Goal: Task Accomplishment & Management: Complete application form

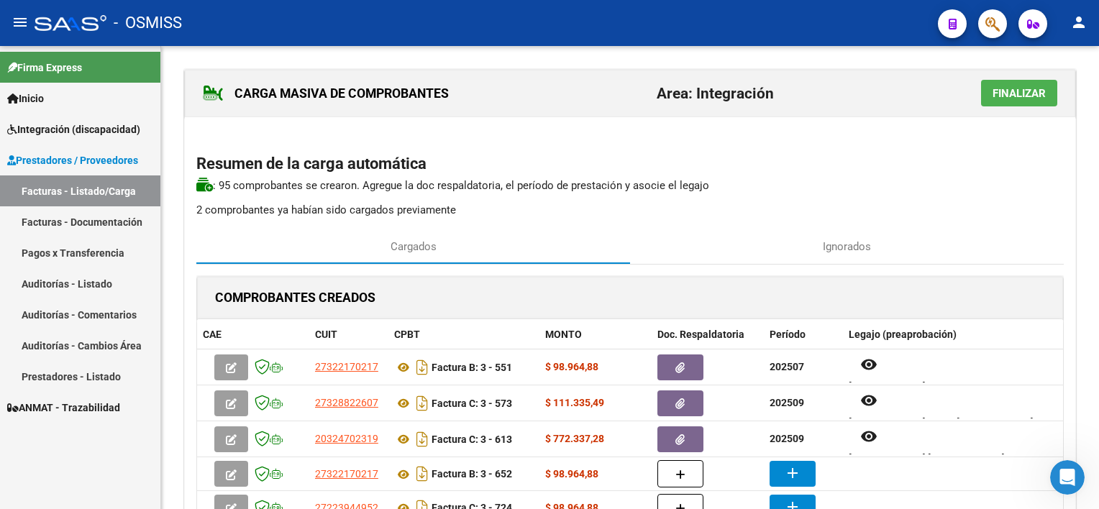
scroll to position [127, 0]
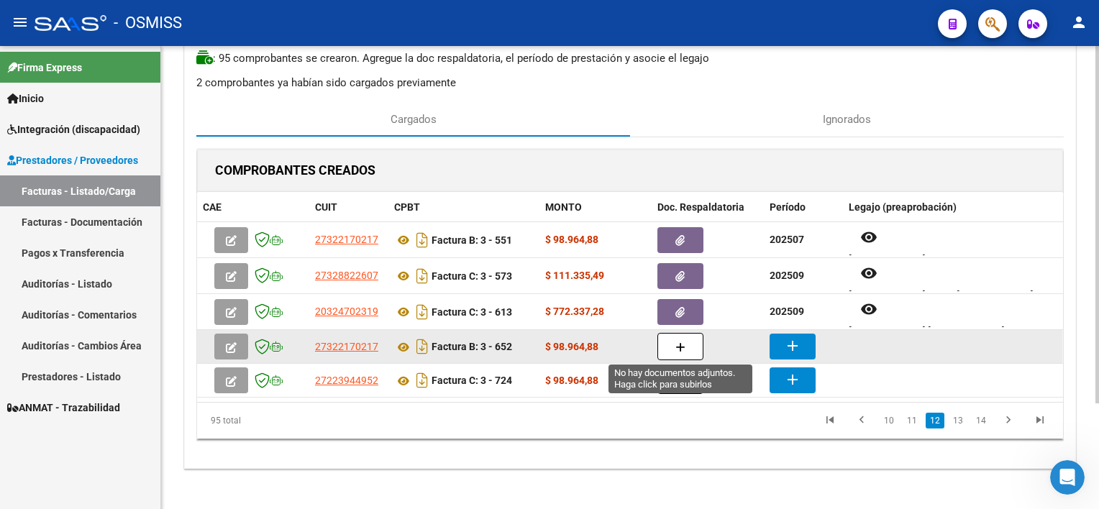
click at [681, 346] on icon "button" at bounding box center [680, 347] width 10 height 11
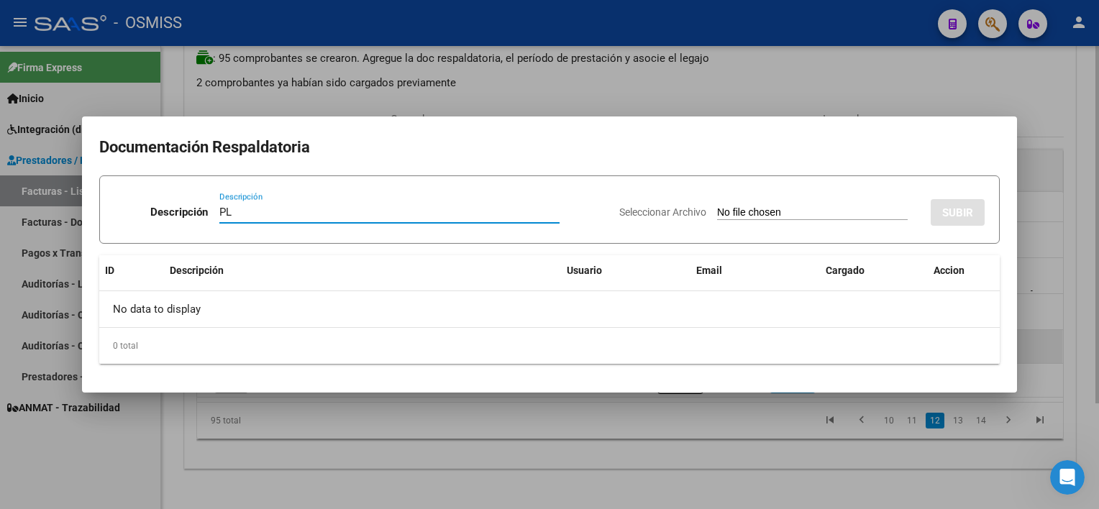
type input "PL"
click at [717, 206] on input "Seleccionar Archivo" at bounding box center [812, 213] width 191 height 14
type input "C:\fakepath\PL 3-652 [PERSON_NAME] D PSICO 09.pdf"
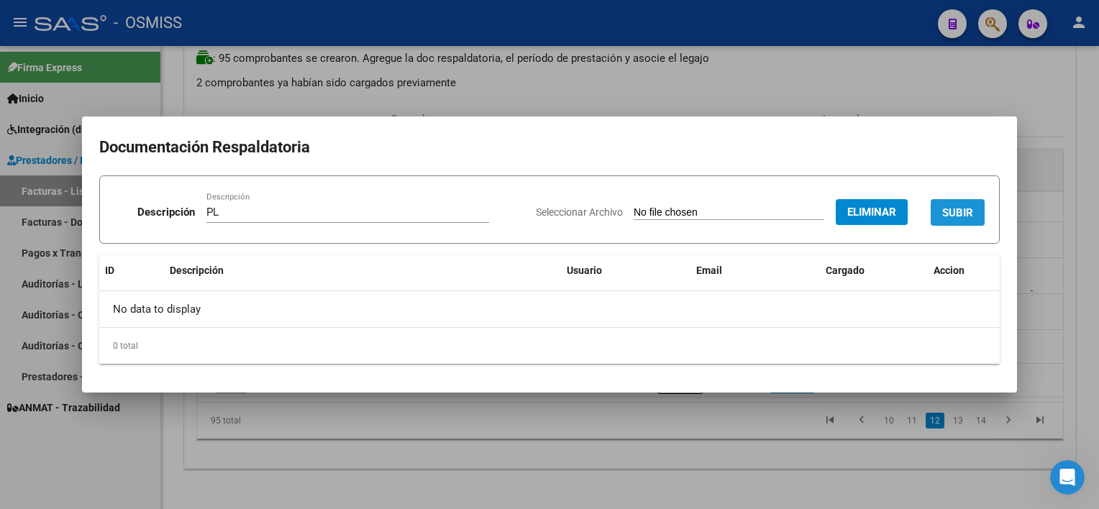
click at [945, 214] on span "SUBIR" at bounding box center [957, 212] width 31 height 13
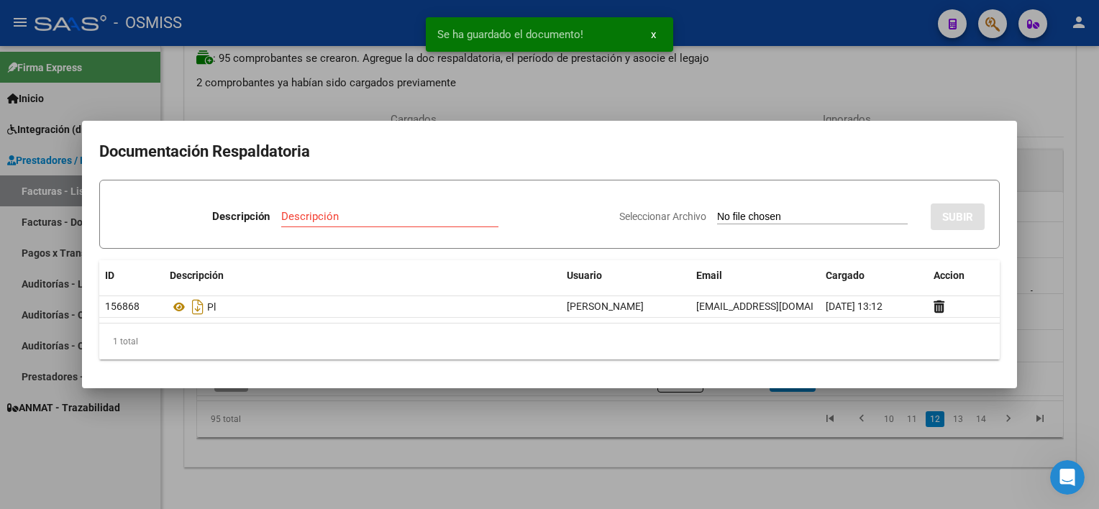
click at [677, 449] on div at bounding box center [549, 254] width 1099 height 509
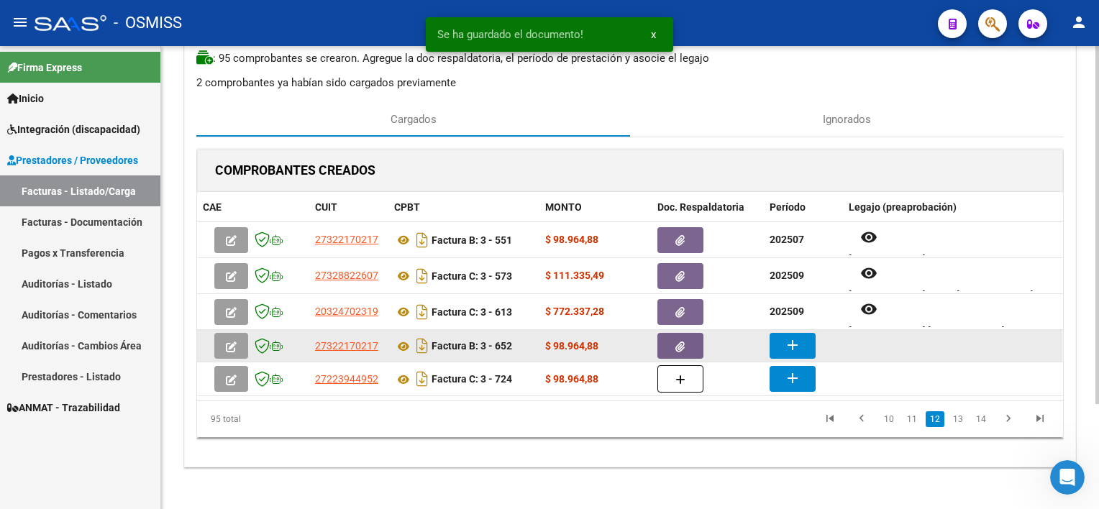
click at [796, 345] on mat-icon "add" at bounding box center [792, 345] width 17 height 17
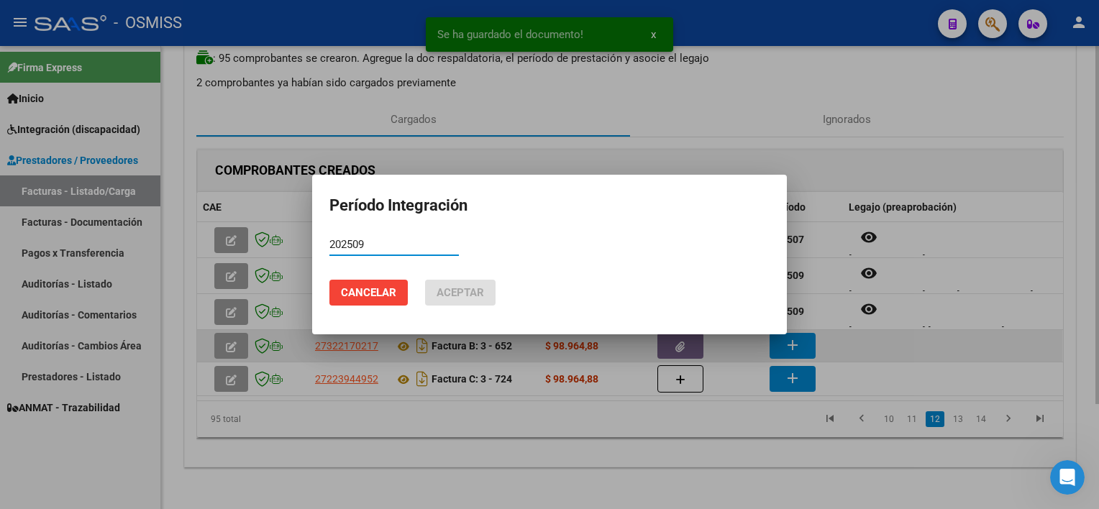
type input "202509"
click at [425, 280] on button "Aceptar" at bounding box center [460, 293] width 70 height 26
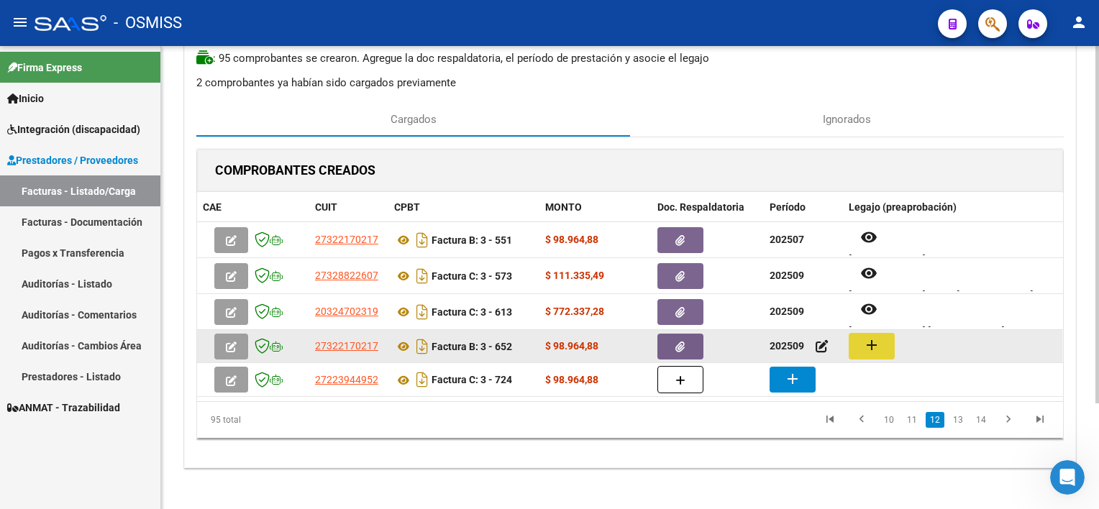
click at [875, 347] on mat-icon "add" at bounding box center [871, 345] width 17 height 17
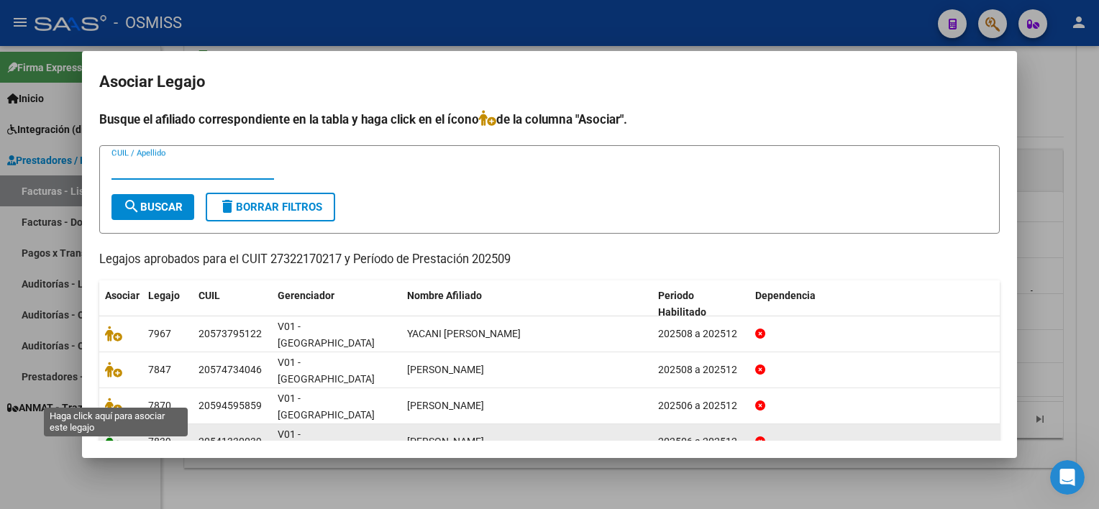
click at [118, 434] on icon at bounding box center [113, 442] width 17 height 16
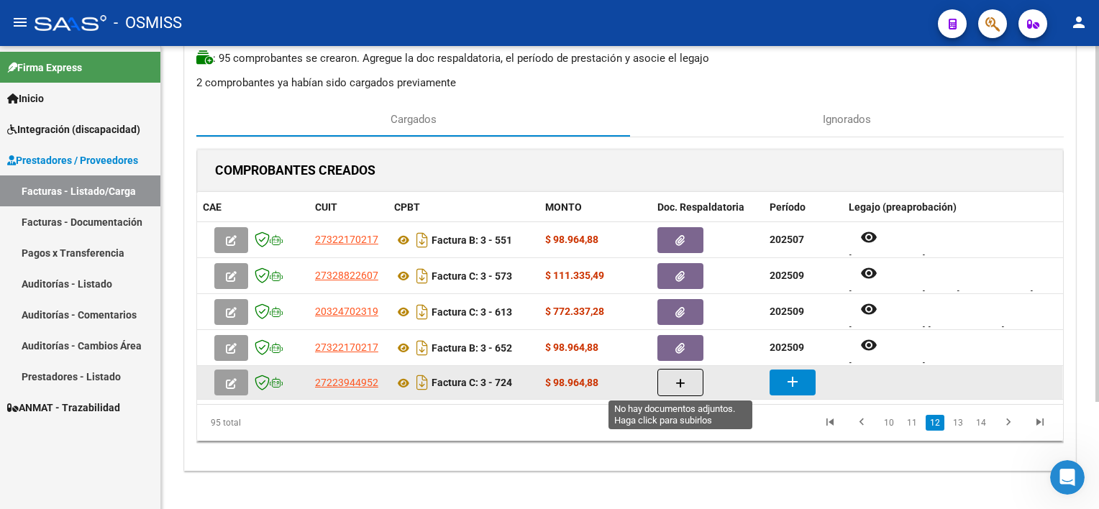
click at [673, 385] on button "button" at bounding box center [680, 382] width 46 height 27
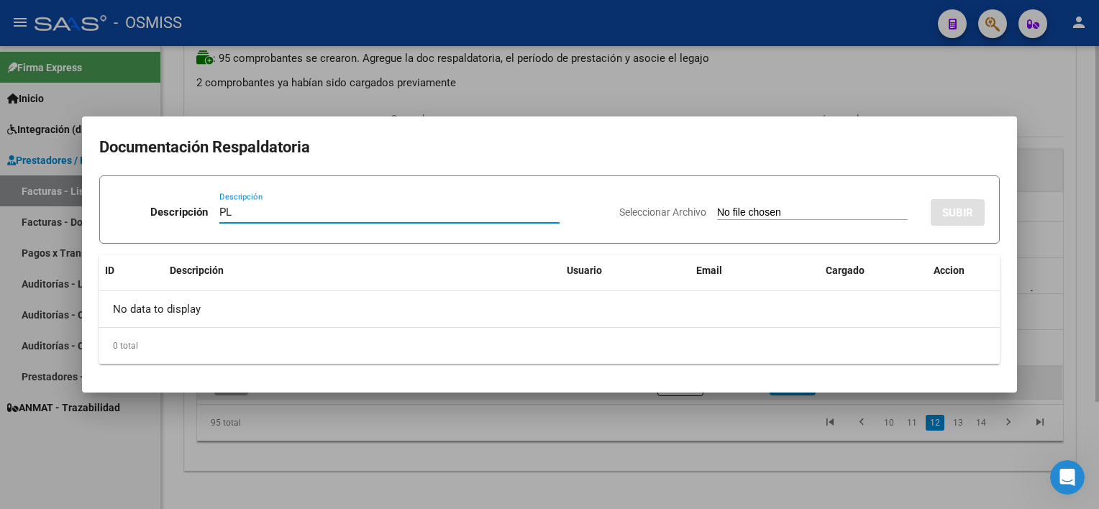
type input "PL"
click at [717, 206] on input "Seleccionar Archivo" at bounding box center [812, 213] width 191 height 14
type input "C:\fakepath\PL 3-724 [PERSON_NAME] V PSP 09.pdf"
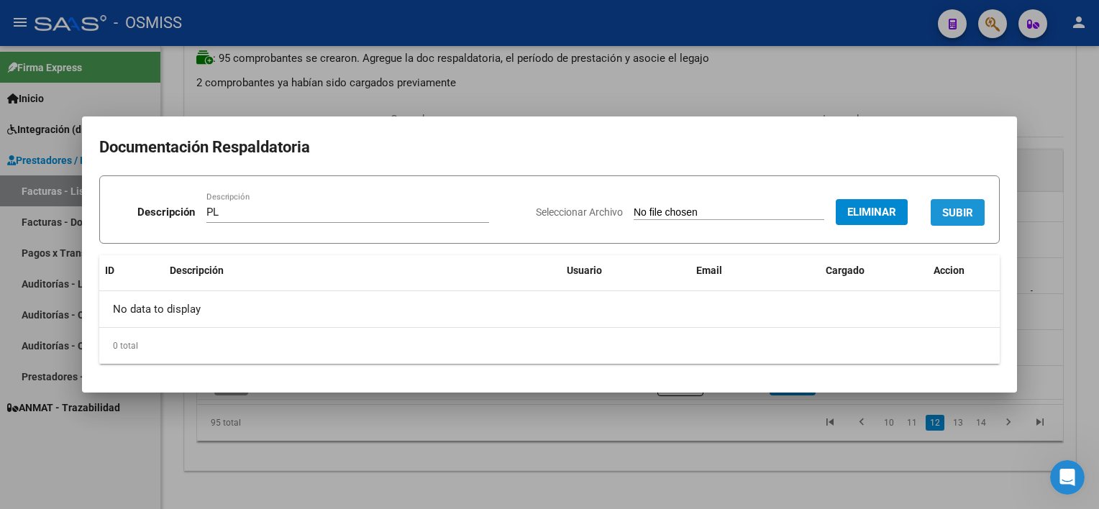
click at [966, 216] on span "SUBIR" at bounding box center [957, 212] width 31 height 13
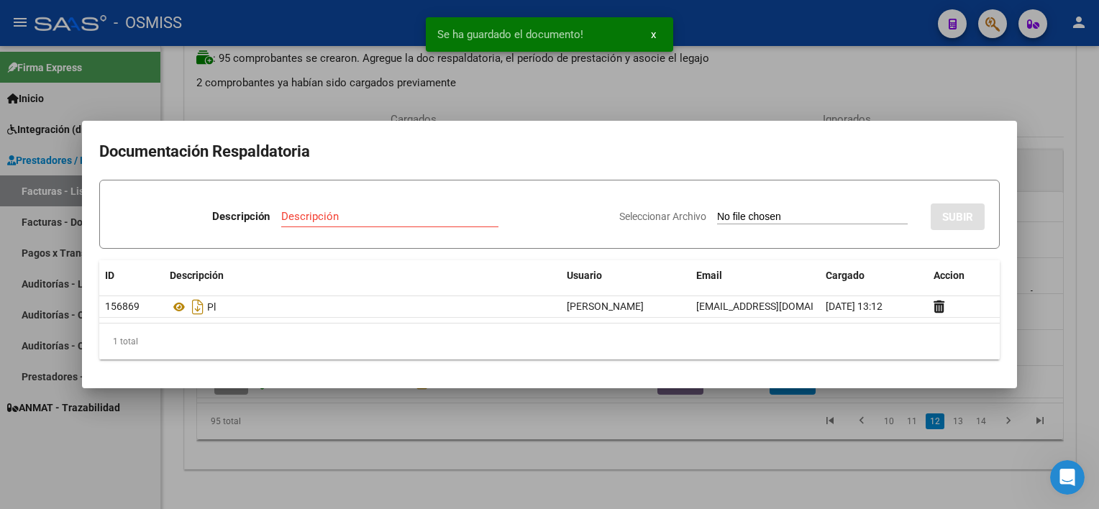
click at [786, 460] on div at bounding box center [549, 254] width 1099 height 509
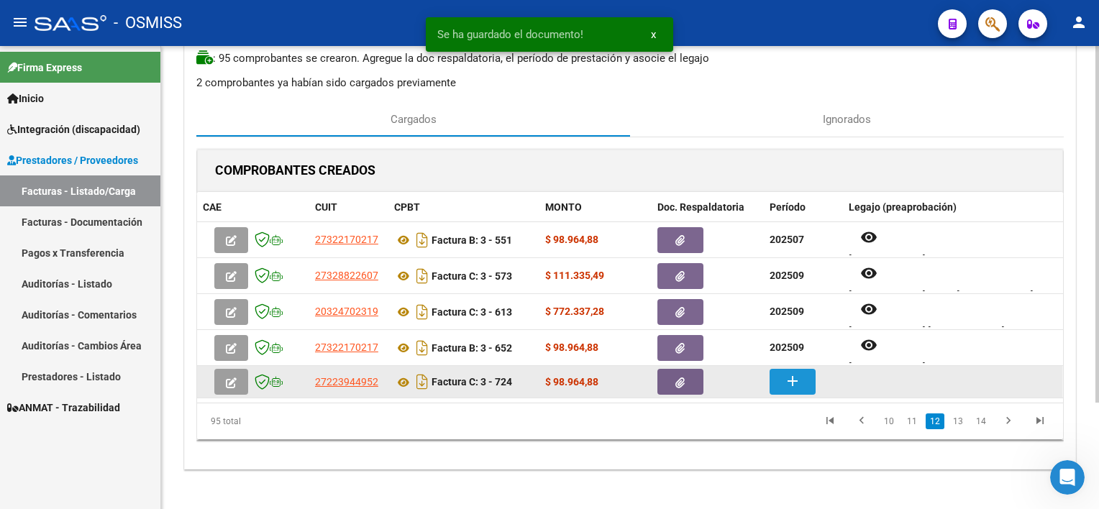
click at [787, 375] on mat-icon "add" at bounding box center [792, 381] width 17 height 17
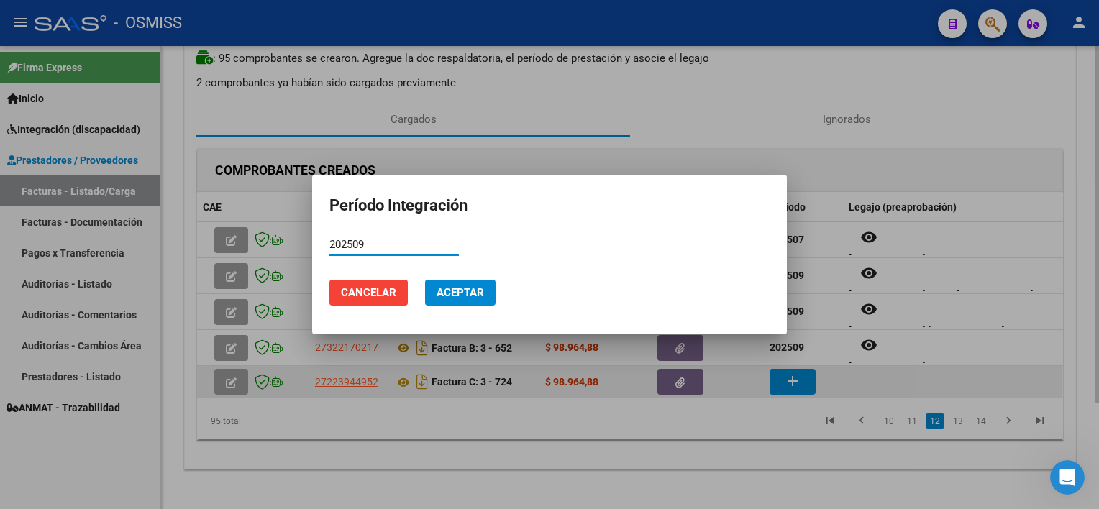
type input "202509"
click at [425, 280] on button "Aceptar" at bounding box center [460, 293] width 70 height 26
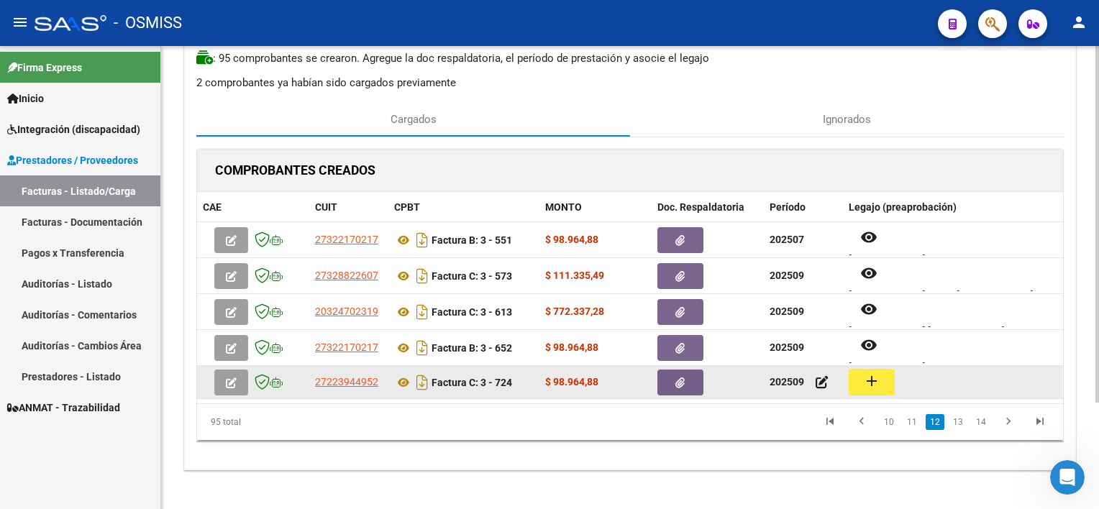
click at [872, 385] on mat-icon "add" at bounding box center [871, 381] width 17 height 17
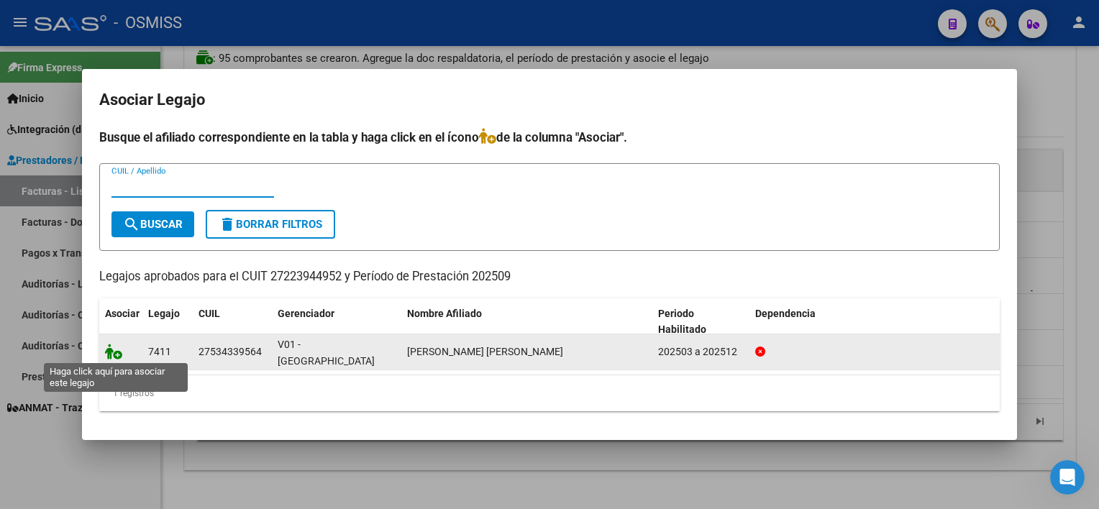
click at [115, 354] on icon at bounding box center [113, 352] width 17 height 16
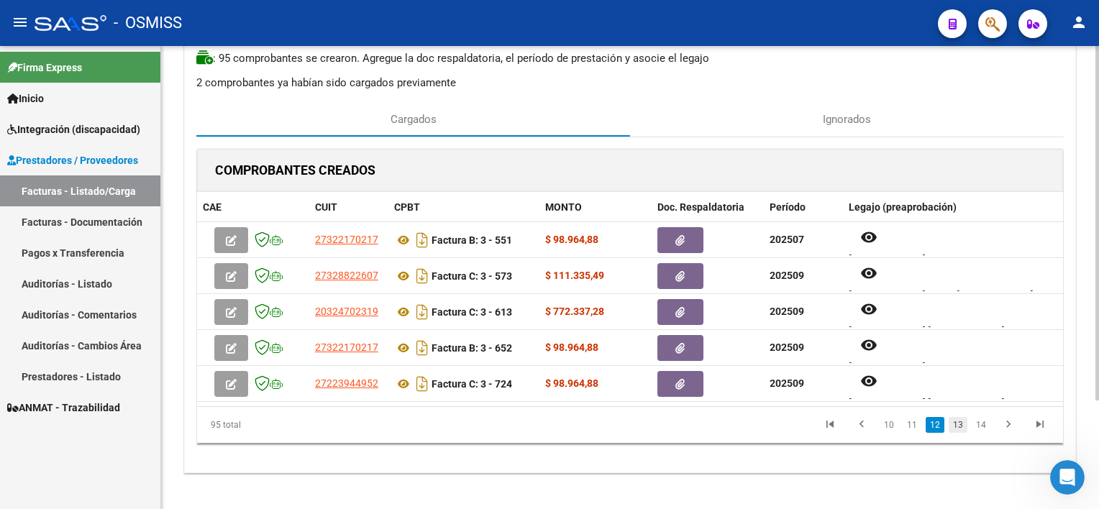
click at [955, 429] on link "13" at bounding box center [958, 425] width 19 height 16
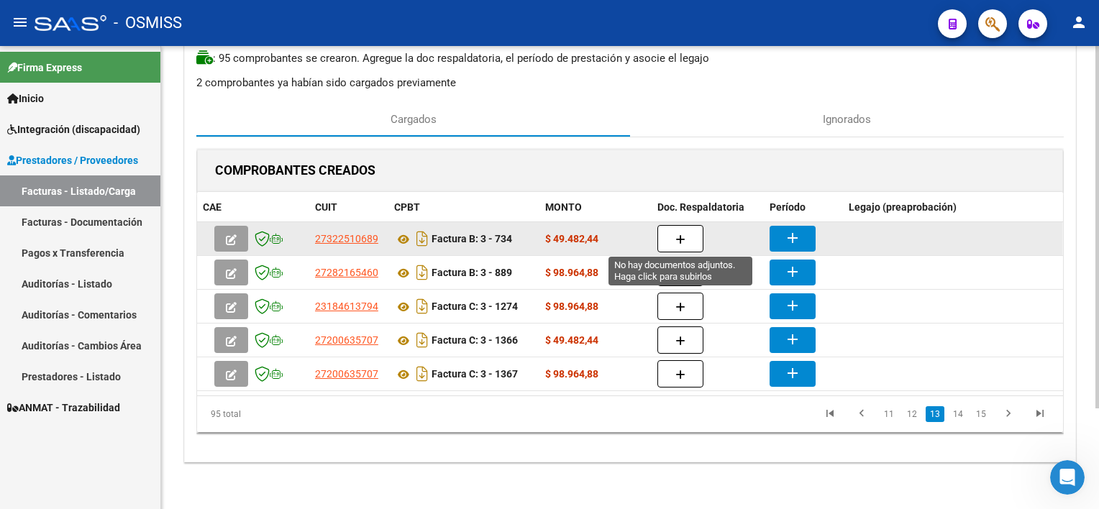
click at [680, 238] on icon "button" at bounding box center [680, 239] width 10 height 11
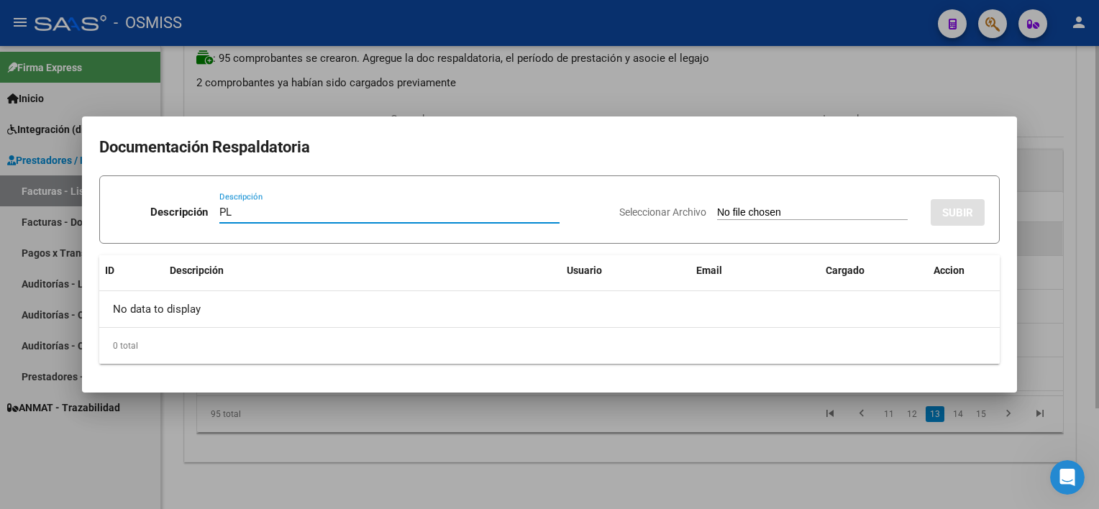
type input "PL"
click at [717, 206] on input "Seleccionar Archivo" at bounding box center [812, 213] width 191 height 14
type input "C:\fakepath\PL 3-734 [PERSON_NAME] TO 08.jpeg"
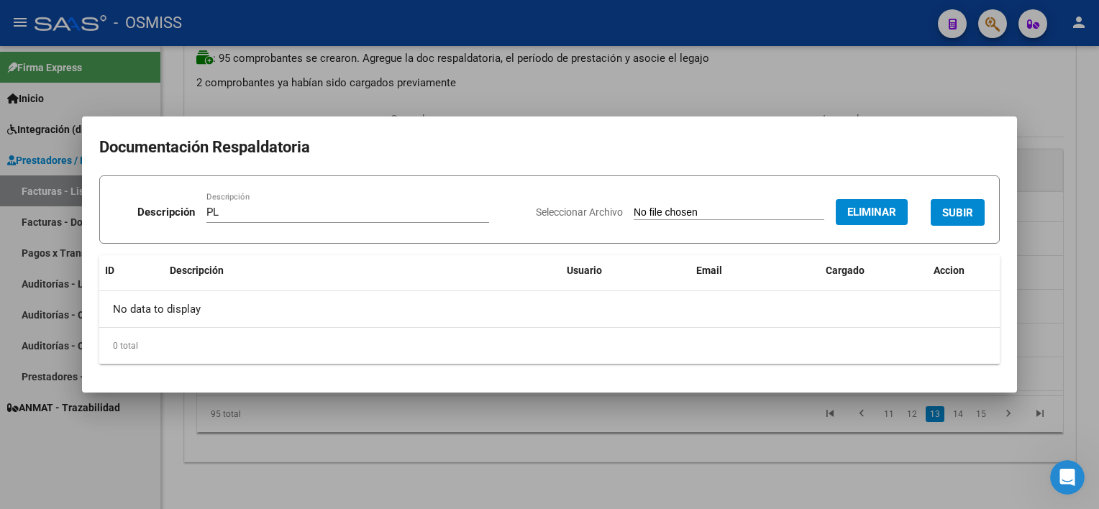
click at [967, 213] on span "SUBIR" at bounding box center [957, 212] width 31 height 13
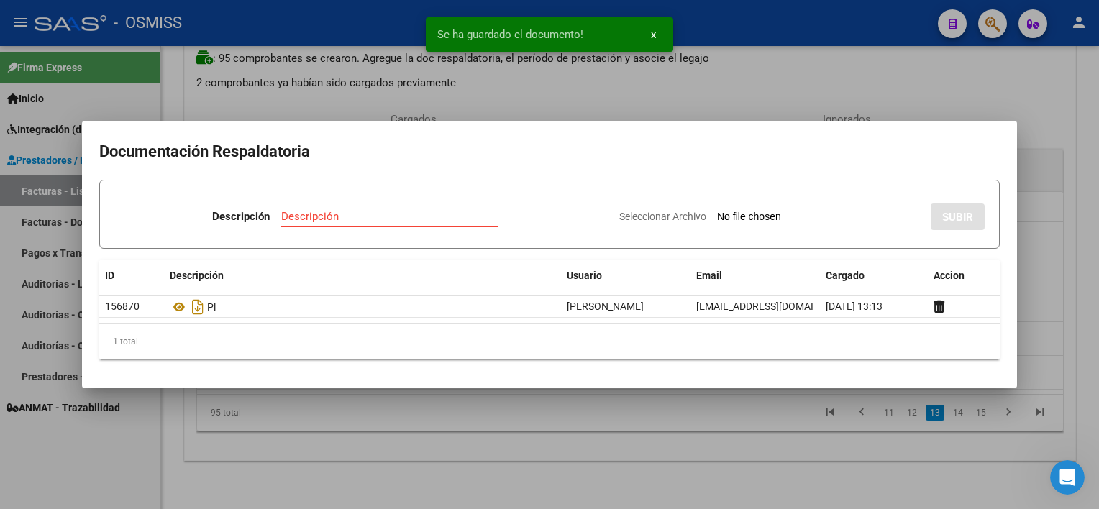
click at [808, 460] on div at bounding box center [549, 254] width 1099 height 509
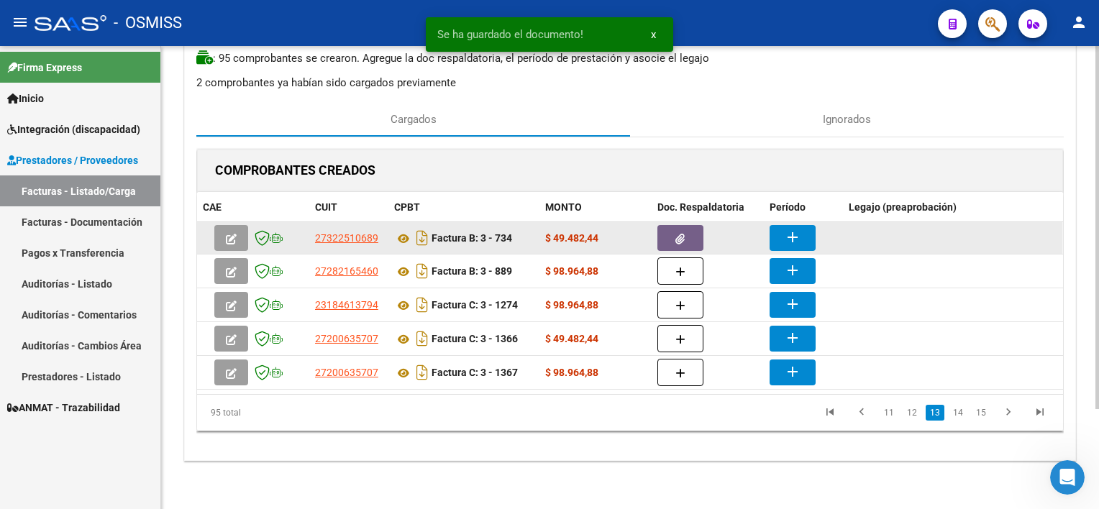
click at [790, 232] on mat-icon "add" at bounding box center [792, 237] width 17 height 17
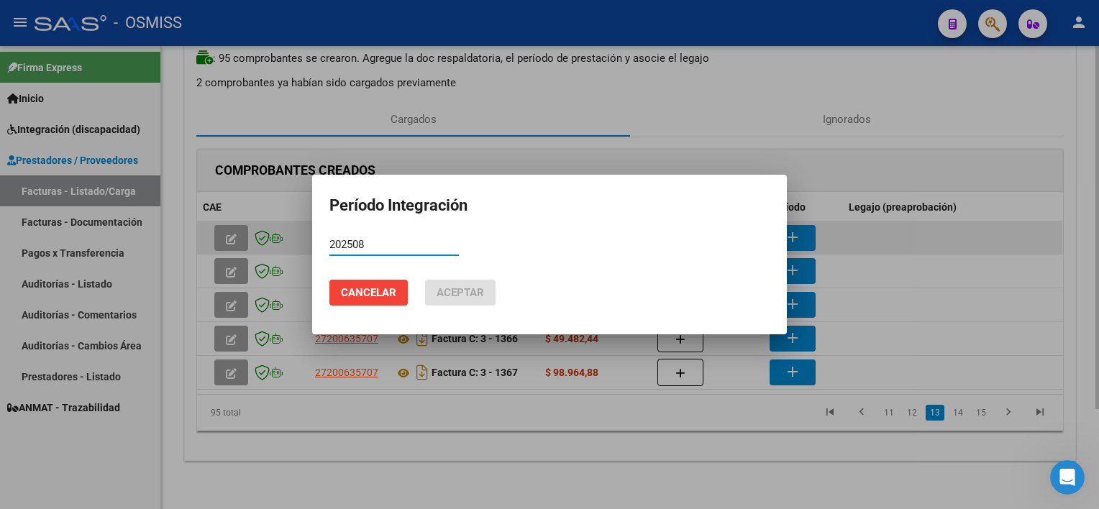
type input "202508"
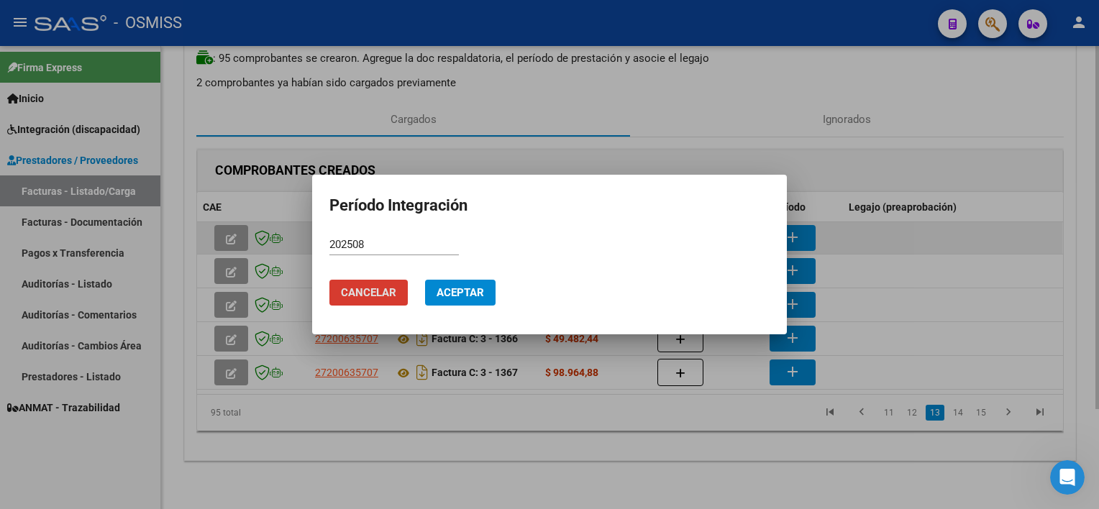
click at [425, 280] on button "Aceptar" at bounding box center [460, 293] width 70 height 26
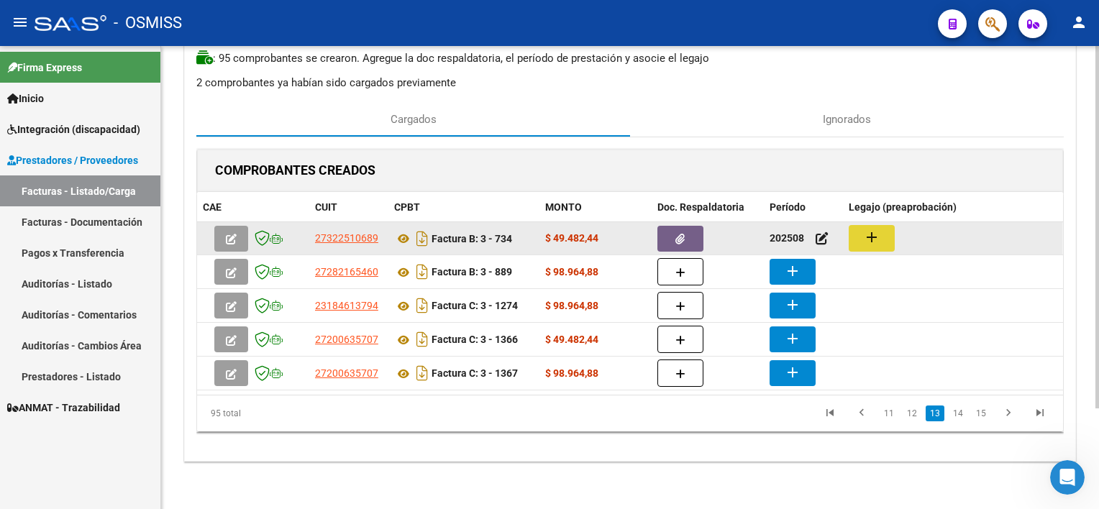
click at [874, 234] on mat-icon "add" at bounding box center [871, 237] width 17 height 17
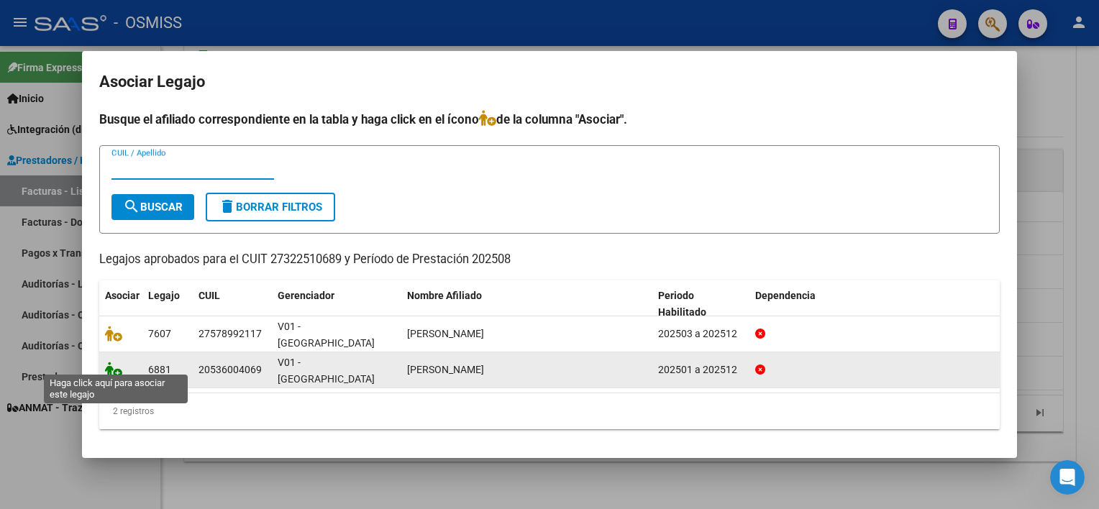
click at [111, 362] on icon at bounding box center [113, 370] width 17 height 16
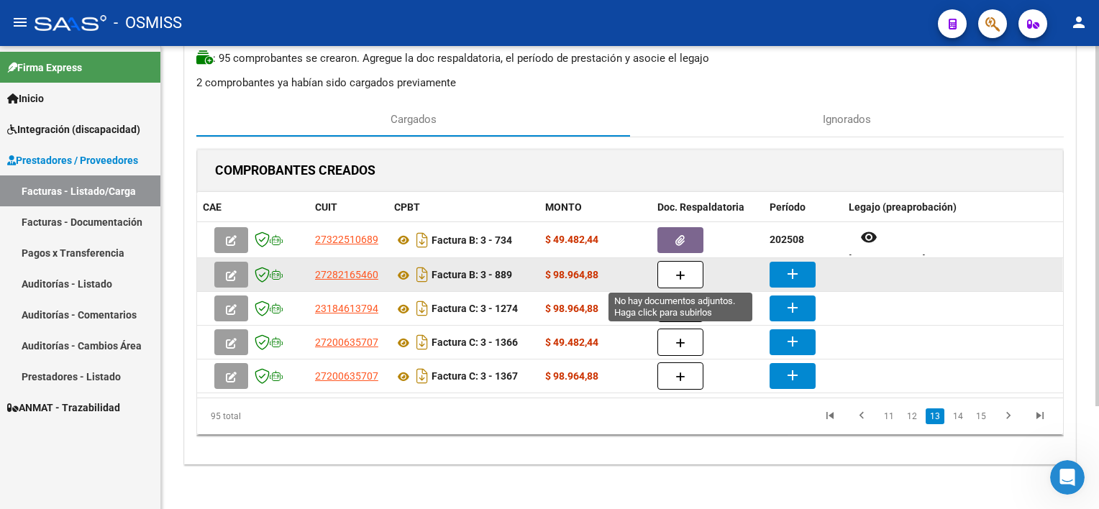
click at [677, 272] on icon "button" at bounding box center [680, 275] width 10 height 11
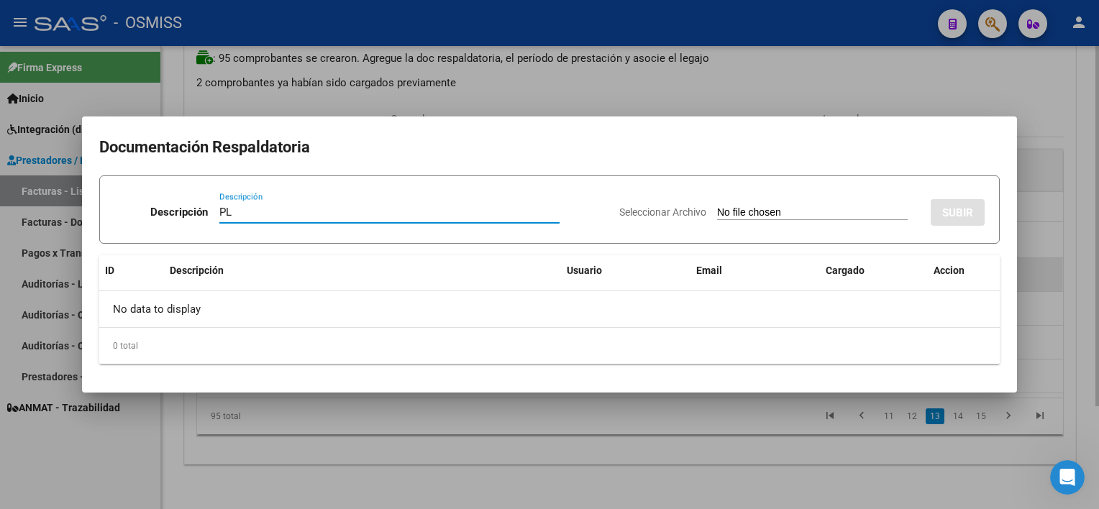
type input "PL"
click at [717, 206] on input "Seleccionar Archivo" at bounding box center [812, 213] width 191 height 14
type input "C:\fakepath\PL 3-889 [PERSON_NAME] B PSP 07.pdf"
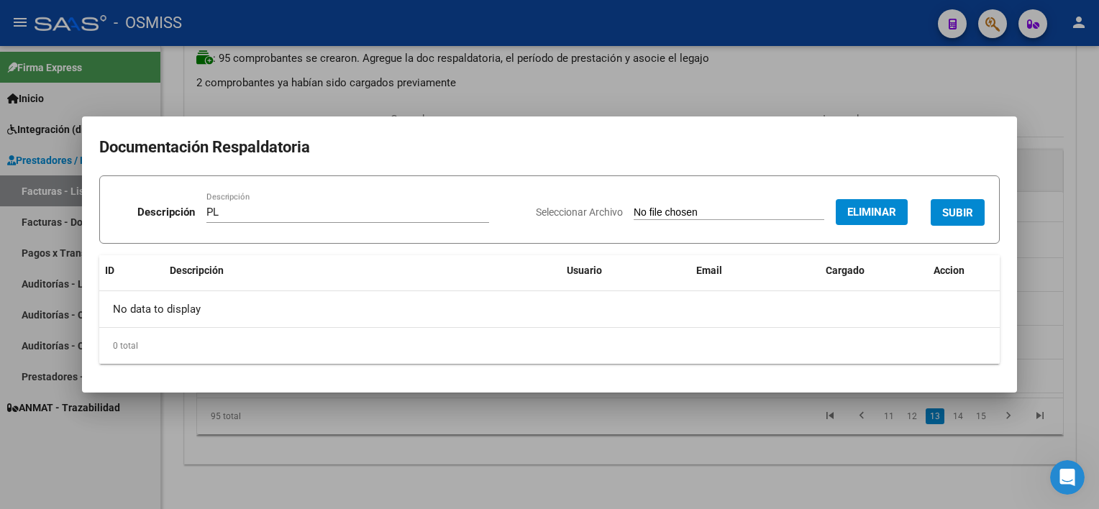
click at [967, 207] on span "SUBIR" at bounding box center [957, 212] width 31 height 13
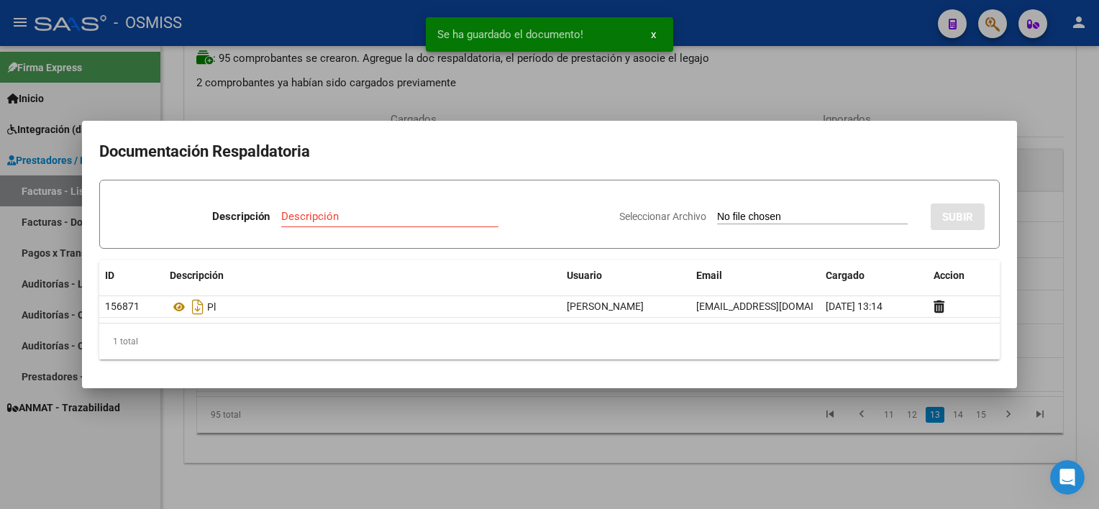
click at [758, 431] on div at bounding box center [549, 254] width 1099 height 509
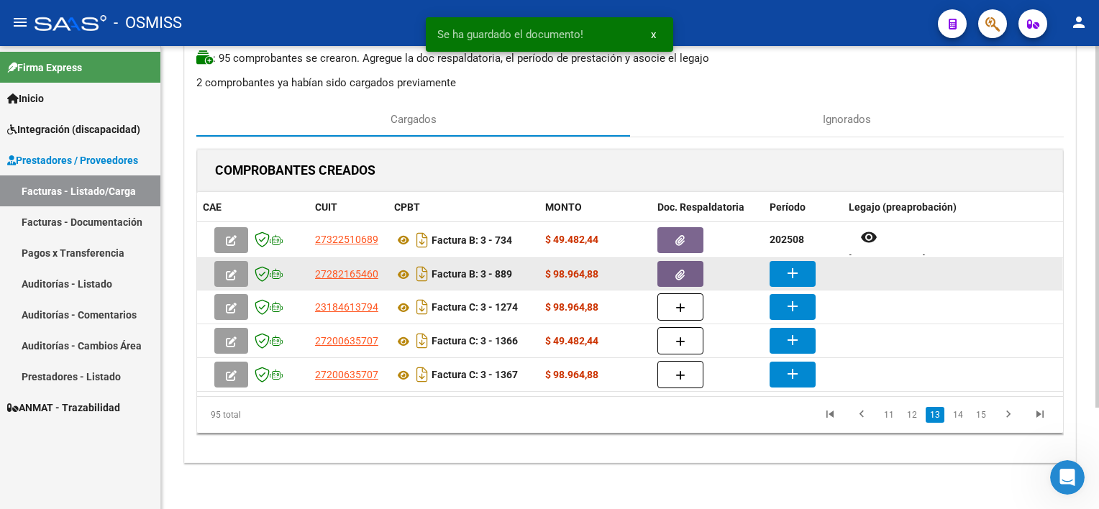
click at [800, 275] on button "add" at bounding box center [792, 274] width 46 height 26
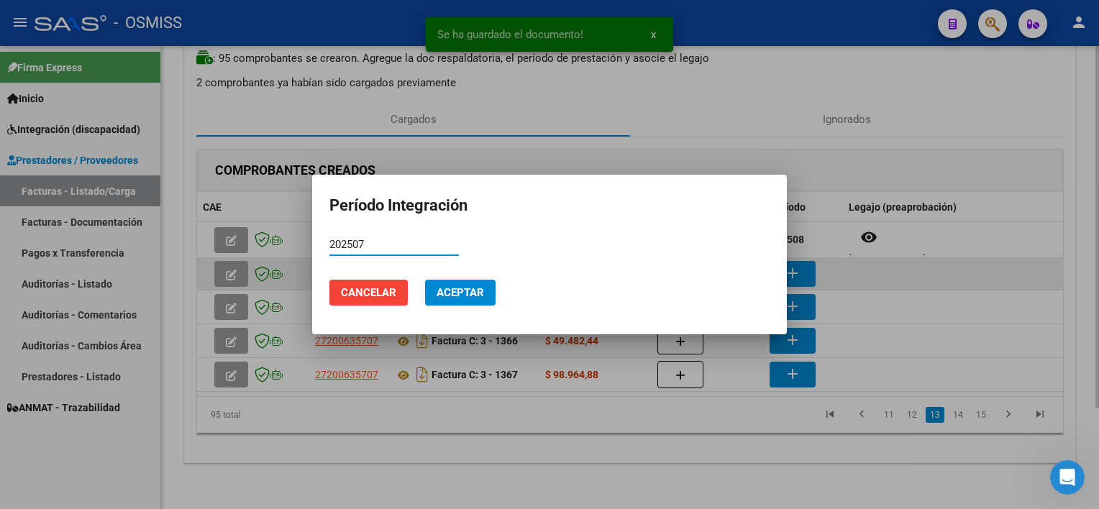
type input "202507"
click at [425, 280] on button "Aceptar" at bounding box center [460, 293] width 70 height 26
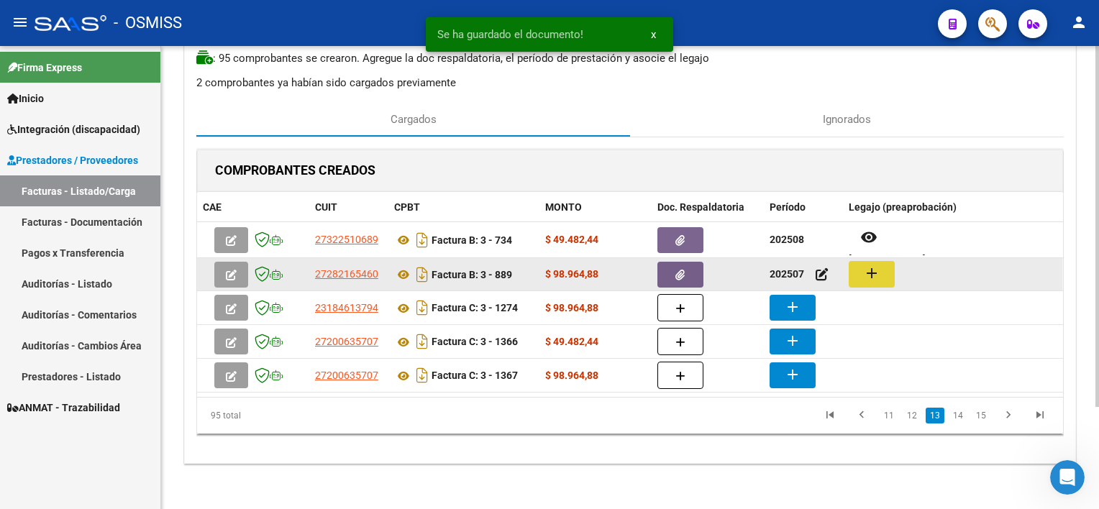
click at [882, 282] on button "add" at bounding box center [872, 274] width 46 height 27
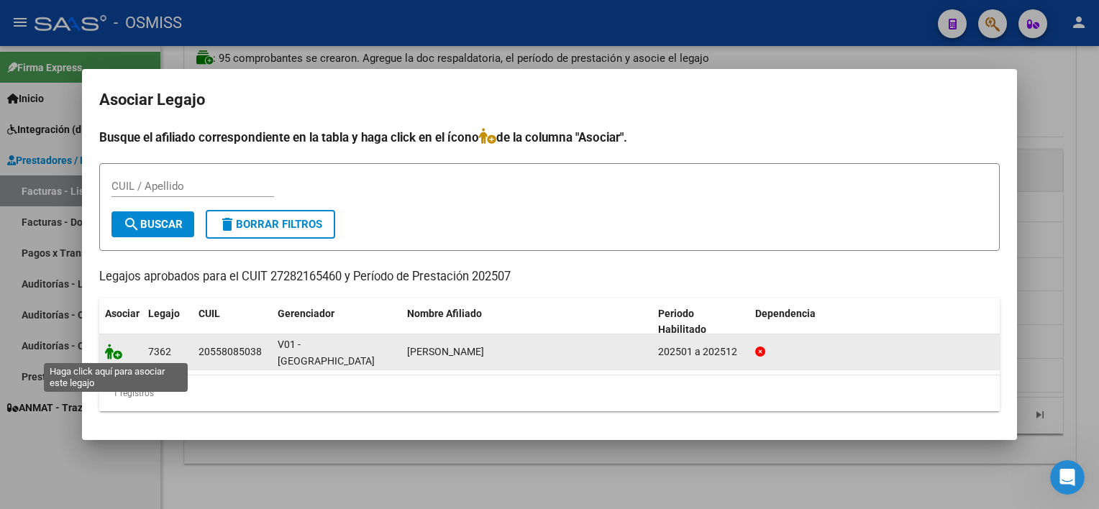
click at [111, 350] on icon at bounding box center [113, 352] width 17 height 16
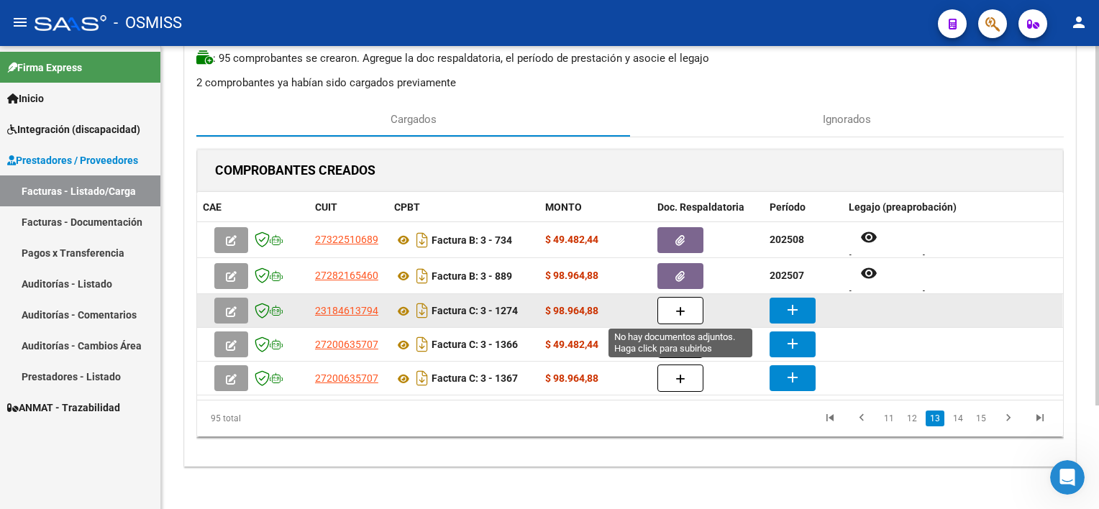
click at [684, 311] on icon "button" at bounding box center [680, 311] width 10 height 11
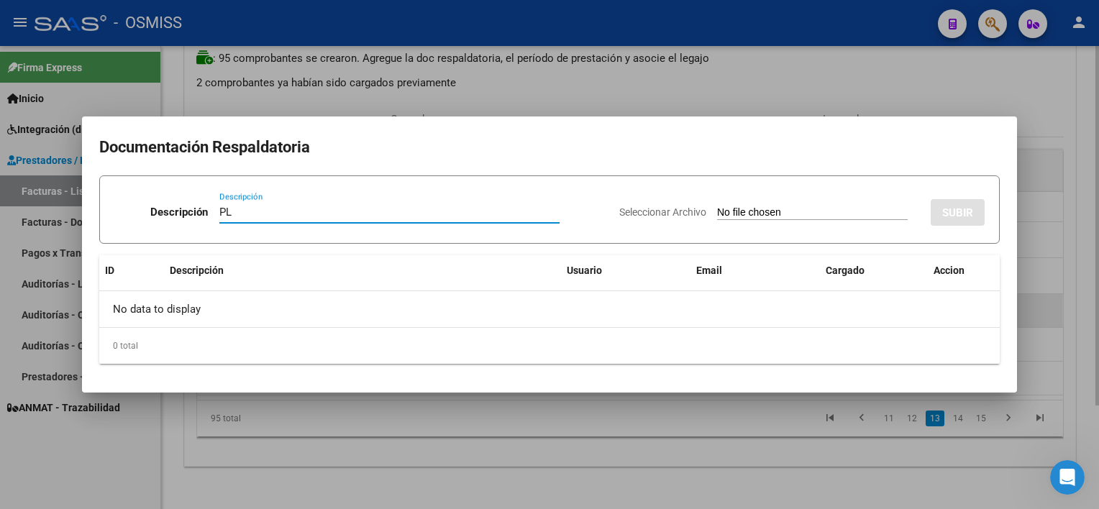
type input "PL"
click at [717, 206] on input "Seleccionar Archivo" at bounding box center [812, 213] width 191 height 14
type input "C:\fakepath\PL 3-1274 [PERSON_NAME] C PSICOP 09.pdf"
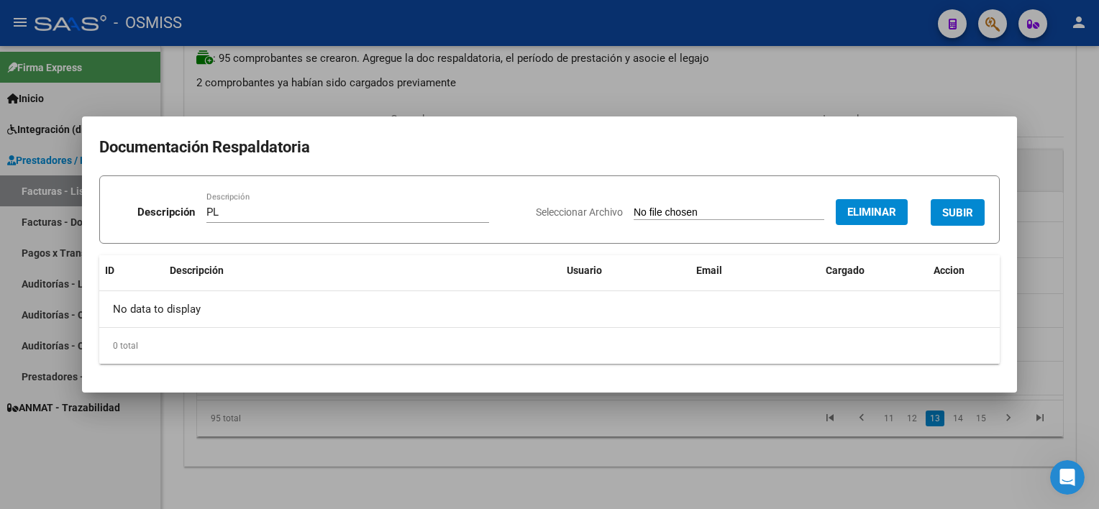
click at [963, 209] on span "SUBIR" at bounding box center [957, 212] width 31 height 13
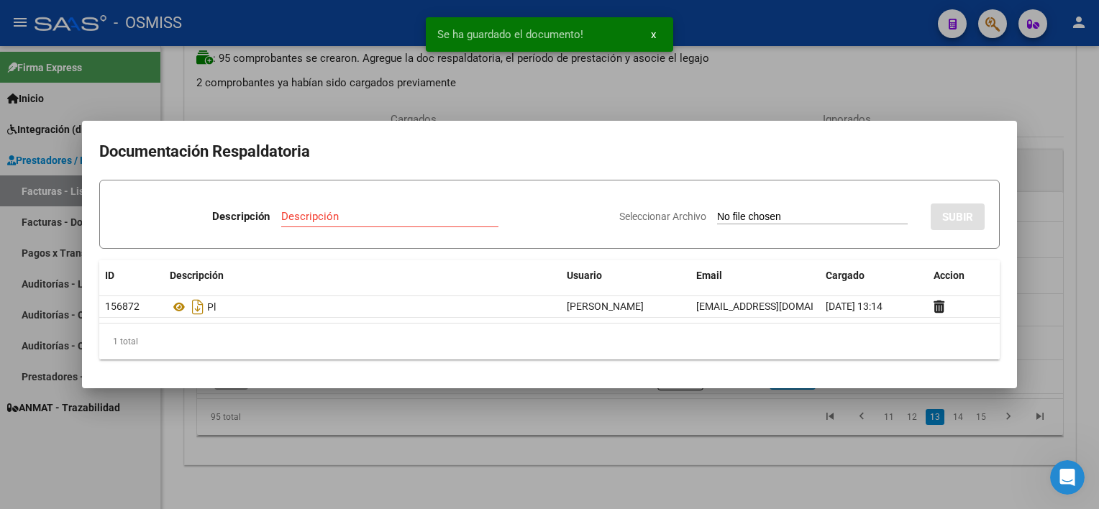
click at [750, 443] on div at bounding box center [549, 254] width 1099 height 509
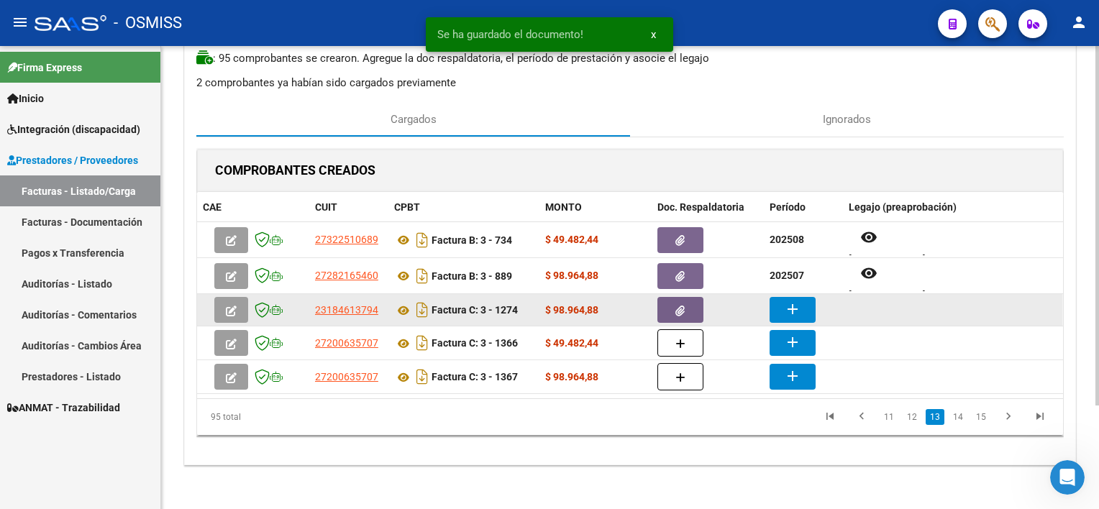
click at [790, 305] on mat-icon "add" at bounding box center [792, 309] width 17 height 17
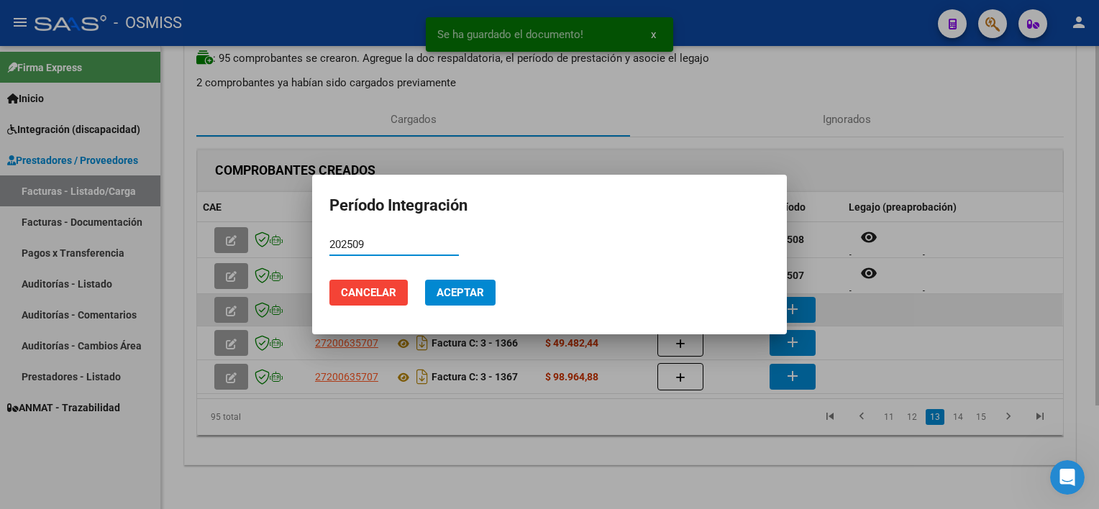
type input "202509"
click at [425, 280] on button "Aceptar" at bounding box center [460, 293] width 70 height 26
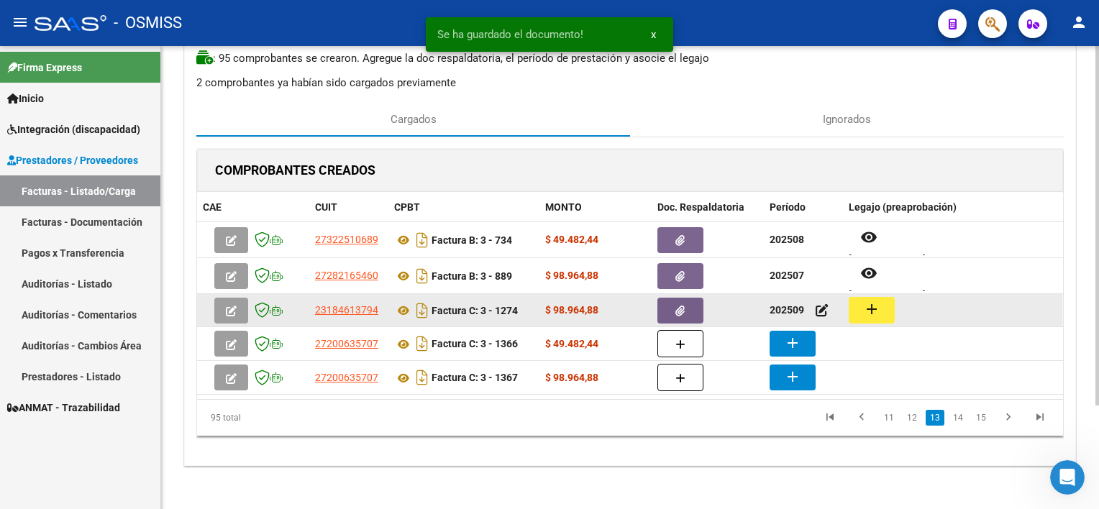
click at [876, 314] on mat-icon "add" at bounding box center [871, 309] width 17 height 17
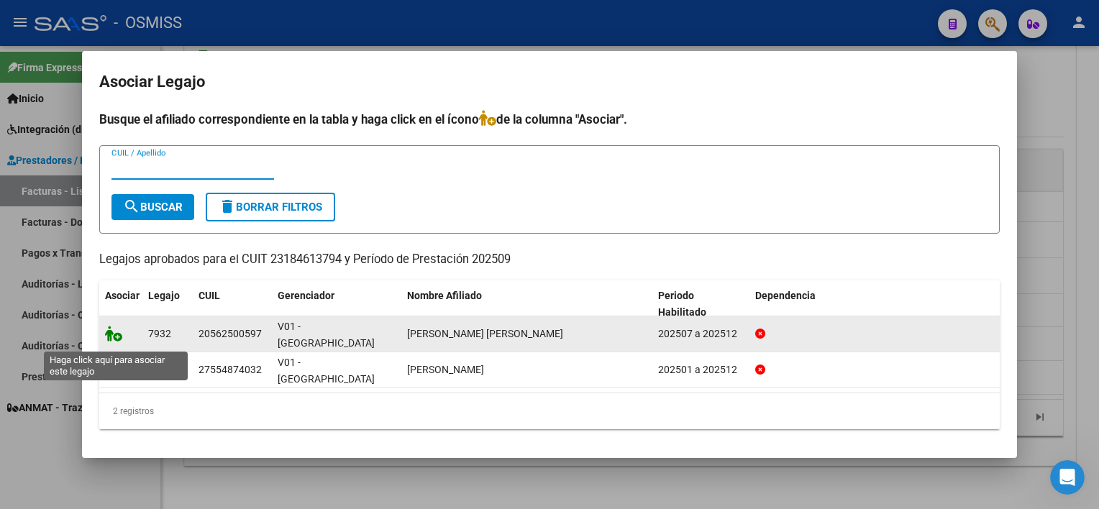
click at [117, 341] on icon at bounding box center [113, 334] width 17 height 16
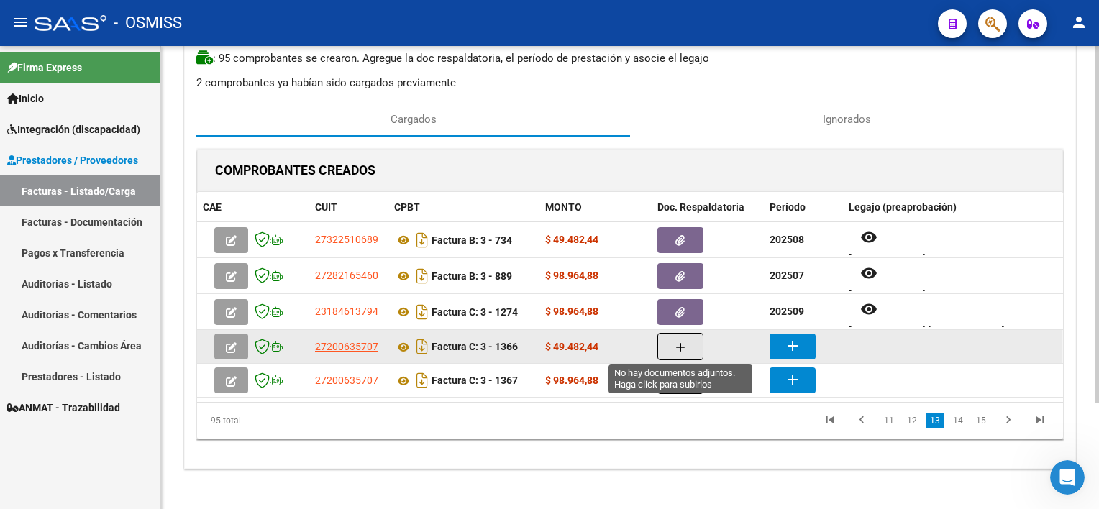
click at [674, 347] on button "button" at bounding box center [680, 346] width 46 height 27
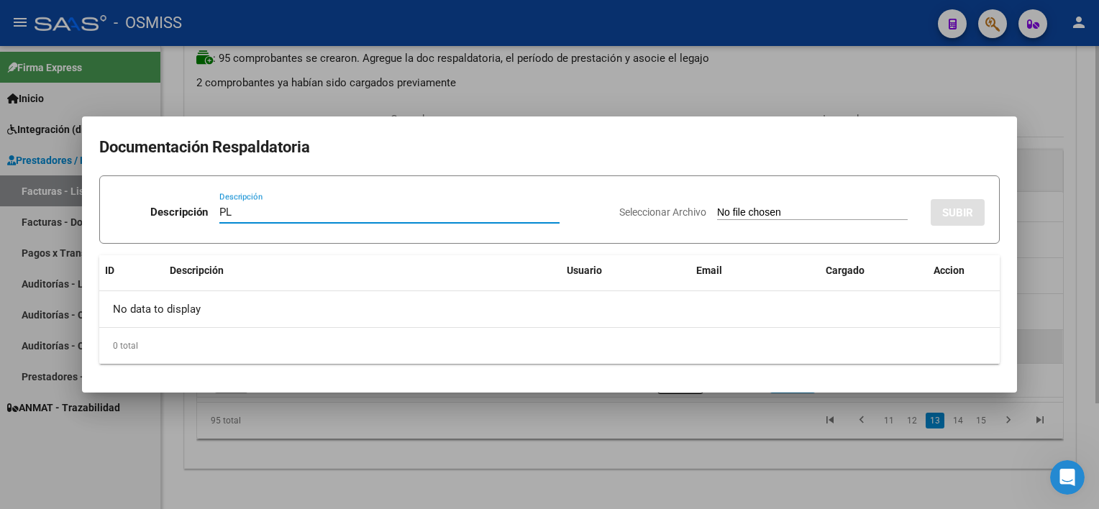
type input "PL"
click at [717, 206] on input "Seleccionar Archivo" at bounding box center [812, 213] width 191 height 14
type input "C:\fakepath\PL 3-1366 [PERSON_NAME] R PSP 08.pdf"
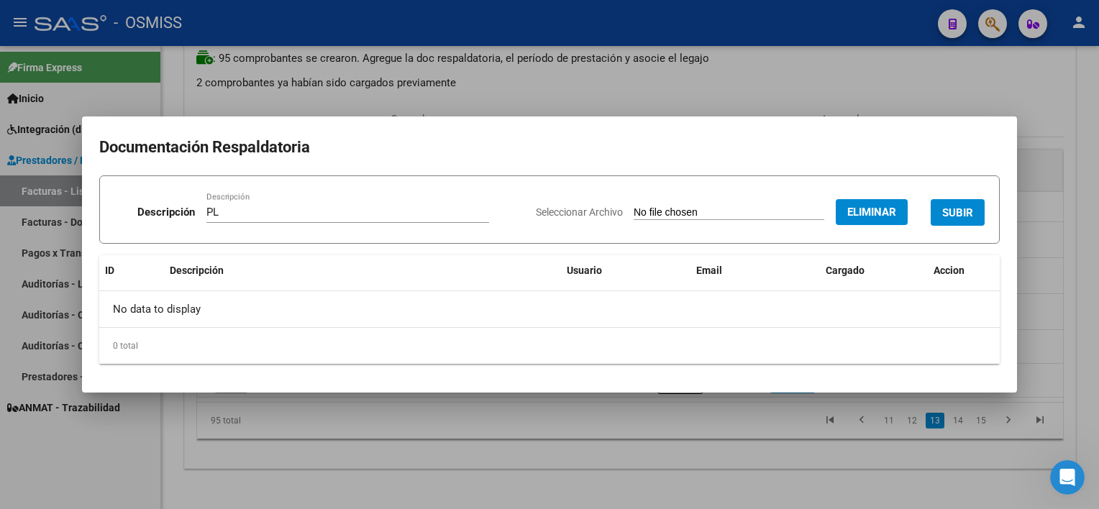
click at [959, 211] on span "SUBIR" at bounding box center [957, 212] width 31 height 13
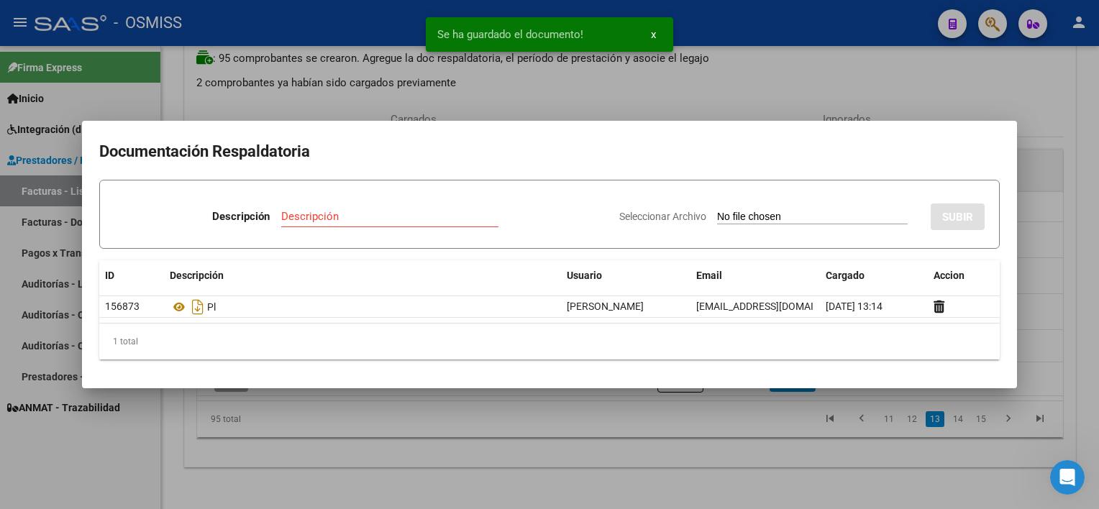
click at [696, 449] on div at bounding box center [549, 254] width 1099 height 509
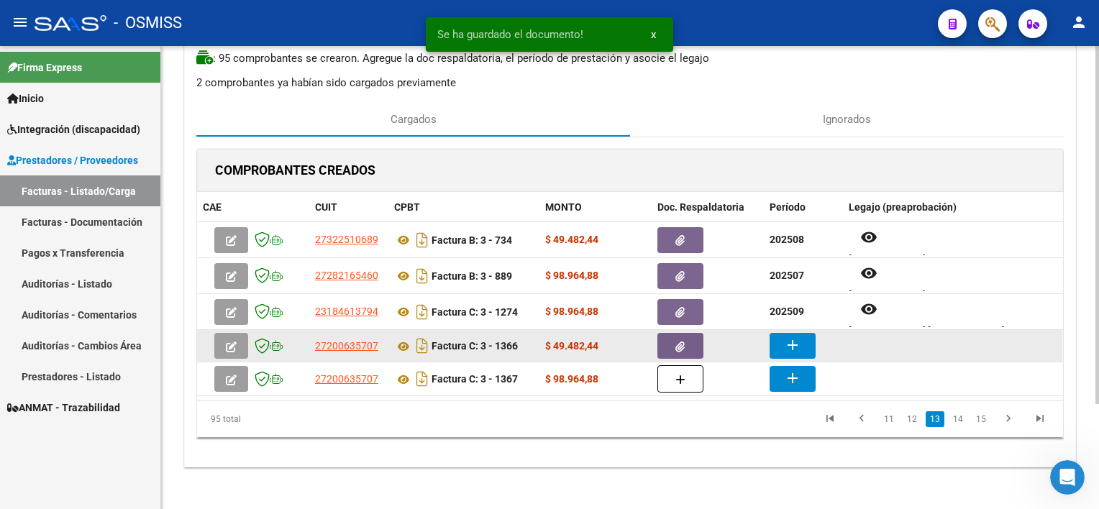
click at [799, 333] on button "add" at bounding box center [792, 346] width 46 height 26
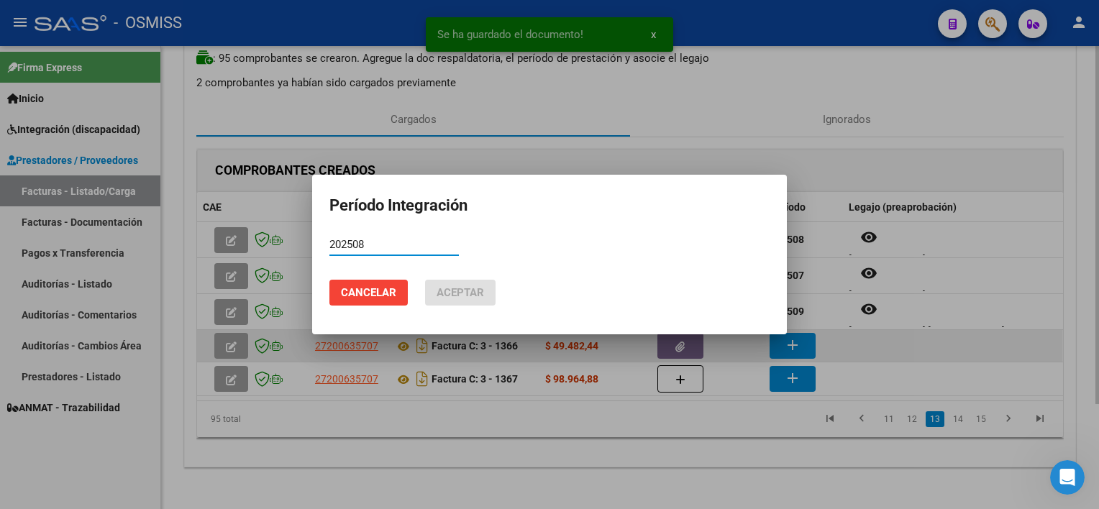
type input "202508"
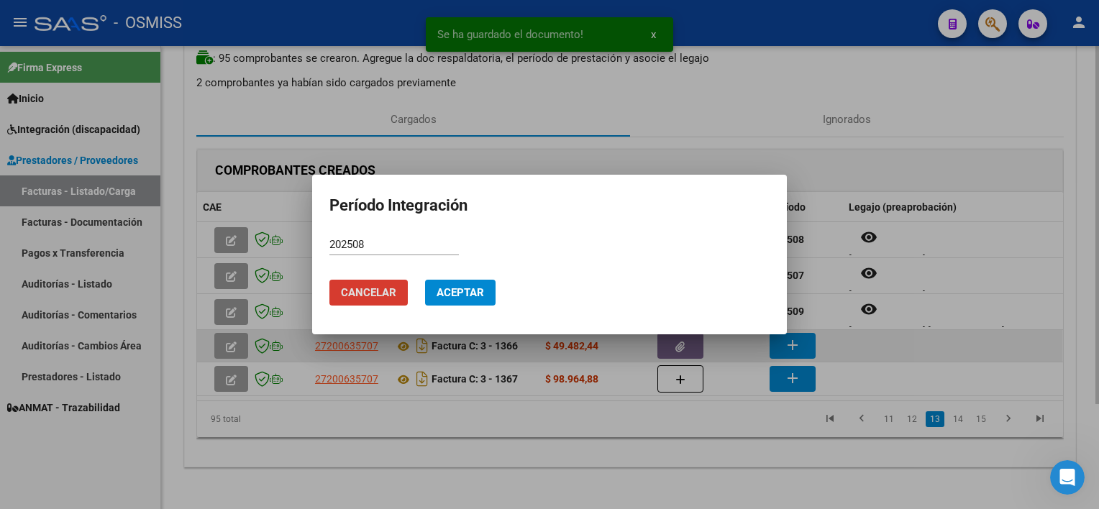
click at [425, 280] on button "Aceptar" at bounding box center [460, 293] width 70 height 26
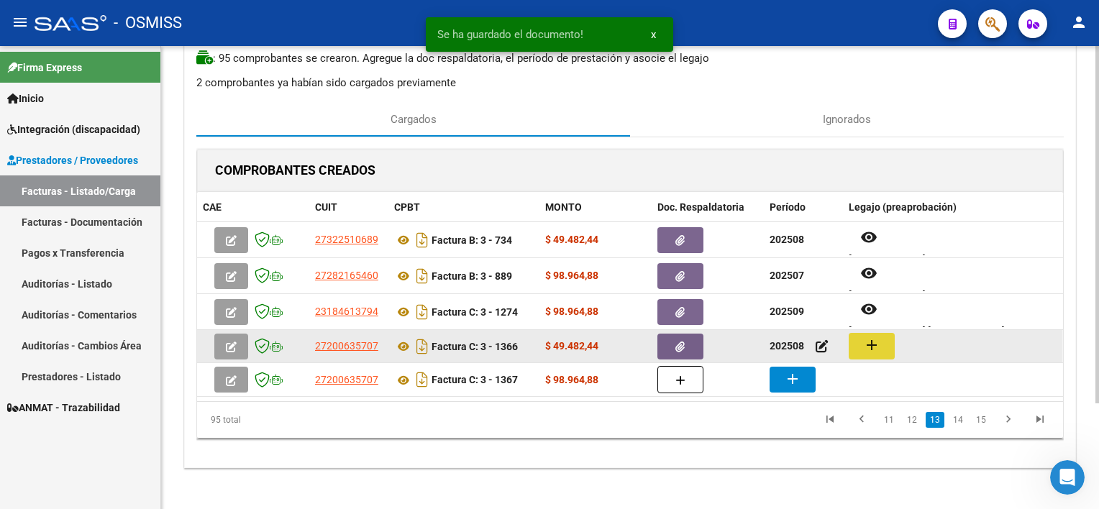
click at [856, 338] on button "add" at bounding box center [872, 346] width 46 height 27
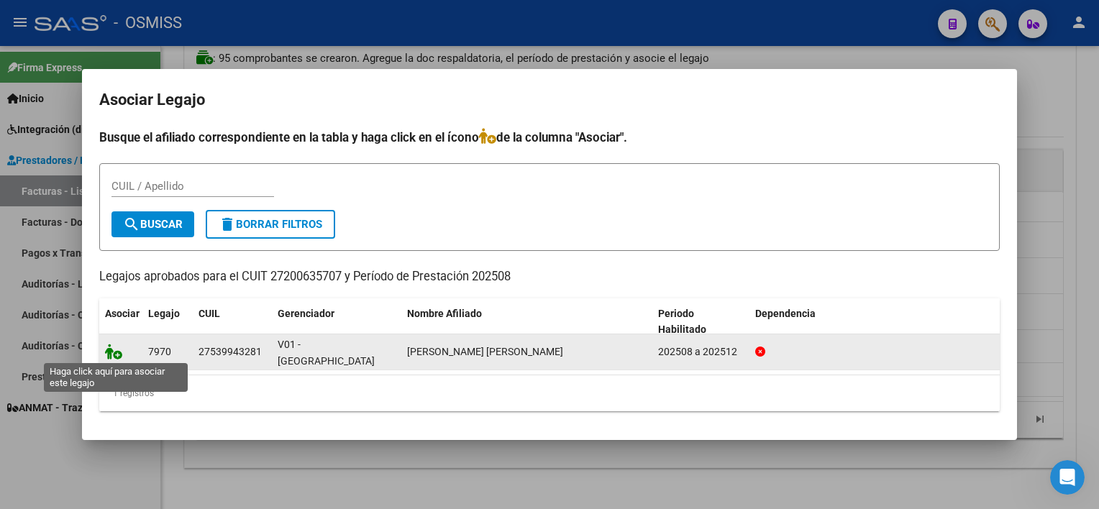
click at [115, 354] on icon at bounding box center [113, 352] width 17 height 16
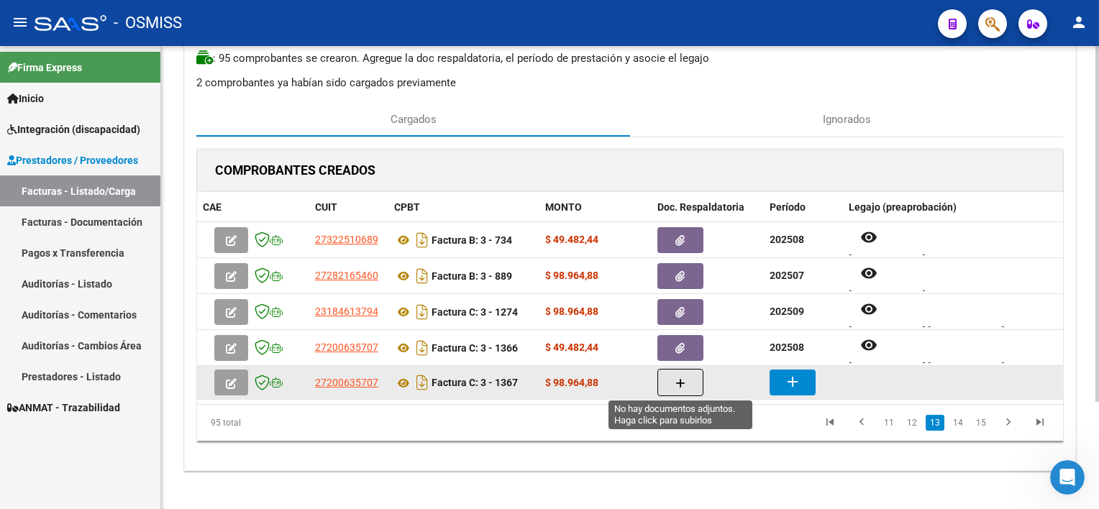
click at [674, 388] on button "button" at bounding box center [680, 382] width 46 height 27
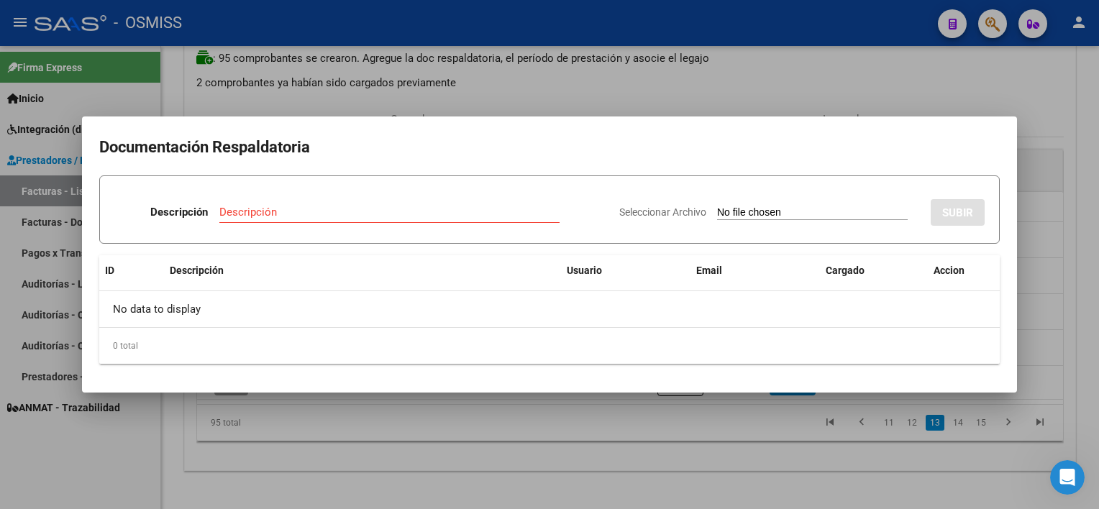
click at [647, 490] on div at bounding box center [549, 254] width 1099 height 509
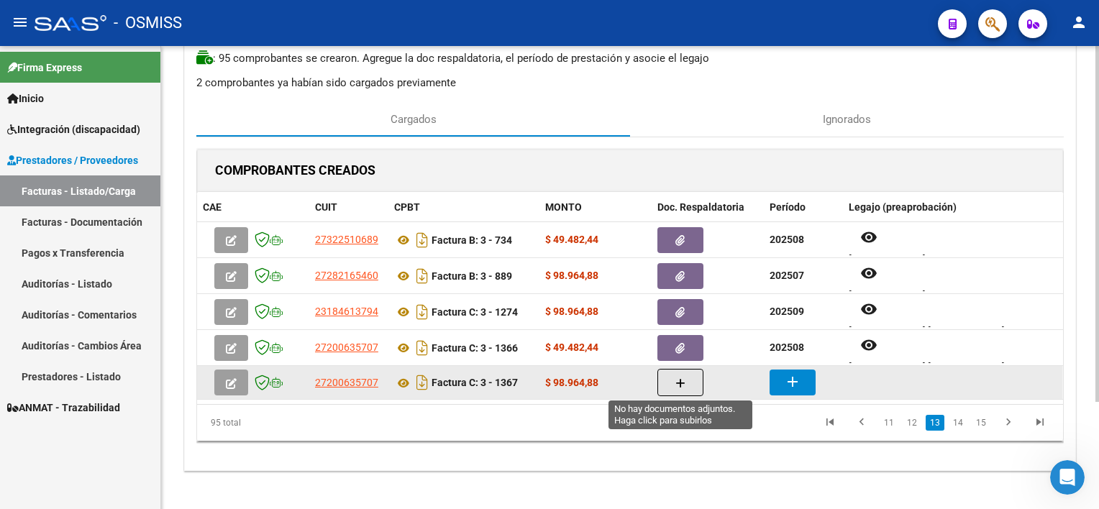
click at [673, 375] on button "button" at bounding box center [680, 382] width 46 height 27
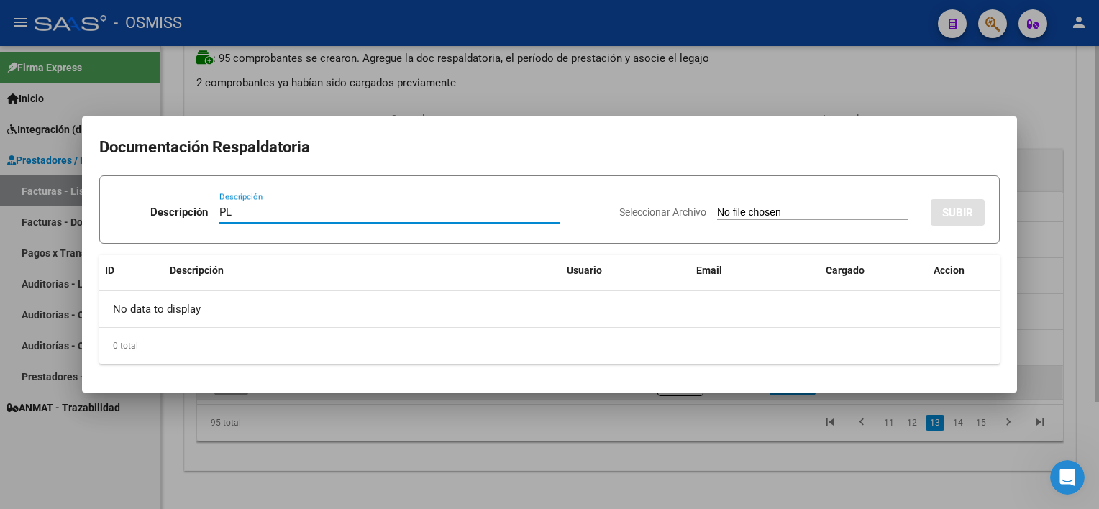
type input "PL"
click at [717, 206] on input "Seleccionar Archivo" at bounding box center [812, 213] width 191 height 14
type input "C:\fakepath\PL 3-1367 [PERSON_NAME] R PSP 09.pdf"
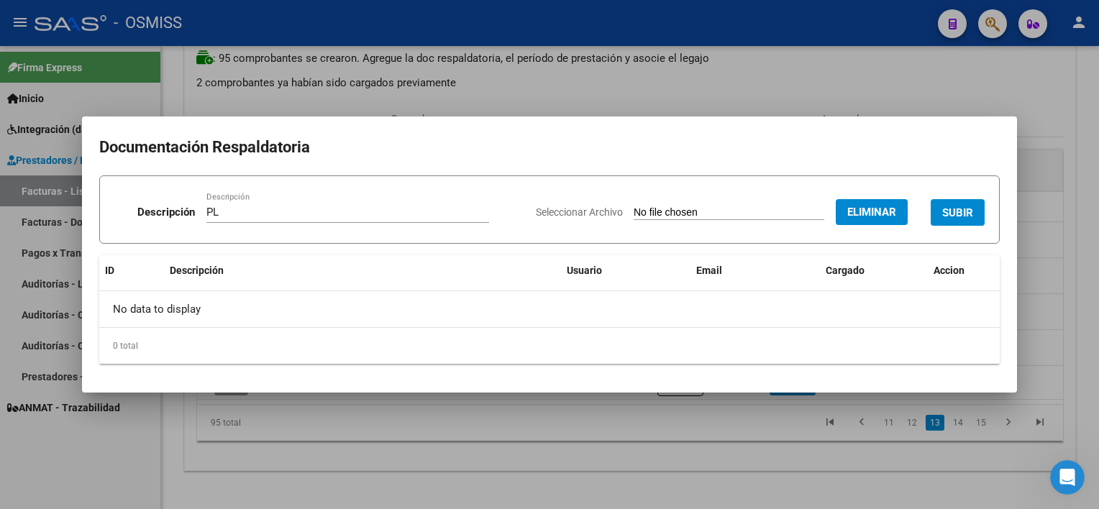
click at [968, 211] on span "SUBIR" at bounding box center [957, 212] width 31 height 13
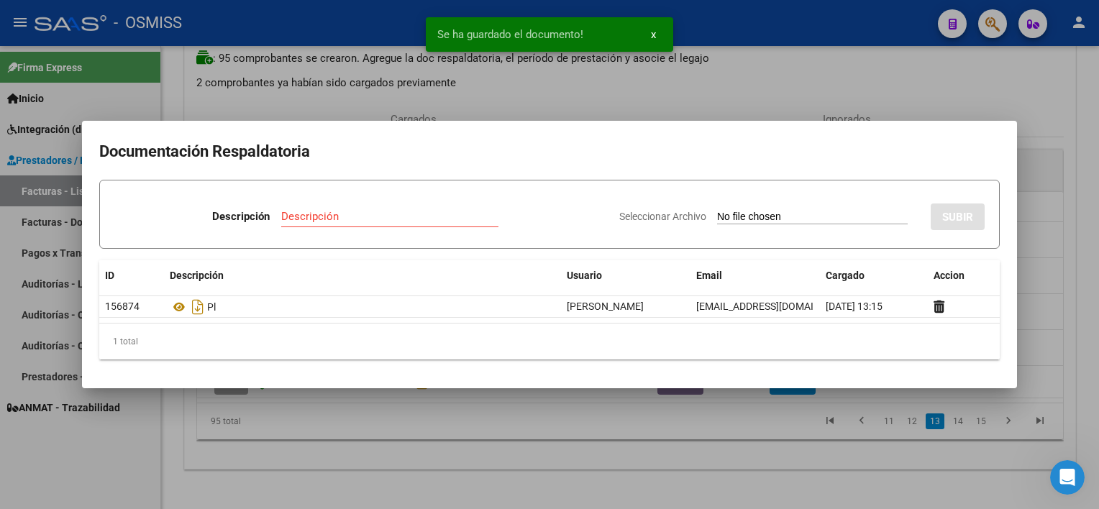
click at [675, 467] on div at bounding box center [549, 254] width 1099 height 509
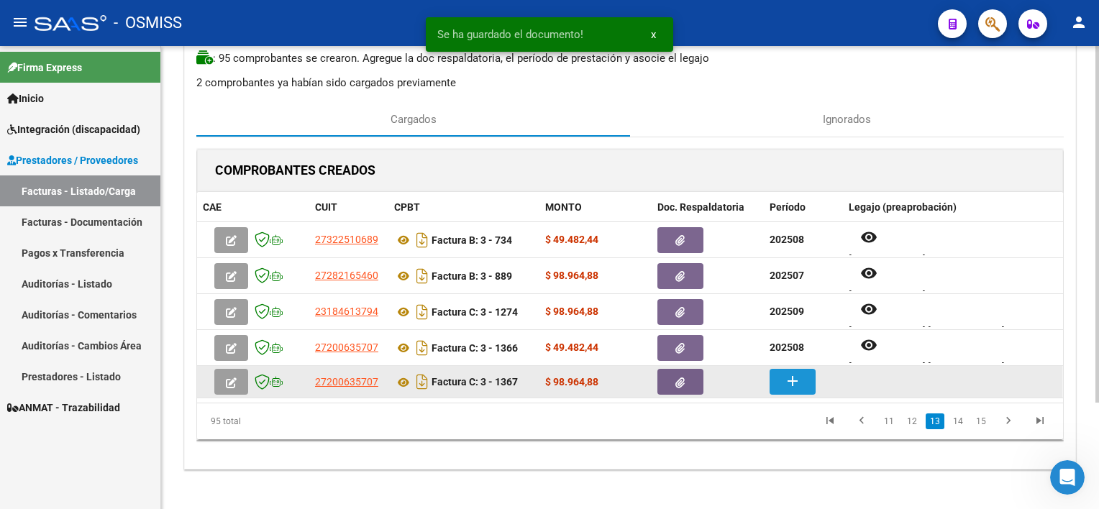
click at [784, 380] on mat-icon "add" at bounding box center [792, 381] width 17 height 17
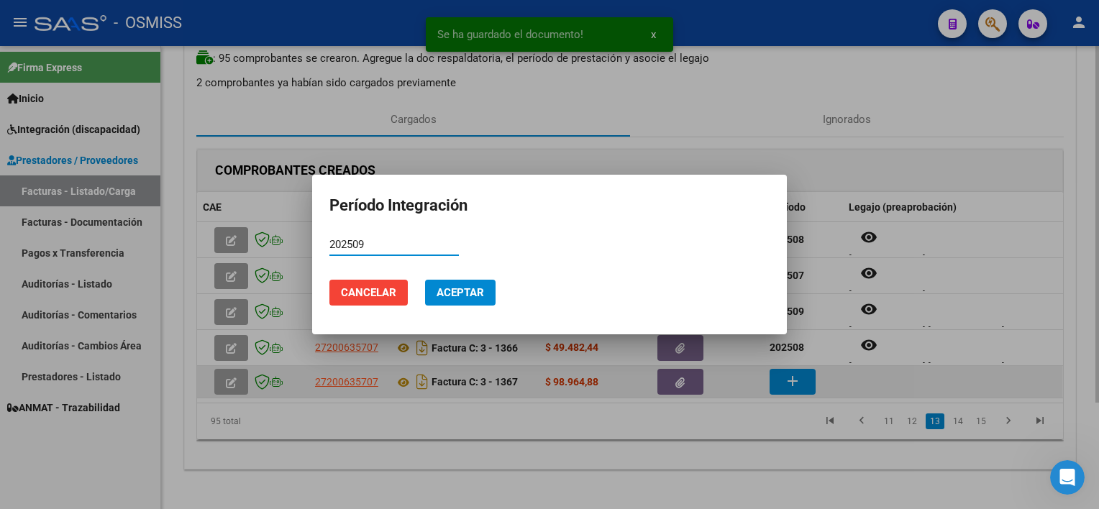
type input "202509"
click at [425, 280] on button "Aceptar" at bounding box center [460, 293] width 70 height 26
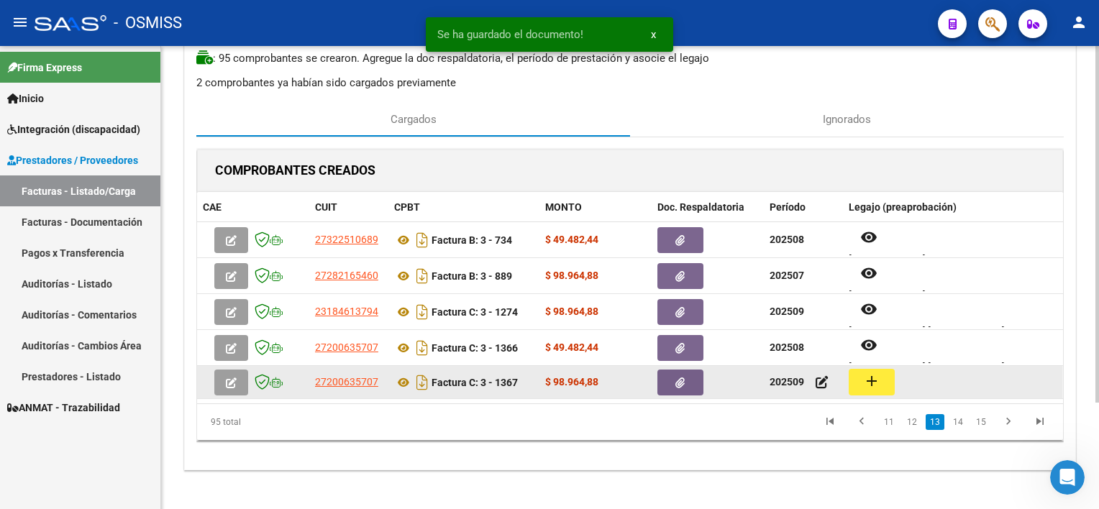
click at [866, 390] on button "add" at bounding box center [872, 382] width 46 height 27
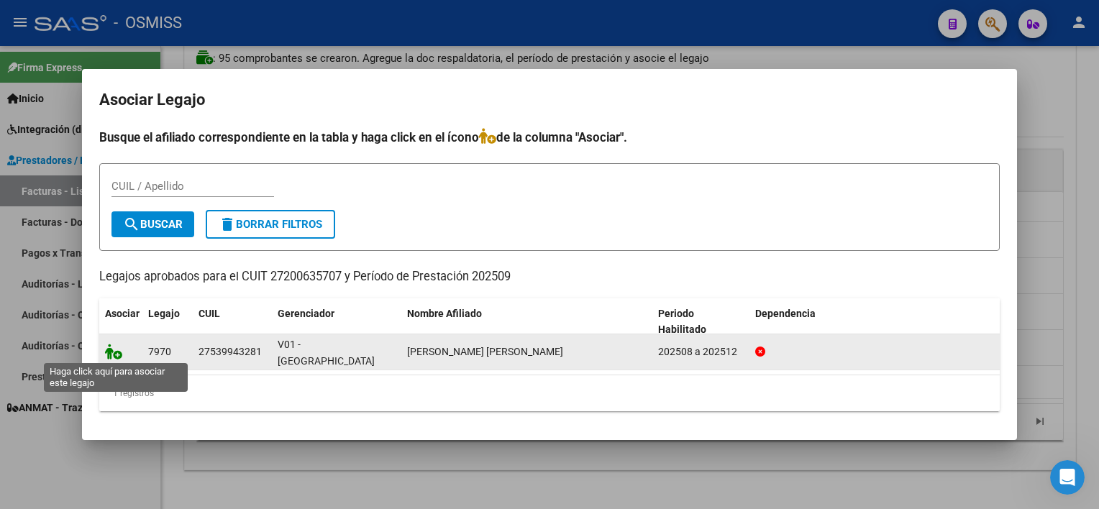
click at [114, 351] on icon at bounding box center [113, 352] width 17 height 16
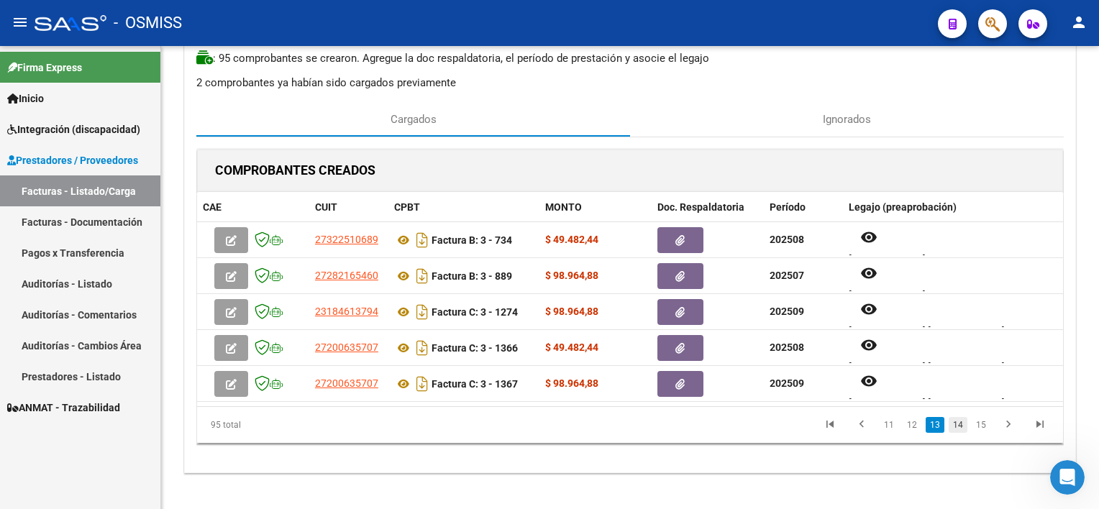
click at [964, 422] on link "14" at bounding box center [958, 425] width 19 height 16
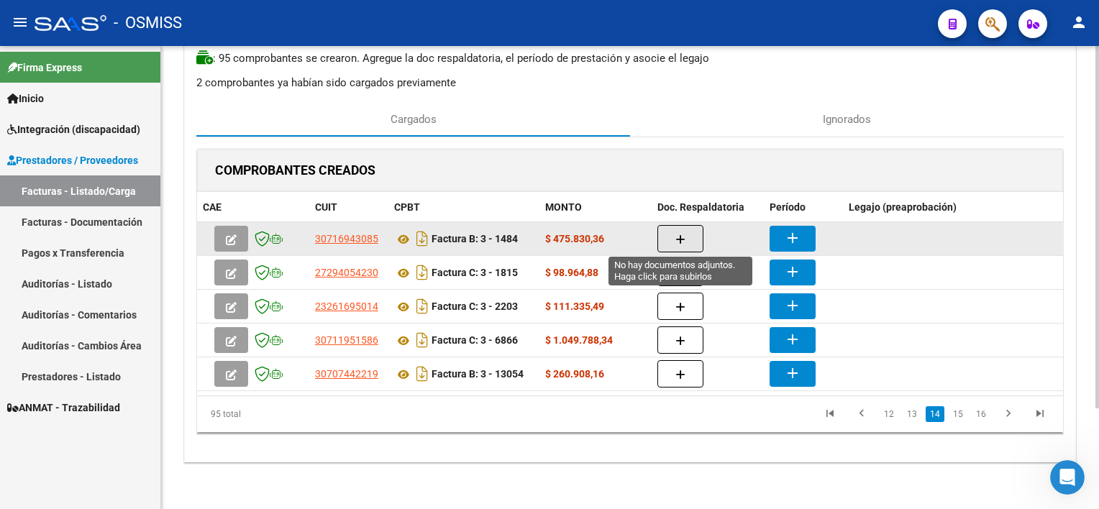
click at [681, 237] on icon "button" at bounding box center [680, 239] width 10 height 11
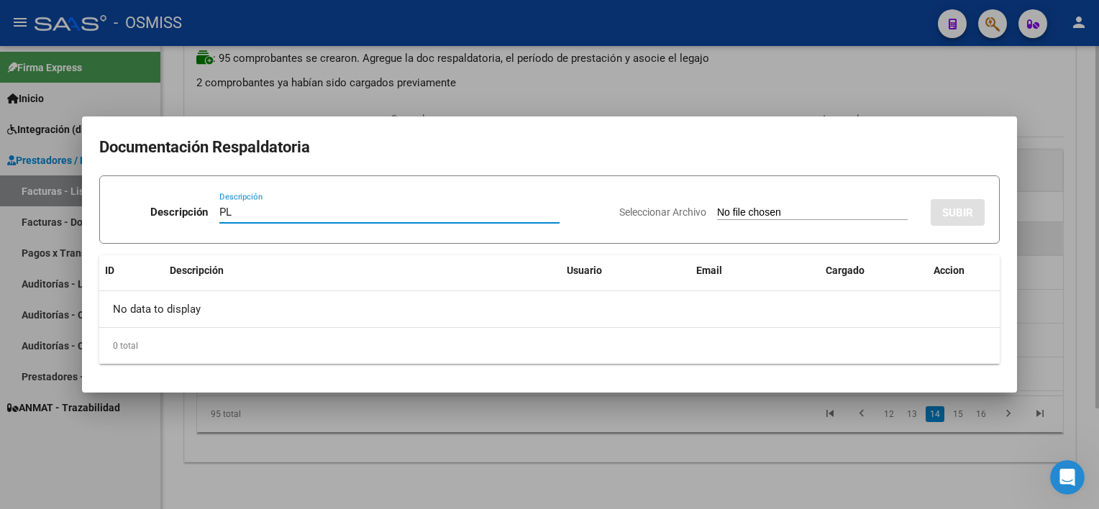
type input "PL"
click at [717, 206] on input "Seleccionar Archivo" at bounding box center [812, 213] width 191 height 14
type input "C:\fakepath\PL 3-1484 AVALOS M MAIE 08.jpeg"
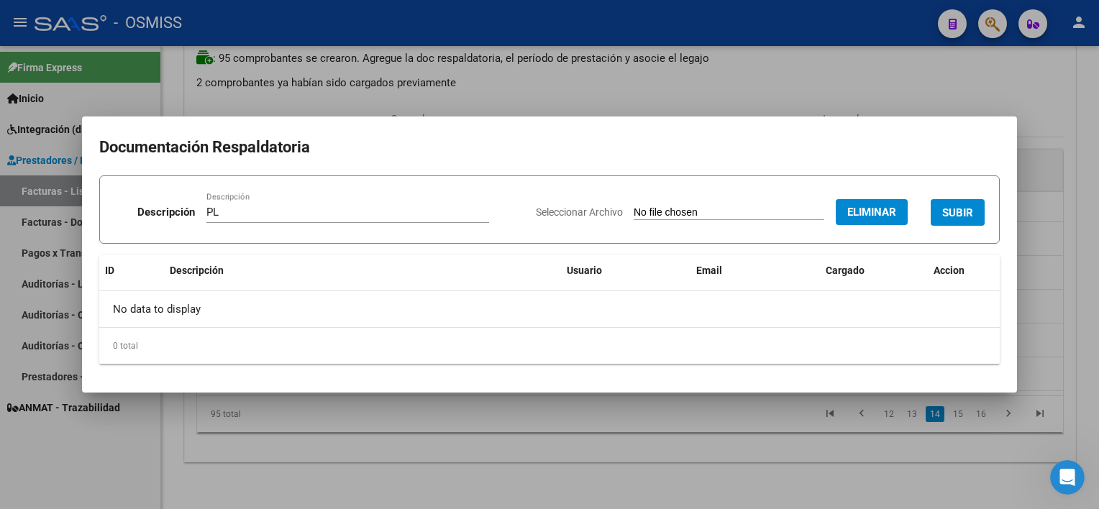
click at [958, 216] on span "SUBIR" at bounding box center [957, 212] width 31 height 13
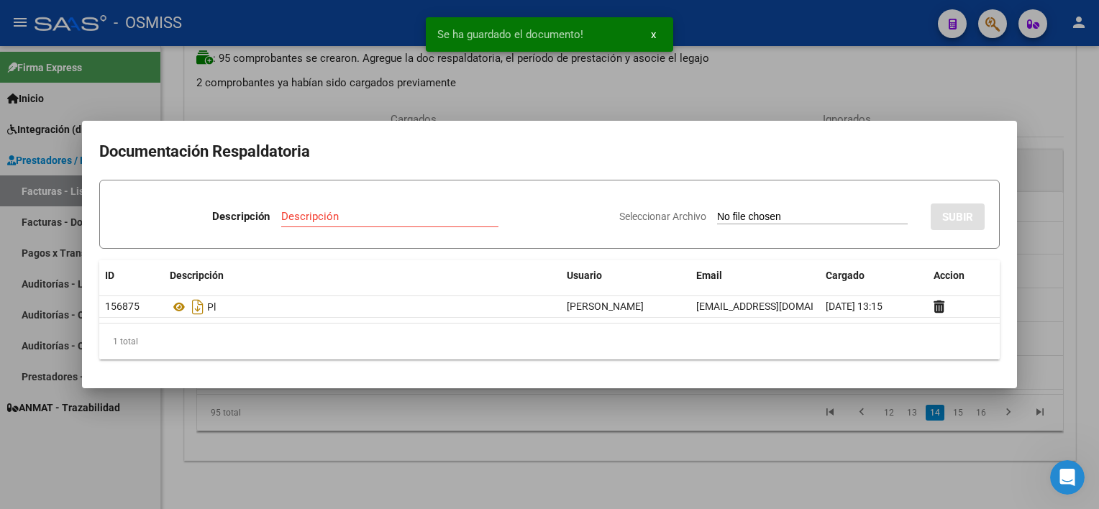
click at [685, 450] on div at bounding box center [549, 254] width 1099 height 509
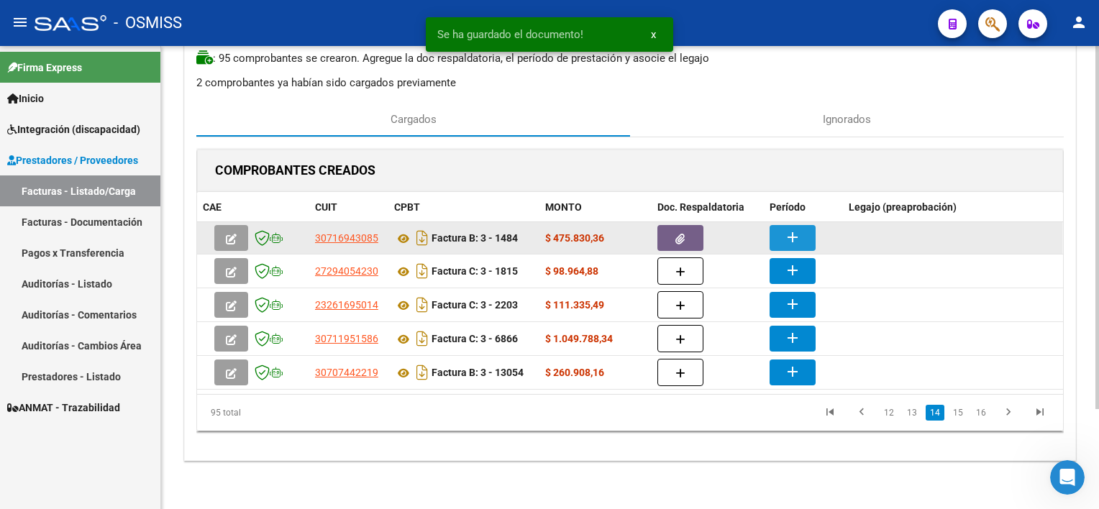
click at [785, 236] on mat-icon "add" at bounding box center [792, 237] width 17 height 17
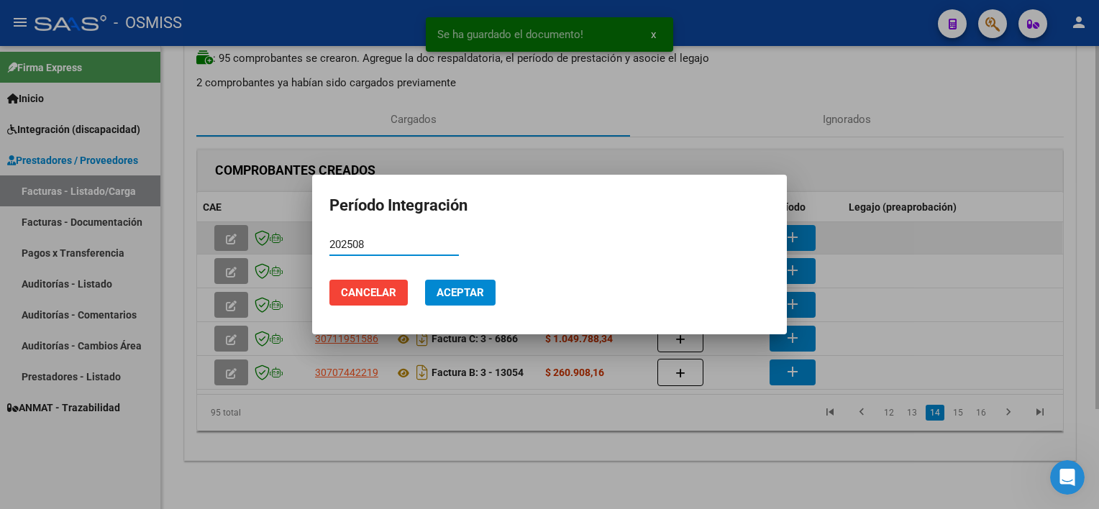
type input "202508"
click at [425, 280] on button "Aceptar" at bounding box center [460, 293] width 70 height 26
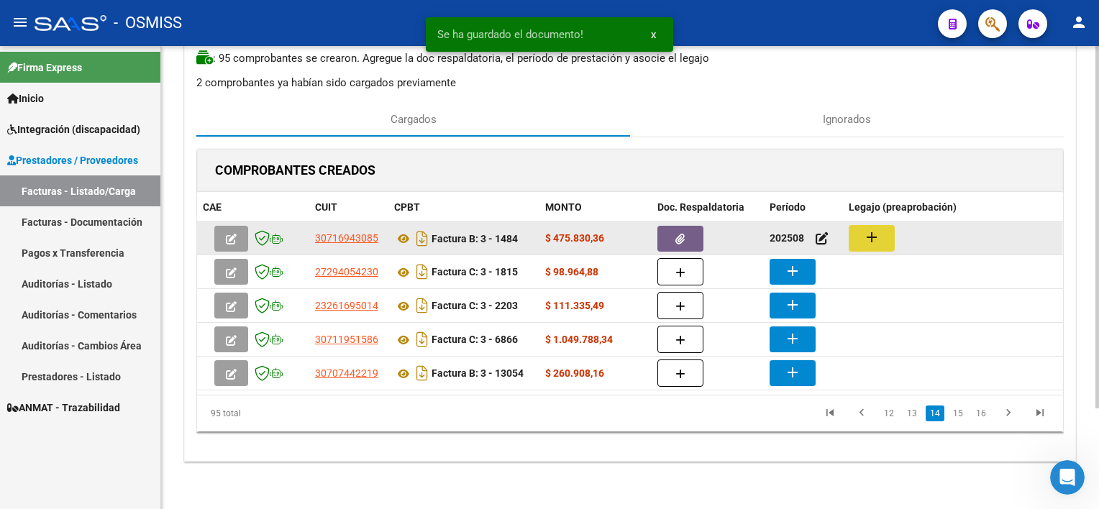
click at [874, 247] on button "add" at bounding box center [872, 238] width 46 height 27
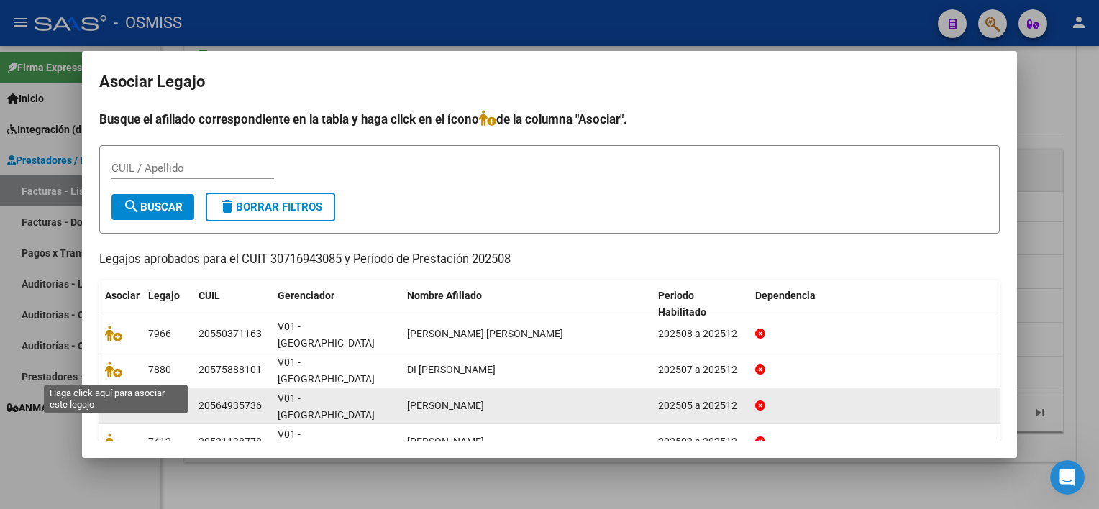
click at [111, 398] on icon at bounding box center [113, 406] width 17 height 16
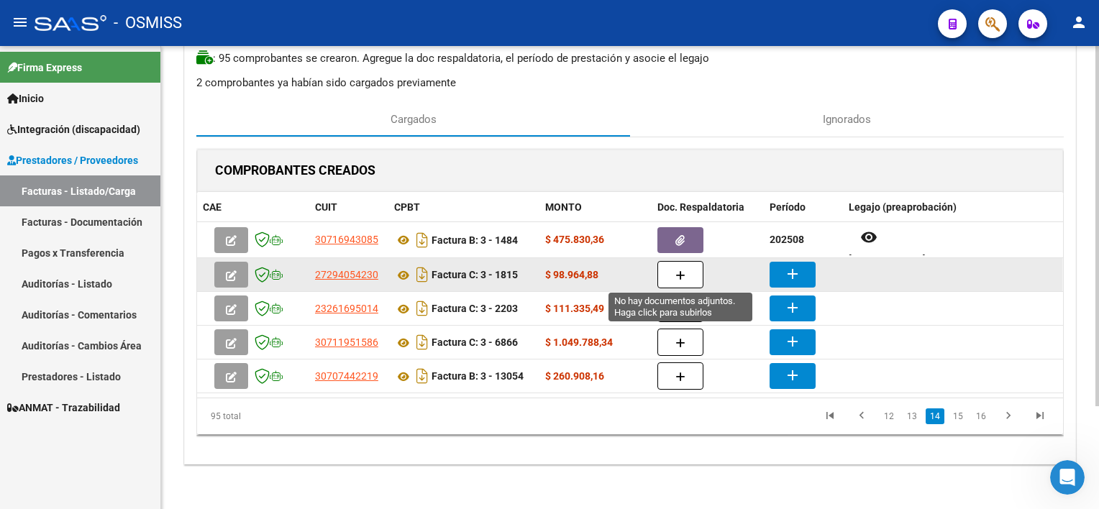
click at [685, 274] on button "button" at bounding box center [680, 274] width 46 height 27
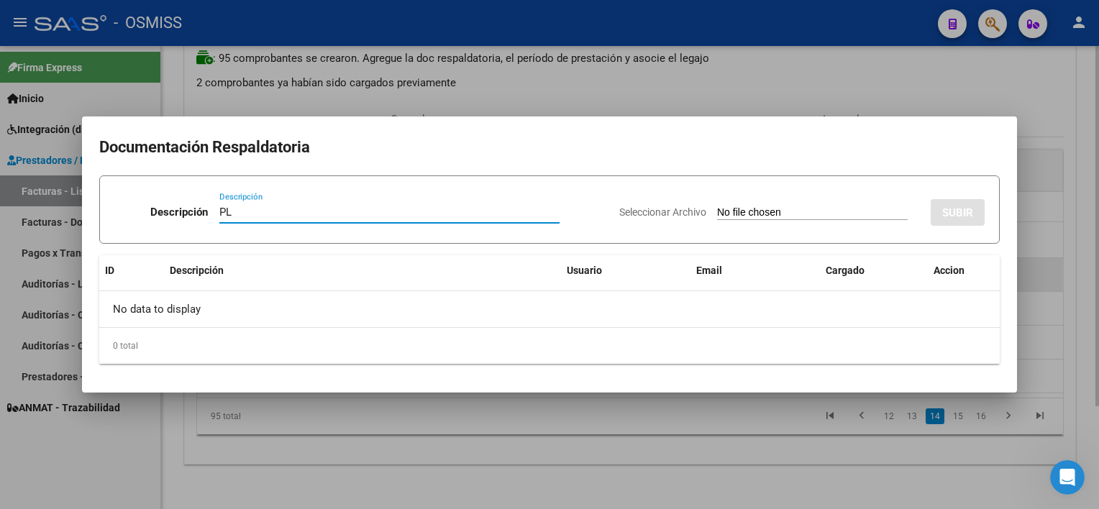
type input "PL"
click at [717, 206] on input "Seleccionar Archivo" at bounding box center [812, 213] width 191 height 14
type input "C:\fakepath\PL 3-1815 [PERSON_NAME] M [MEDICAL_DATA] 09.pdf"
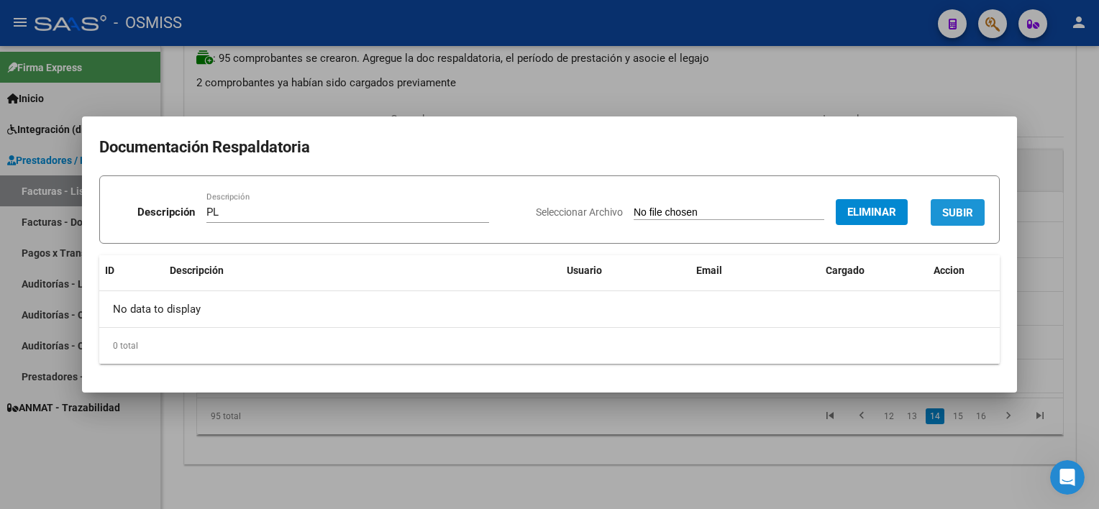
click at [956, 209] on span "SUBIR" at bounding box center [957, 212] width 31 height 13
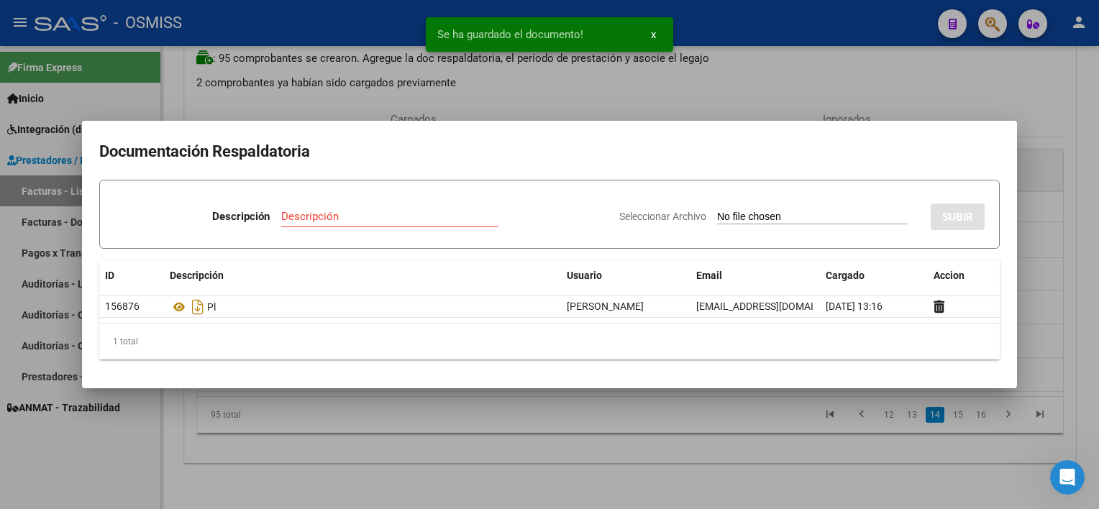
click at [757, 442] on div at bounding box center [549, 254] width 1099 height 509
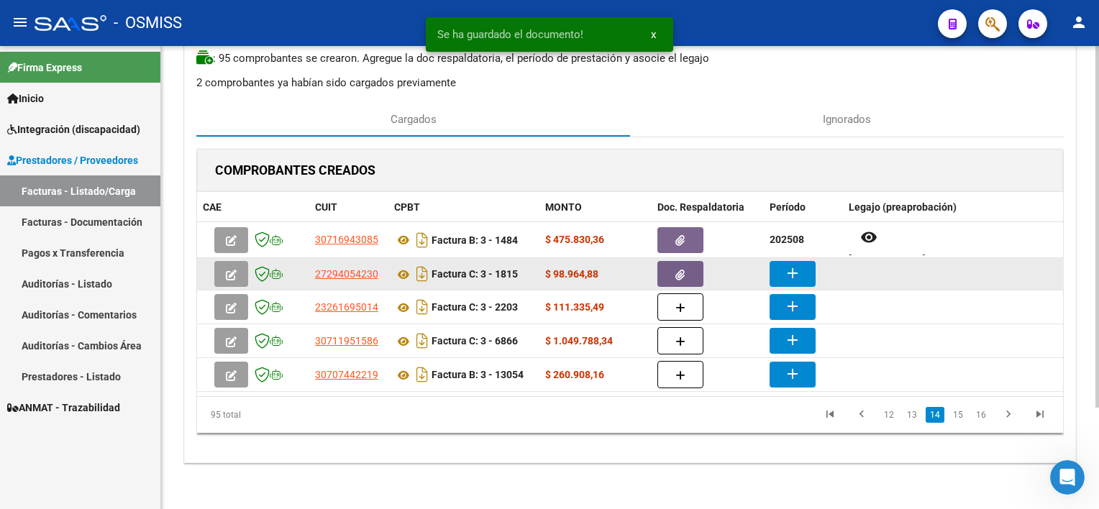
click at [790, 269] on mat-icon "add" at bounding box center [792, 273] width 17 height 17
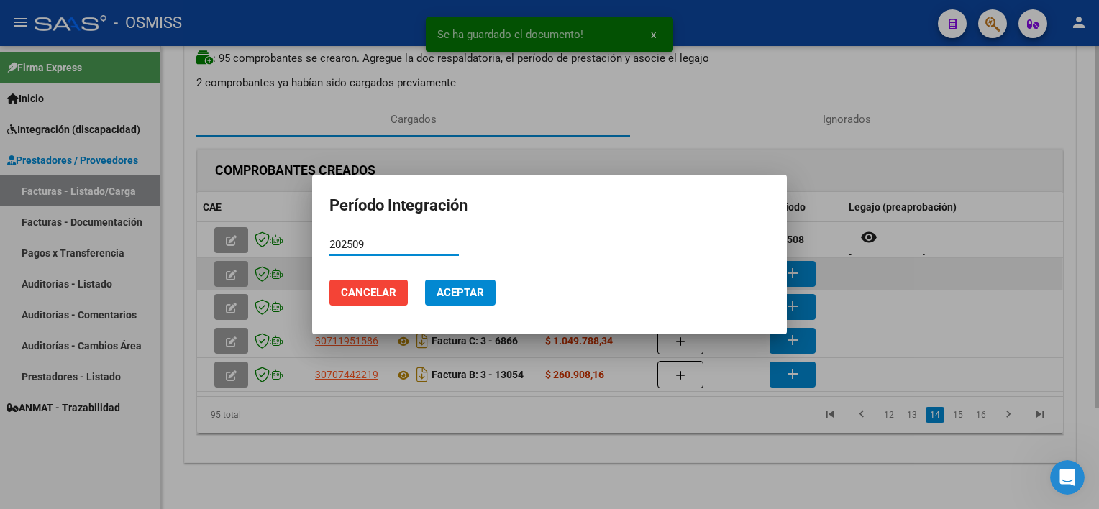
type input "202509"
click at [425, 280] on button "Aceptar" at bounding box center [460, 293] width 70 height 26
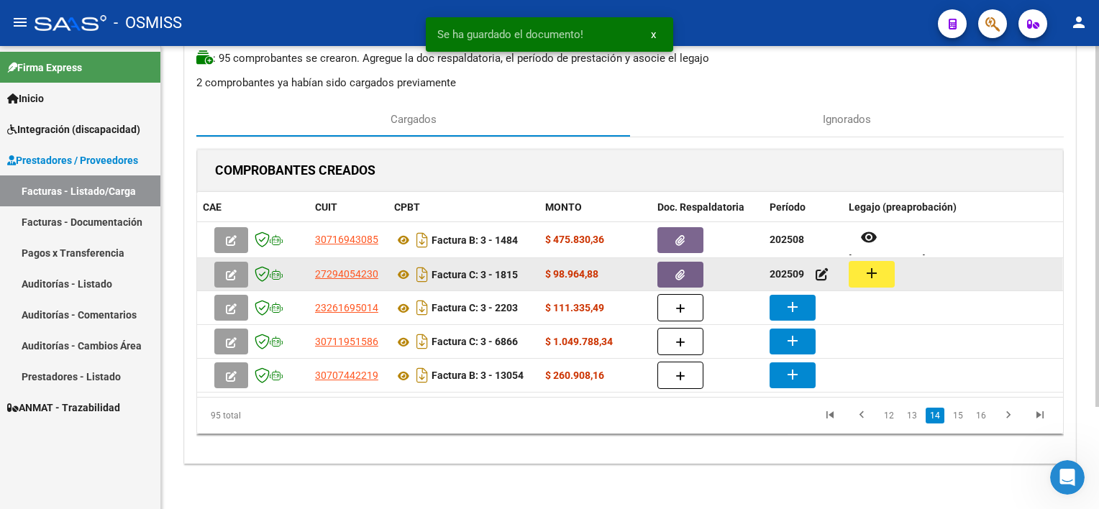
click at [867, 272] on mat-icon "add" at bounding box center [871, 273] width 17 height 17
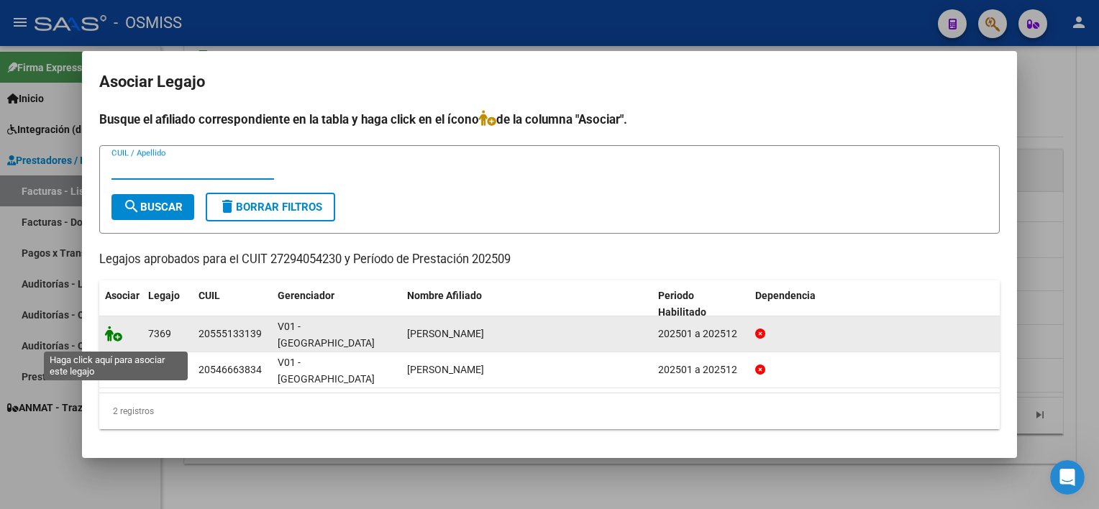
click at [114, 337] on icon at bounding box center [113, 334] width 17 height 16
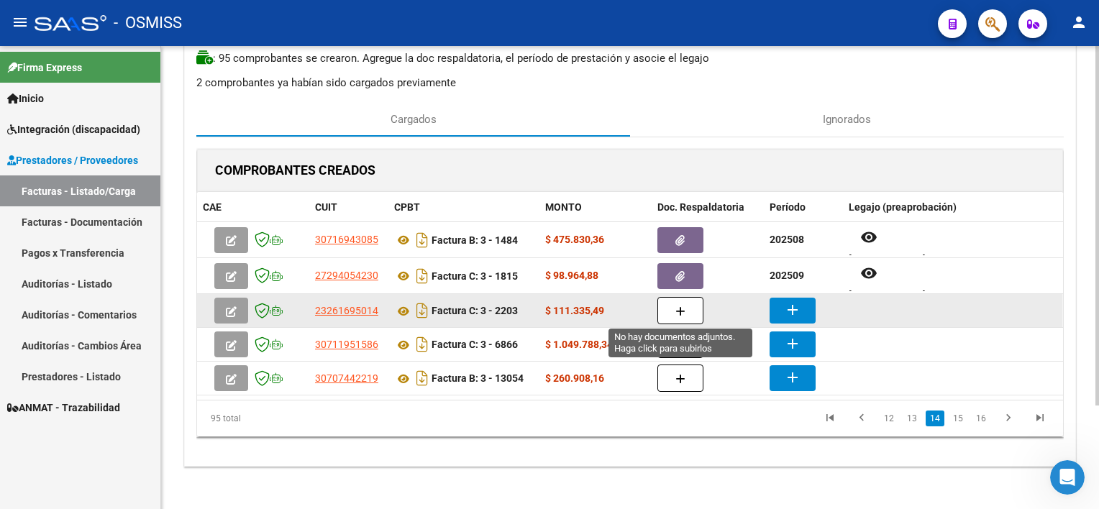
click at [673, 315] on button "button" at bounding box center [680, 310] width 46 height 27
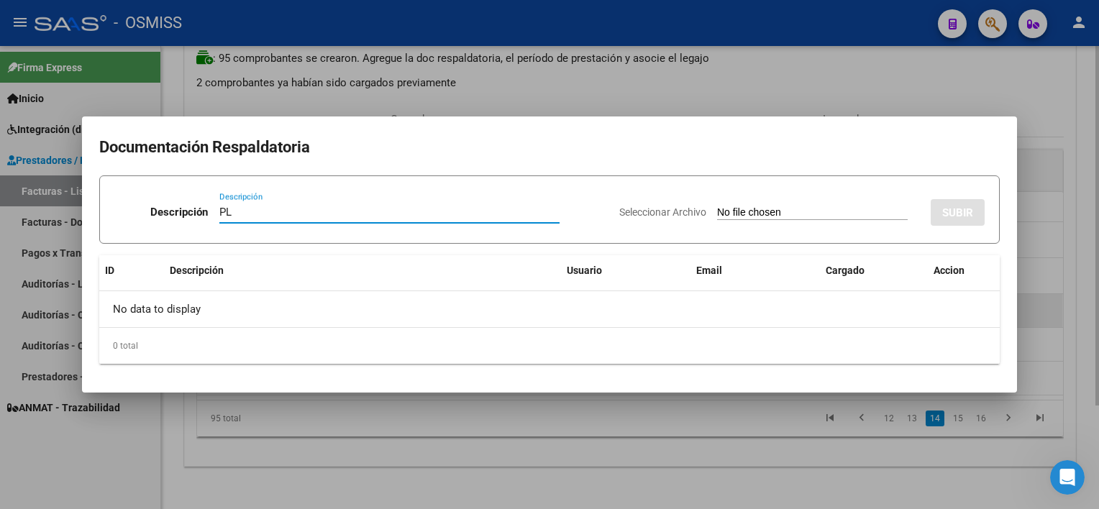
type input "PL"
click at [717, 206] on input "Seleccionar Archivo" at bounding box center [812, 213] width 191 height 14
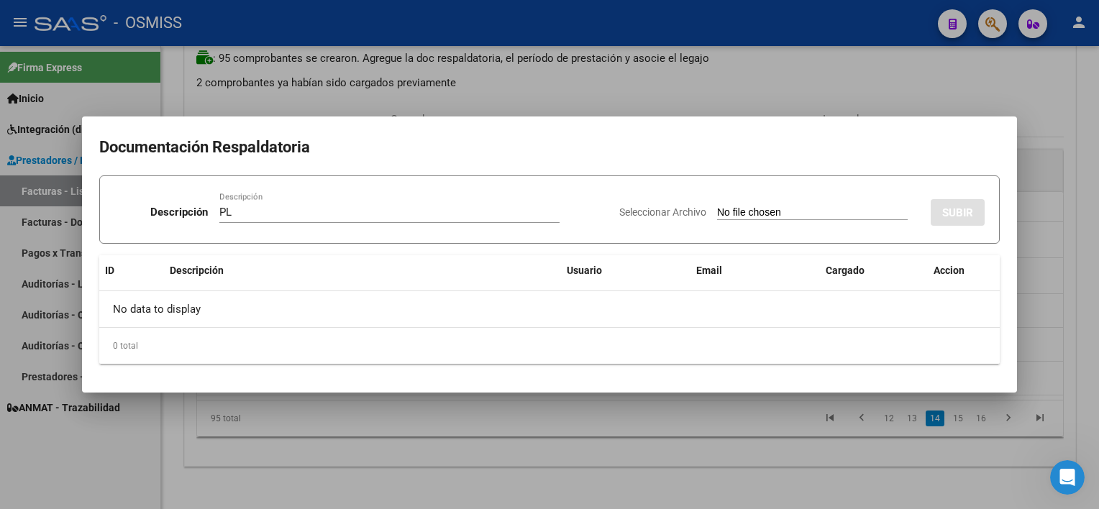
click at [579, 429] on div at bounding box center [549, 254] width 1099 height 509
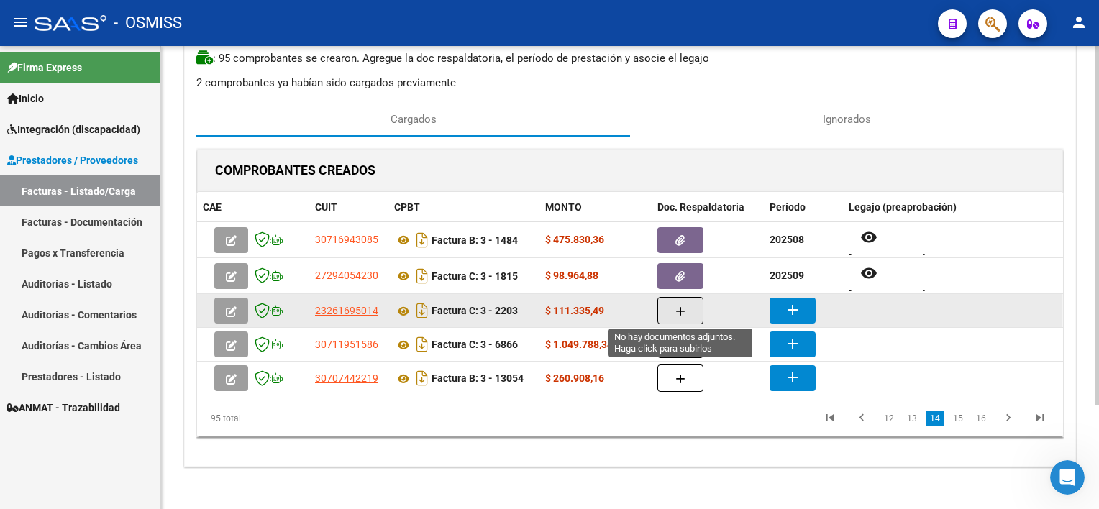
click at [685, 310] on button "button" at bounding box center [680, 310] width 46 height 27
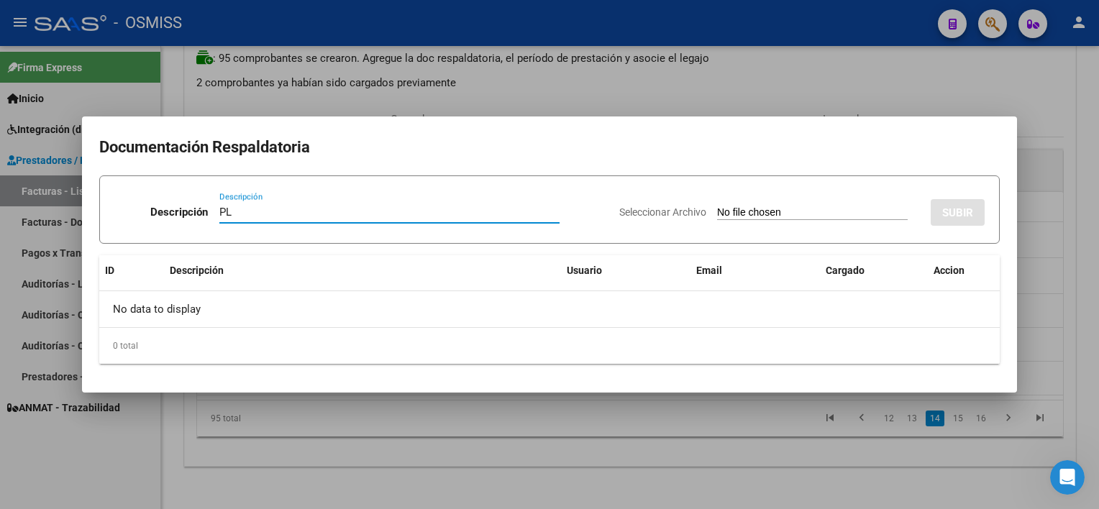
type input "PL"
click at [717, 206] on input "Seleccionar Archivo" at bounding box center [812, 213] width 191 height 14
type input "C:\fakepath\PL 3-2203 VILLA M FONO 09.pdf"
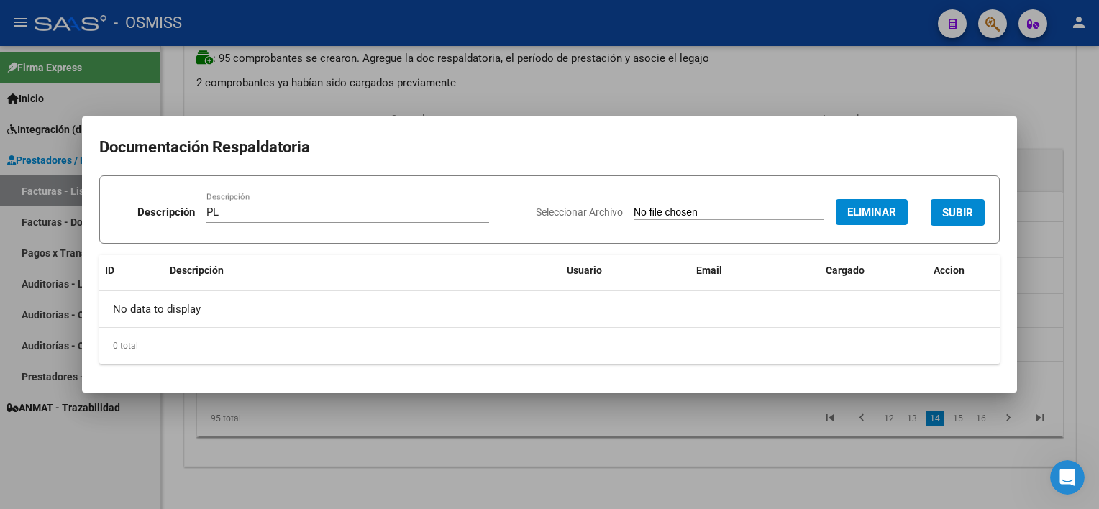
click at [961, 213] on span "SUBIR" at bounding box center [957, 212] width 31 height 13
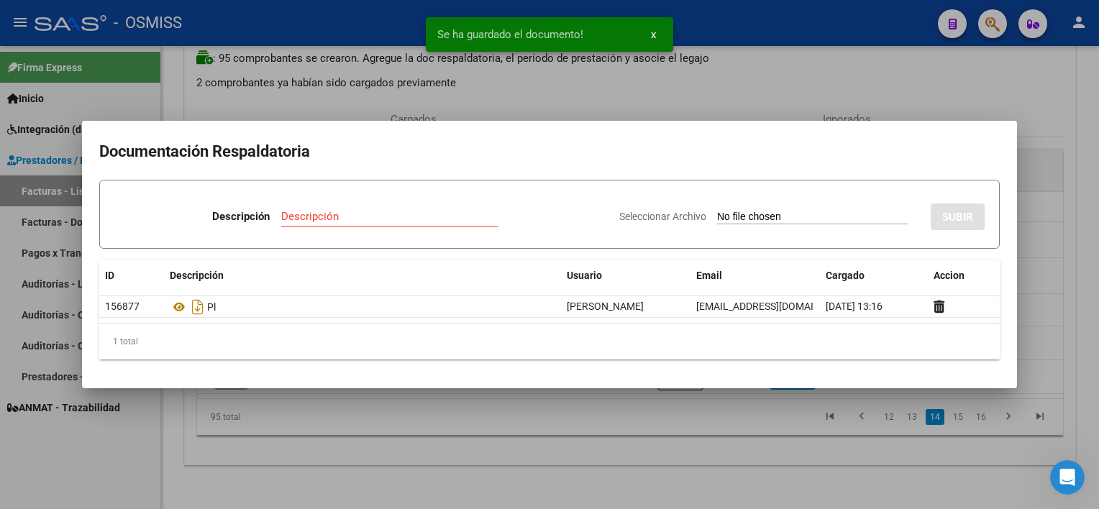
click at [677, 444] on div at bounding box center [549, 254] width 1099 height 509
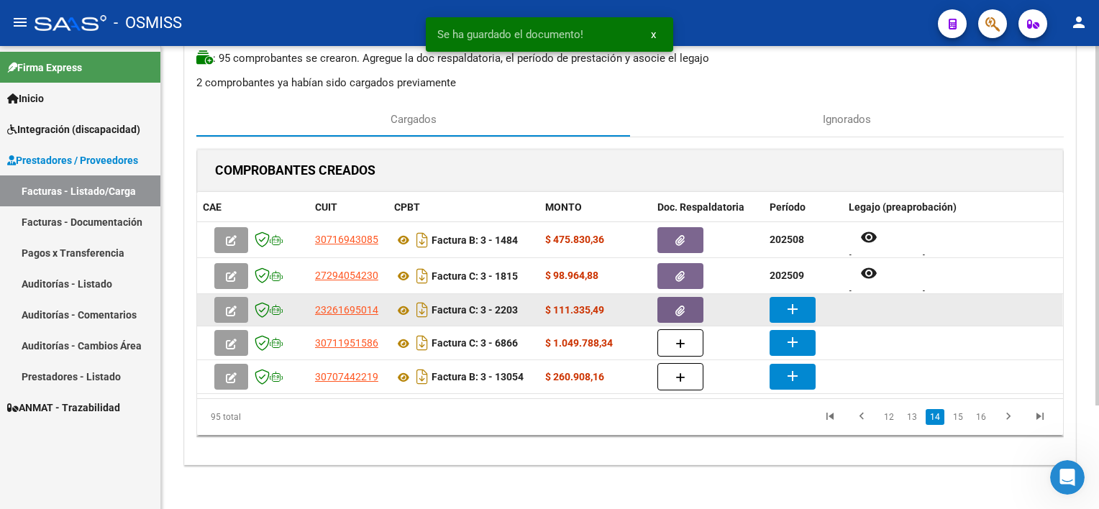
click at [785, 319] on button "add" at bounding box center [792, 310] width 46 height 26
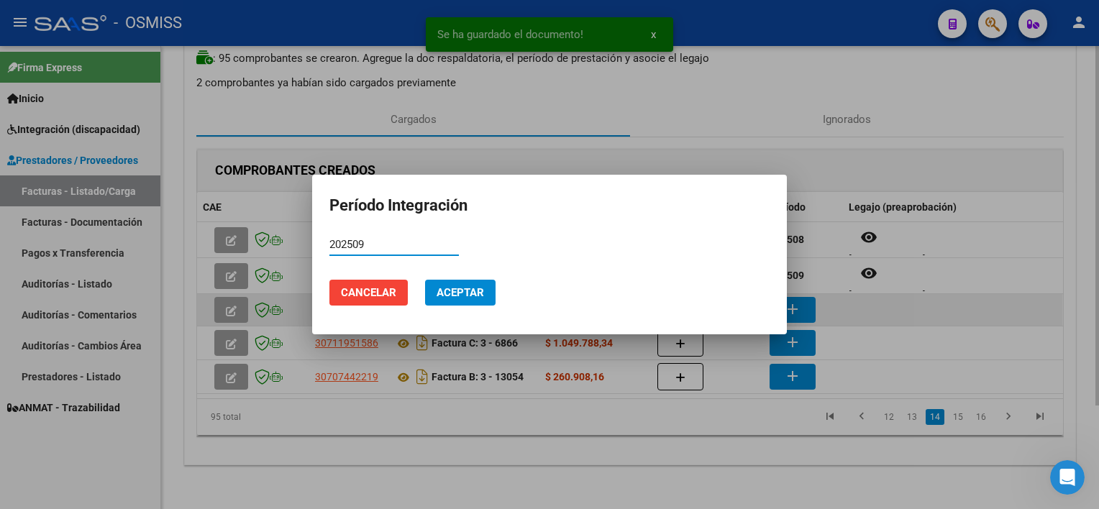
type input "202509"
click at [425, 280] on button "Aceptar" at bounding box center [460, 293] width 70 height 26
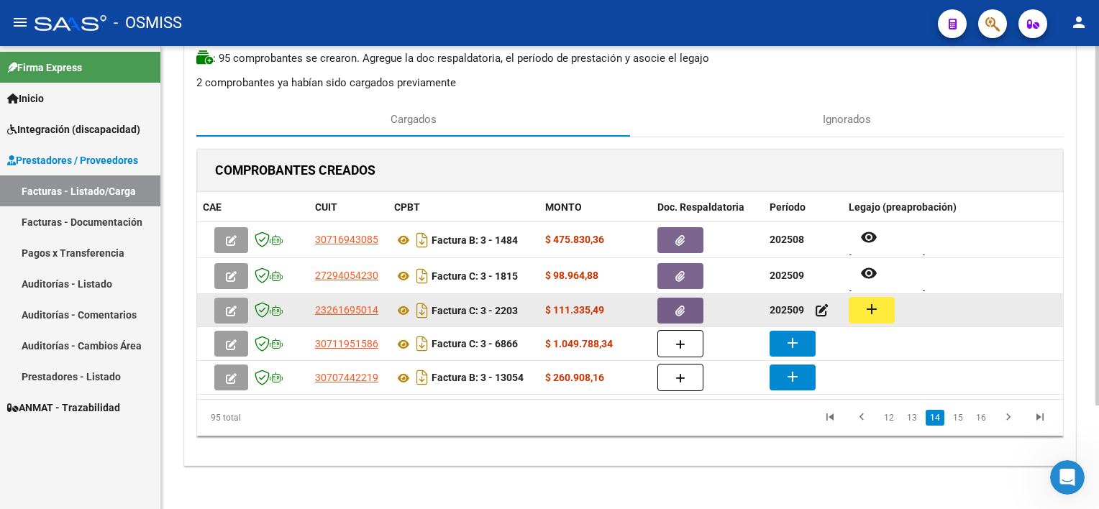
click at [859, 303] on button "add" at bounding box center [872, 310] width 46 height 27
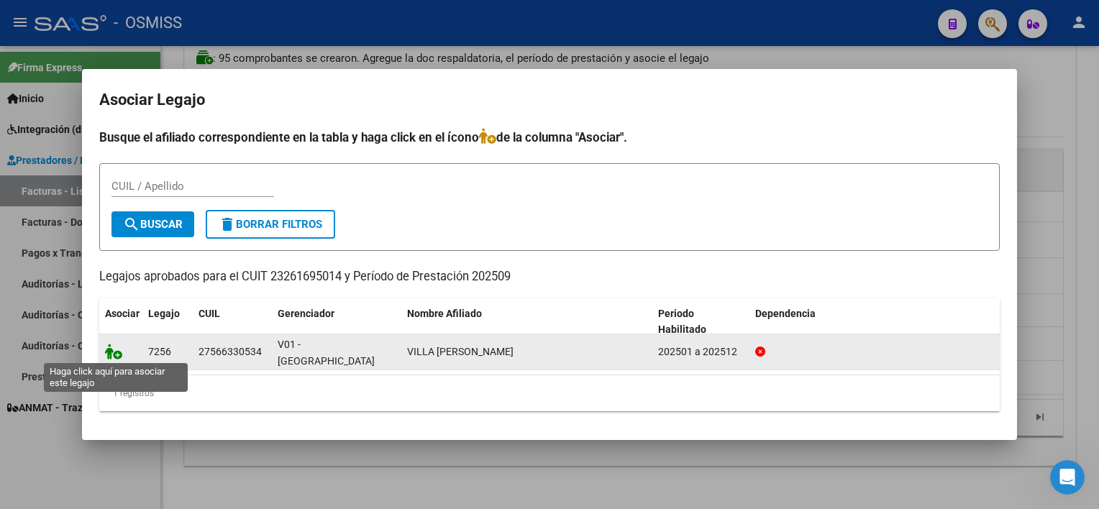
click at [114, 353] on icon at bounding box center [113, 352] width 17 height 16
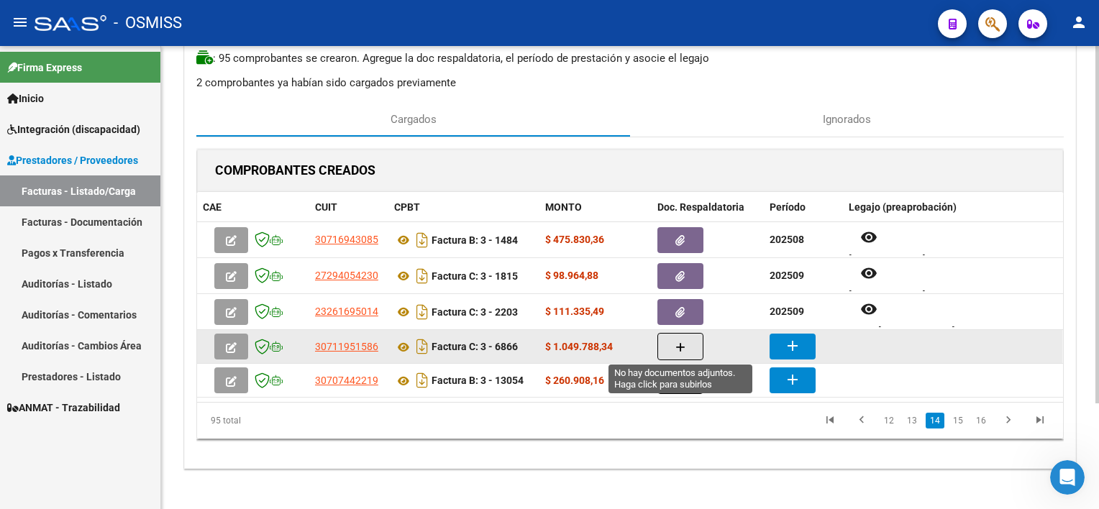
click at [677, 350] on icon "button" at bounding box center [680, 347] width 10 height 11
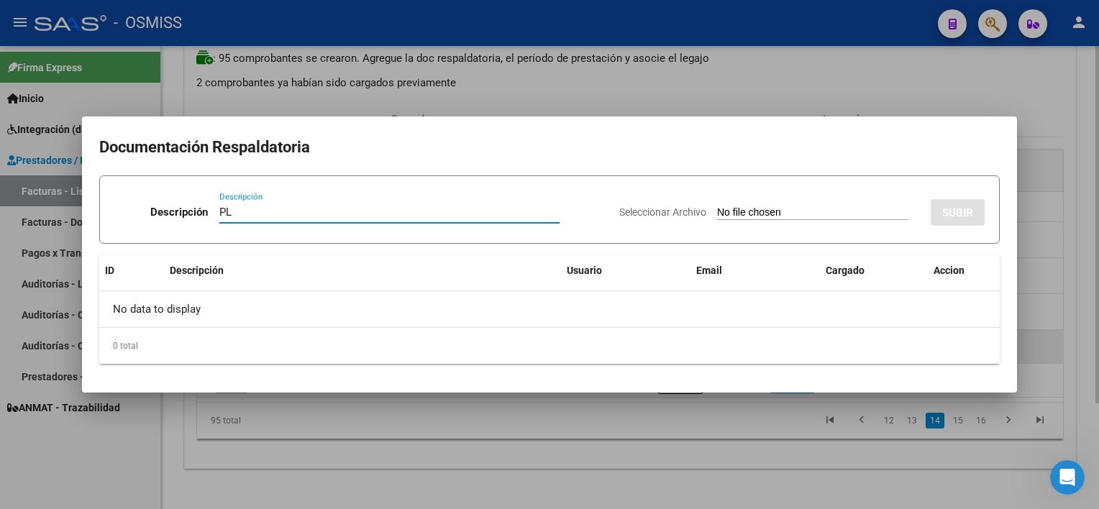
type input "PL"
click at [717, 206] on input "Seleccionar Archivo" at bounding box center [812, 213] width 191 height 14
type input "C:\fakepath\PL 3-6866 [PERSON_NAME] I CET 09.pdf"
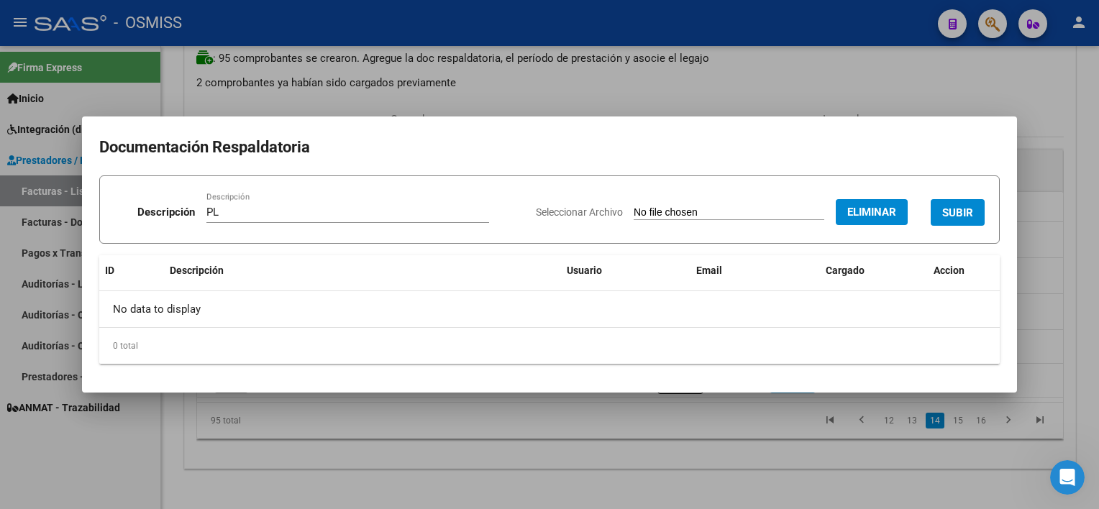
click at [952, 216] on span "SUBIR" at bounding box center [957, 212] width 31 height 13
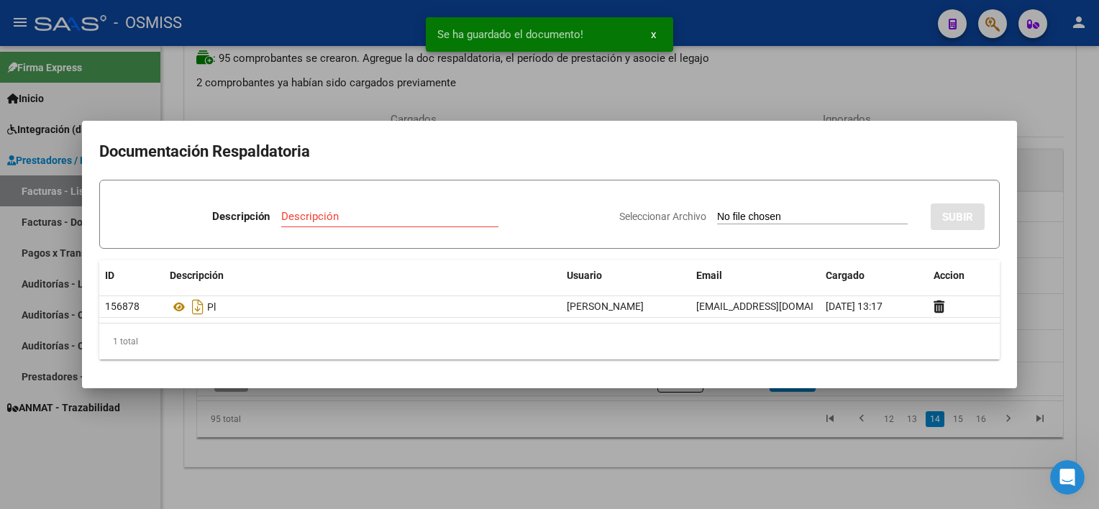
click at [770, 464] on div at bounding box center [549, 254] width 1099 height 509
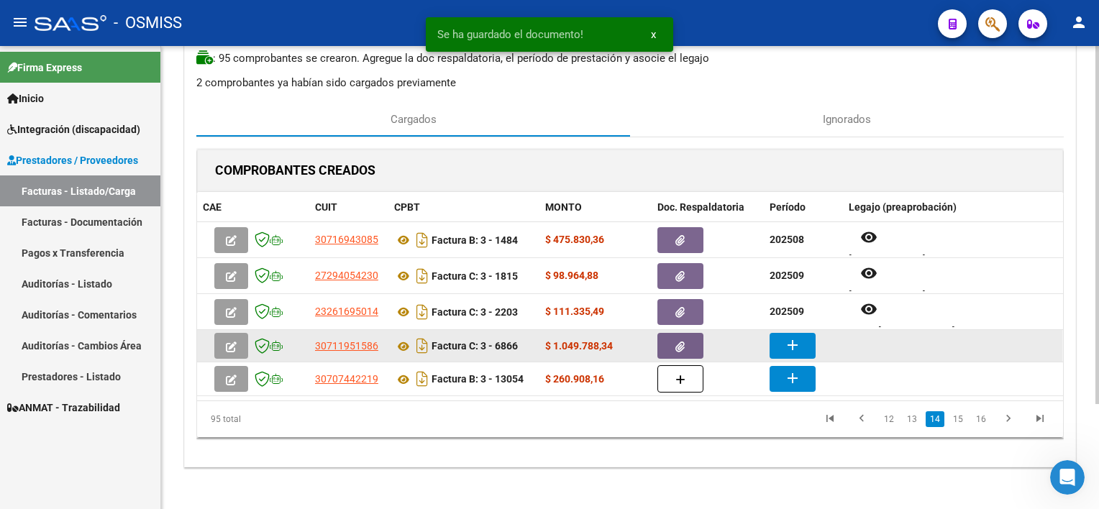
click at [805, 337] on button "add" at bounding box center [792, 346] width 46 height 26
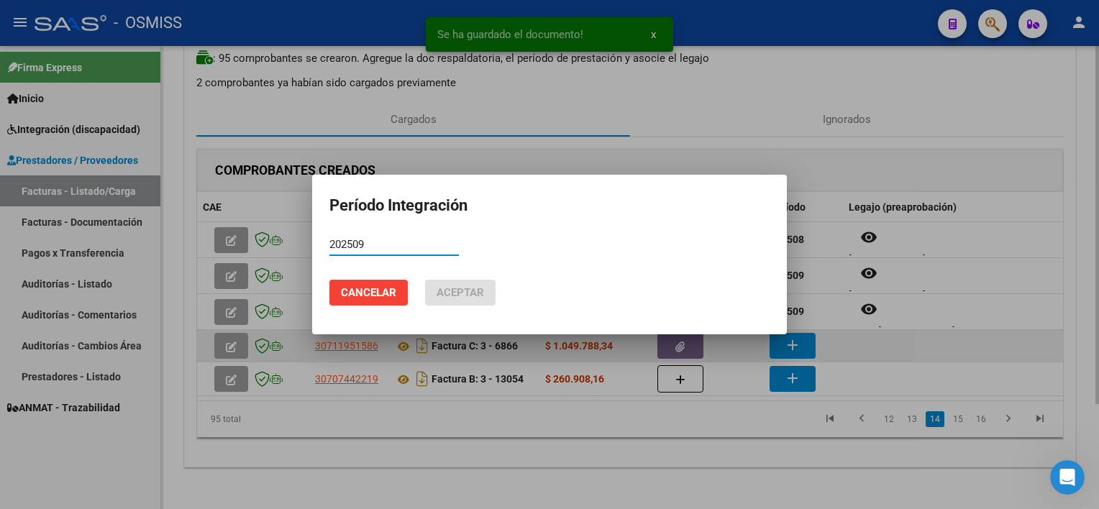
type input "202509"
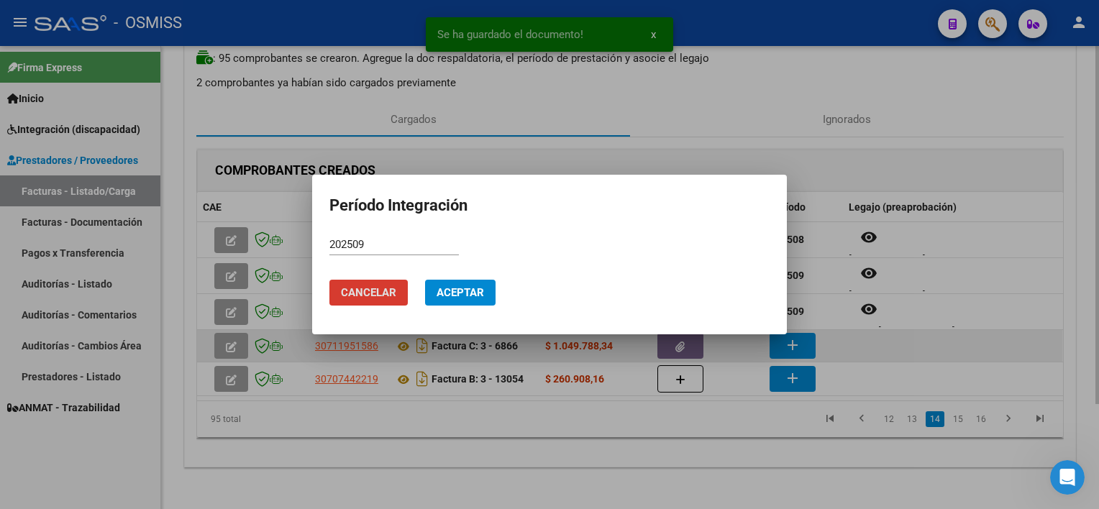
click at [425, 280] on button "Aceptar" at bounding box center [460, 293] width 70 height 26
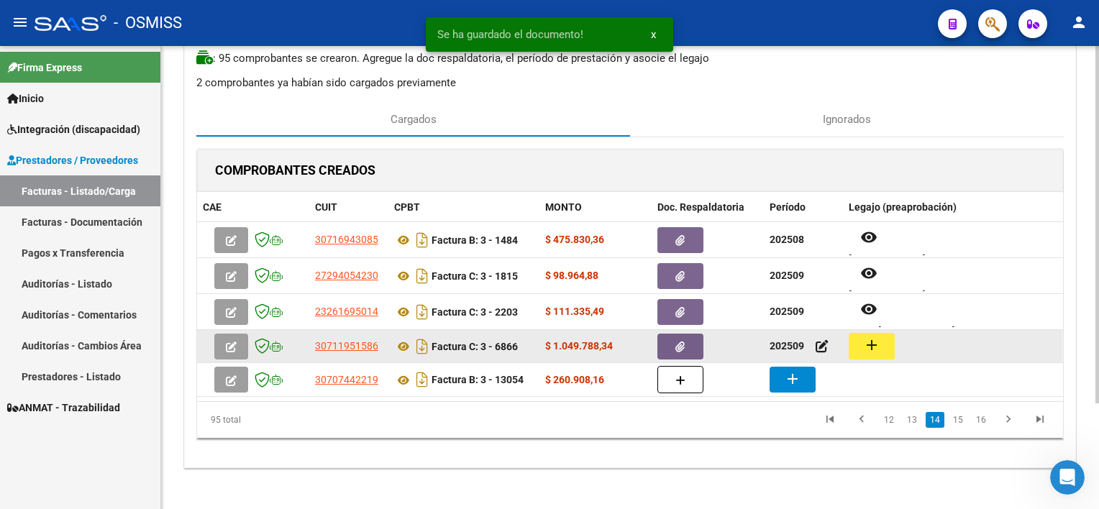
click at [860, 343] on button "add" at bounding box center [872, 346] width 46 height 27
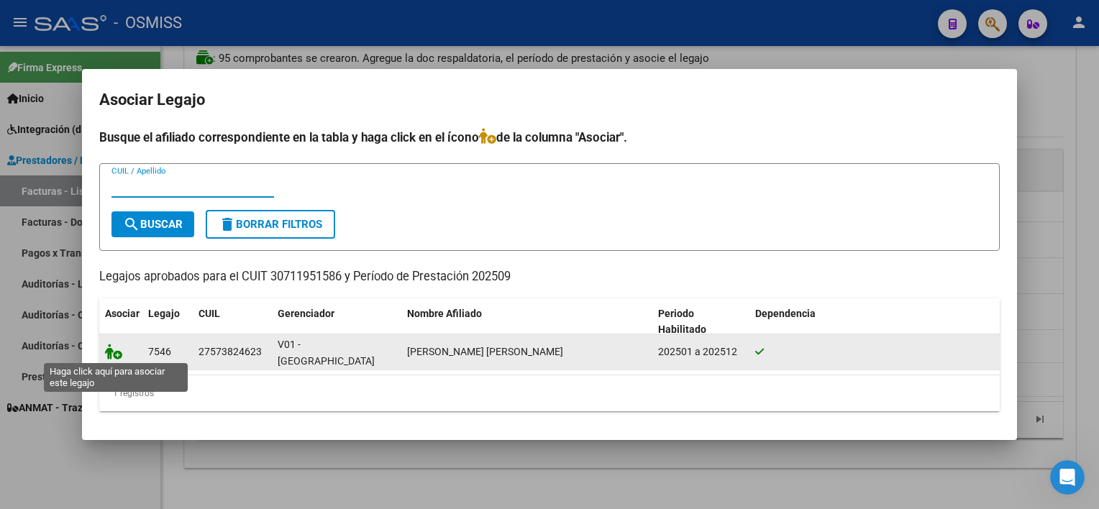
click at [117, 359] on icon at bounding box center [113, 352] width 17 height 16
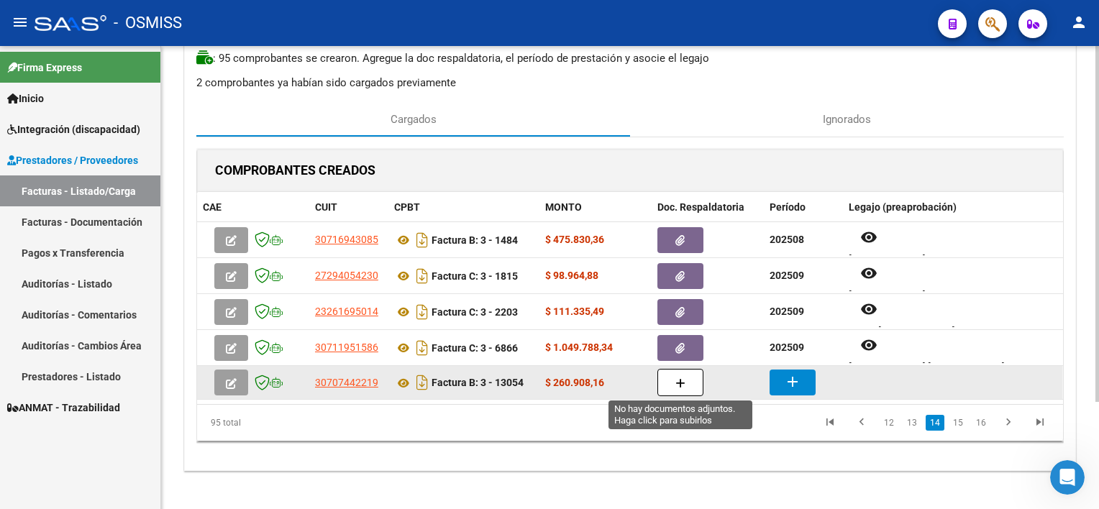
click at [665, 386] on button "button" at bounding box center [680, 382] width 46 height 27
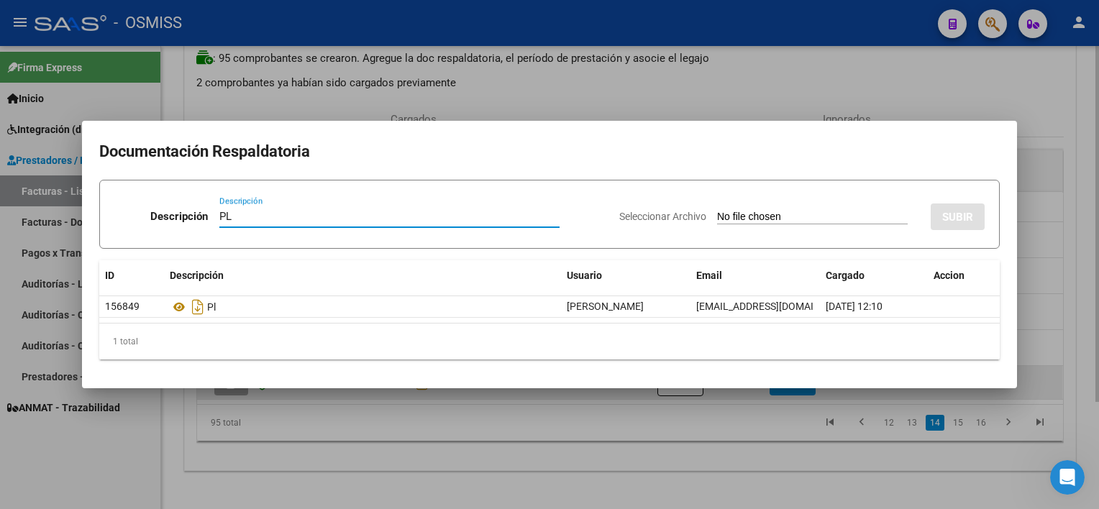
type input "PL"
click at [717, 211] on input "Seleccionar Archivo" at bounding box center [812, 218] width 191 height 14
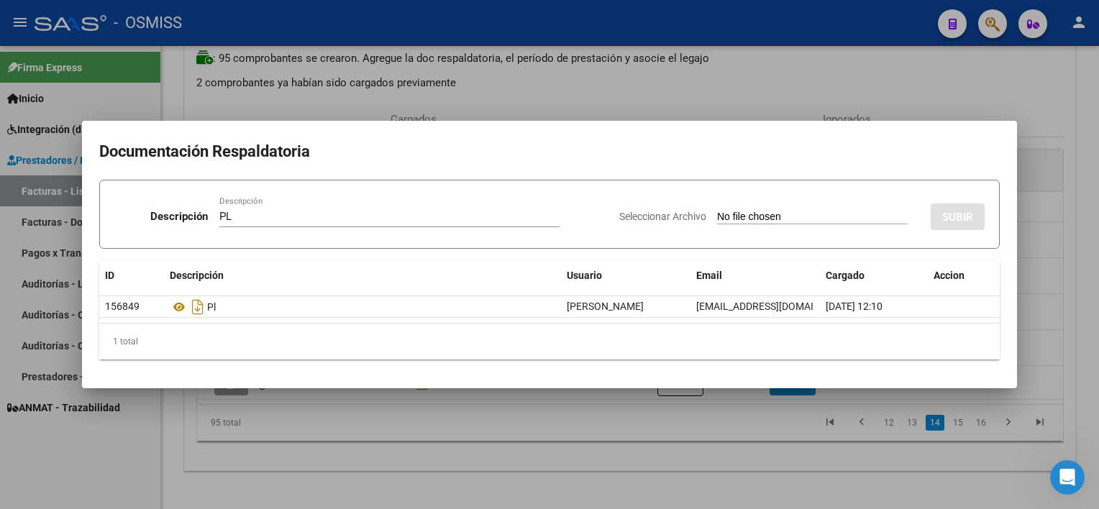
click at [587, 410] on div at bounding box center [549, 254] width 1099 height 509
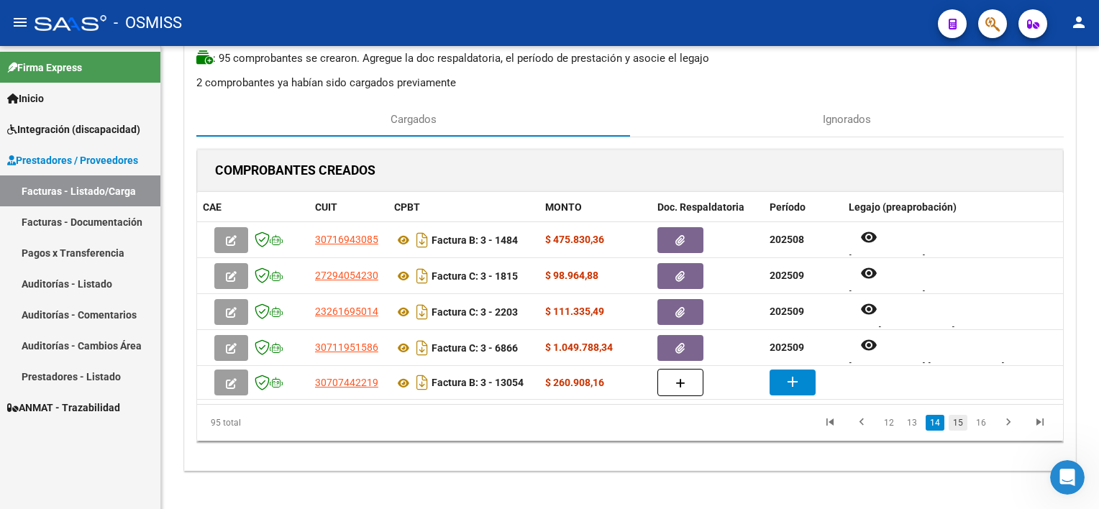
click at [961, 417] on link "15" at bounding box center [958, 423] width 19 height 16
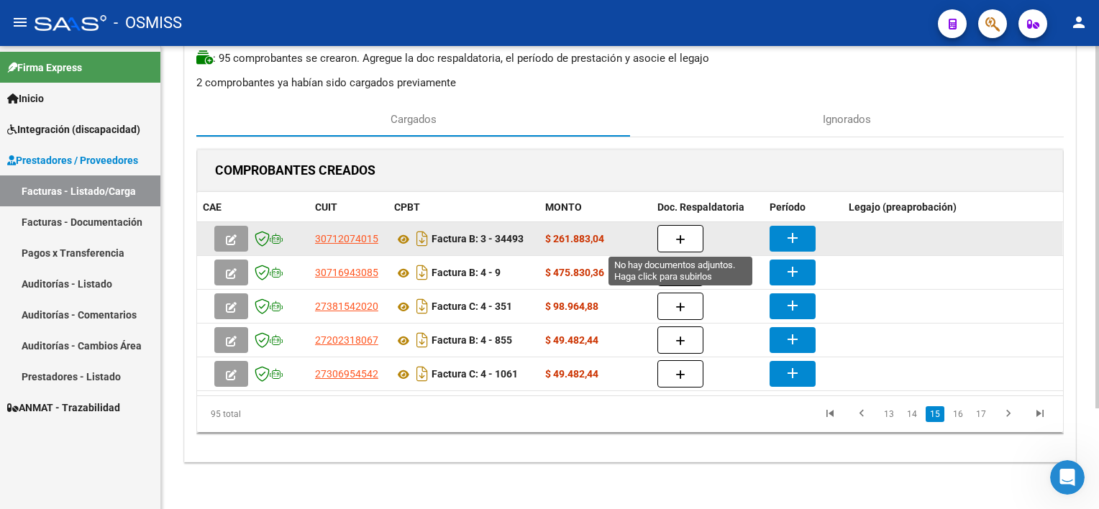
click at [682, 238] on icon "button" at bounding box center [680, 239] width 10 height 11
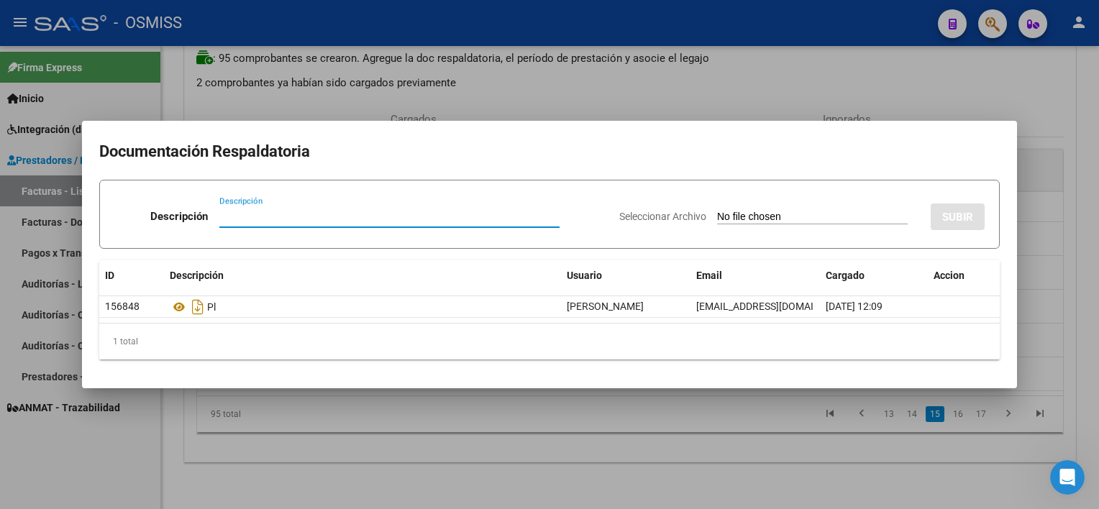
click at [731, 506] on div at bounding box center [549, 254] width 1099 height 509
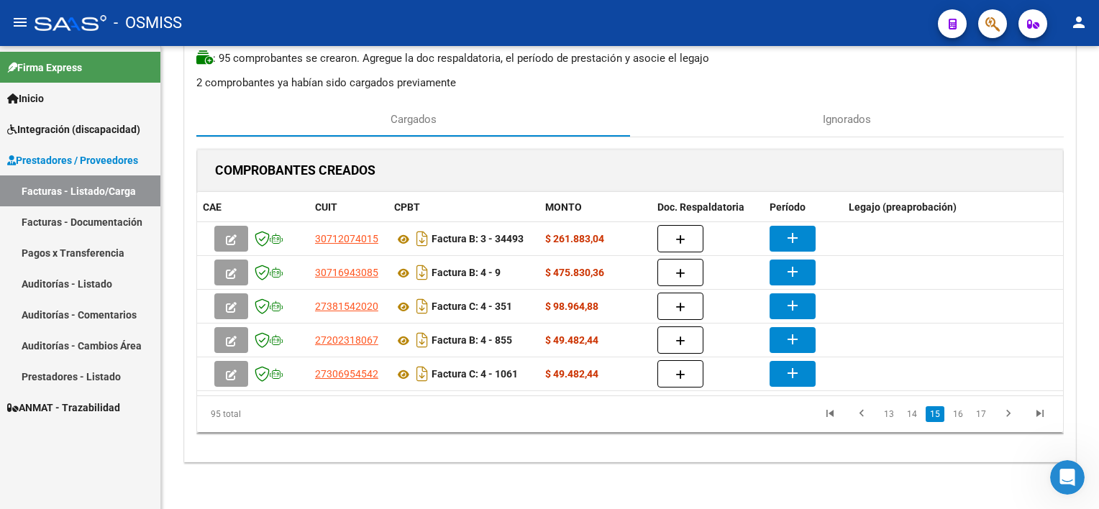
click at [96, 190] on link "Facturas - Listado/Carga" at bounding box center [80, 190] width 160 height 31
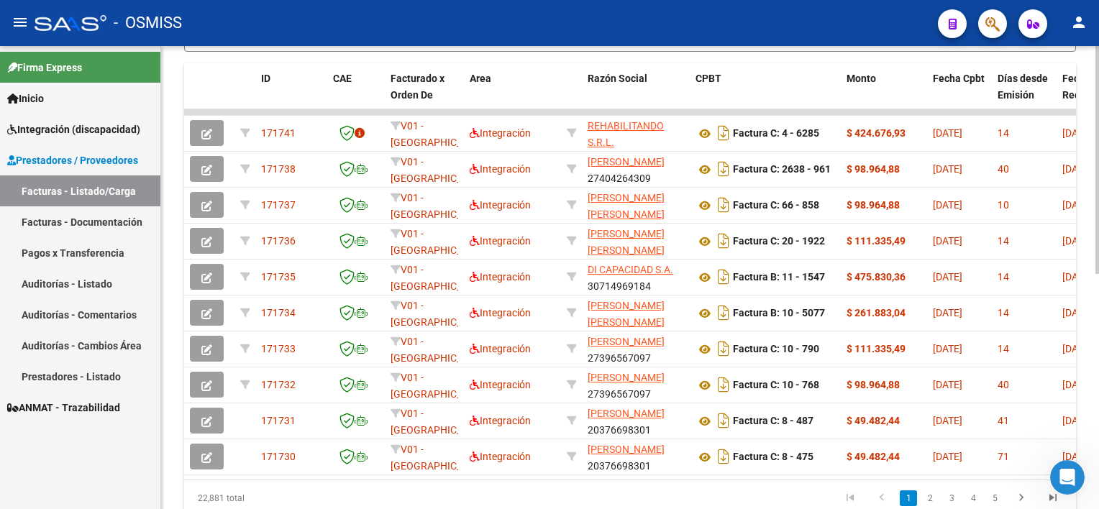
scroll to position [414, 0]
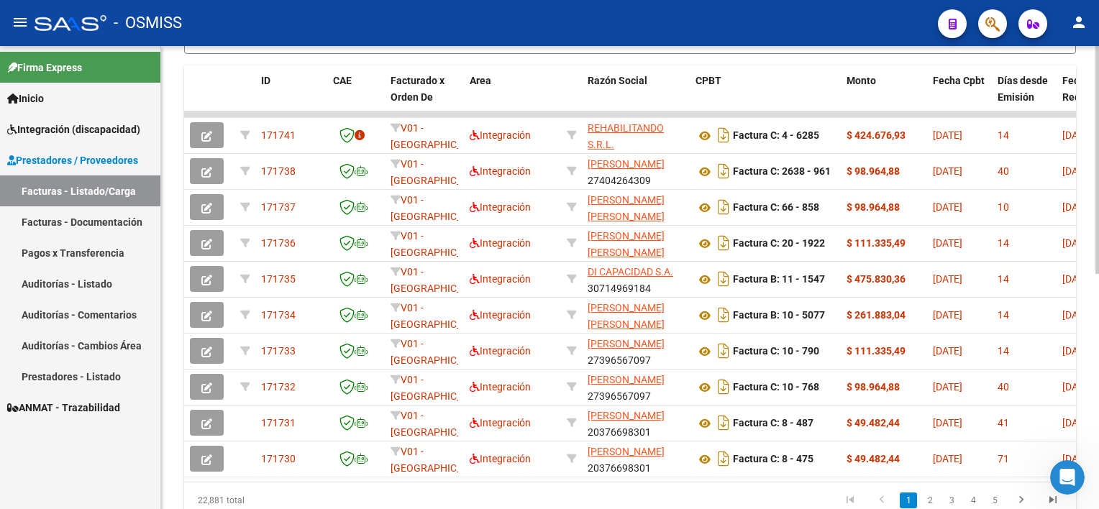
click at [1098, 415] on html "menu - OSMISS person Firma Express Inicio Instructivos Contacto OS Integración …" at bounding box center [549, 254] width 1099 height 509
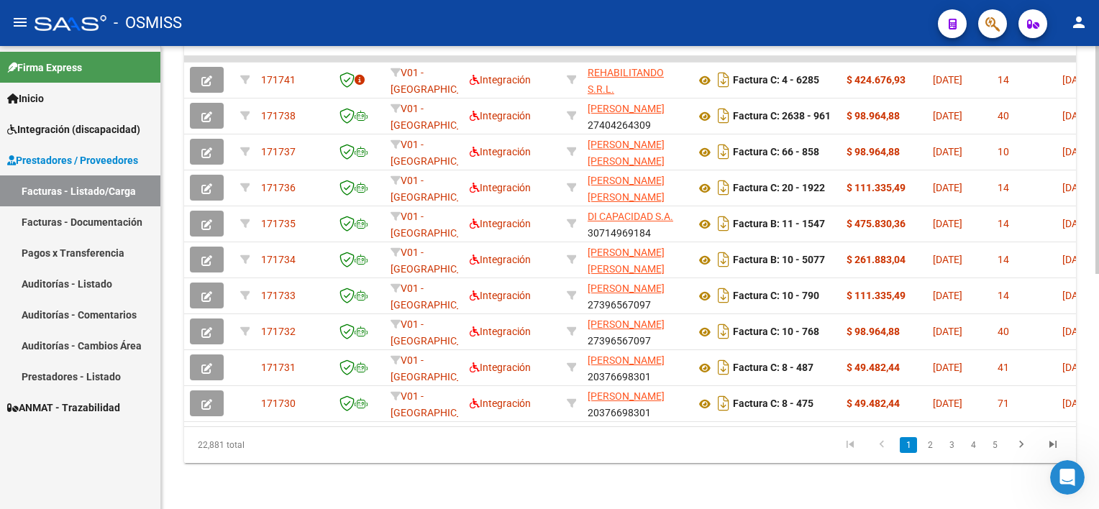
click at [1098, 408] on div at bounding box center [1097, 395] width 4 height 228
click at [926, 445] on link "2" at bounding box center [929, 445] width 17 height 16
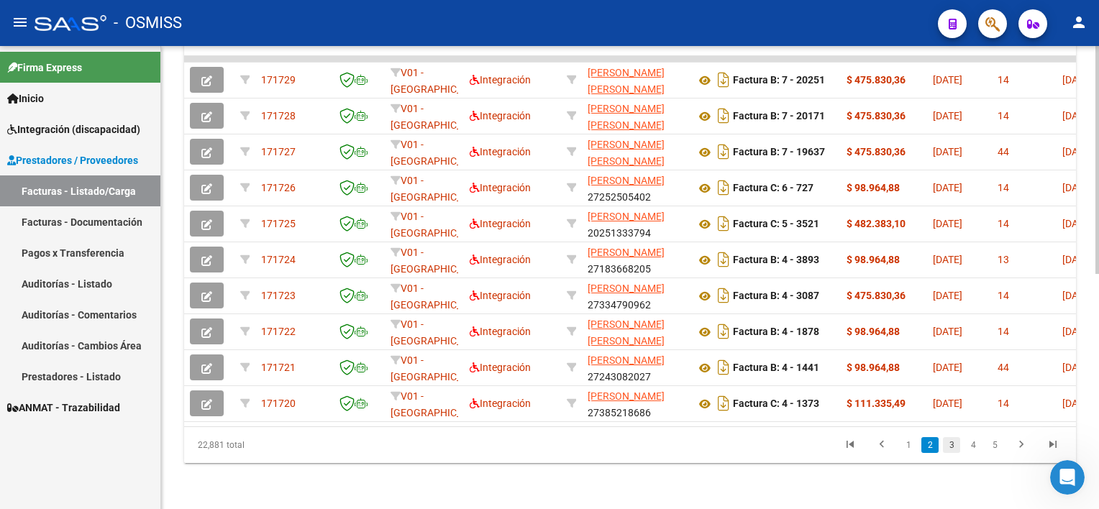
click at [948, 445] on link "3" at bounding box center [951, 445] width 17 height 16
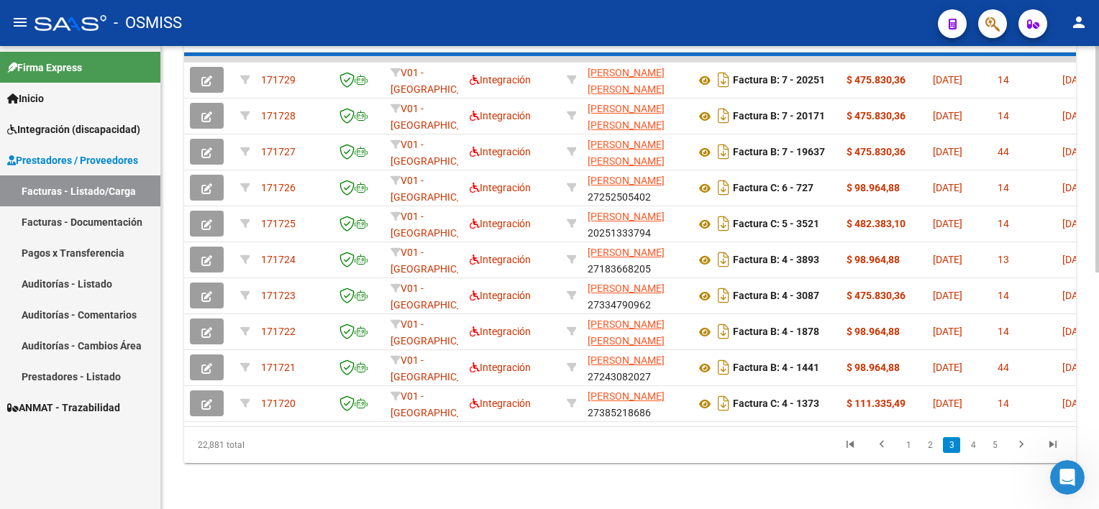
click at [948, 445] on div "22,881 total 1 2 3 4 5" at bounding box center [630, 445] width 892 height 36
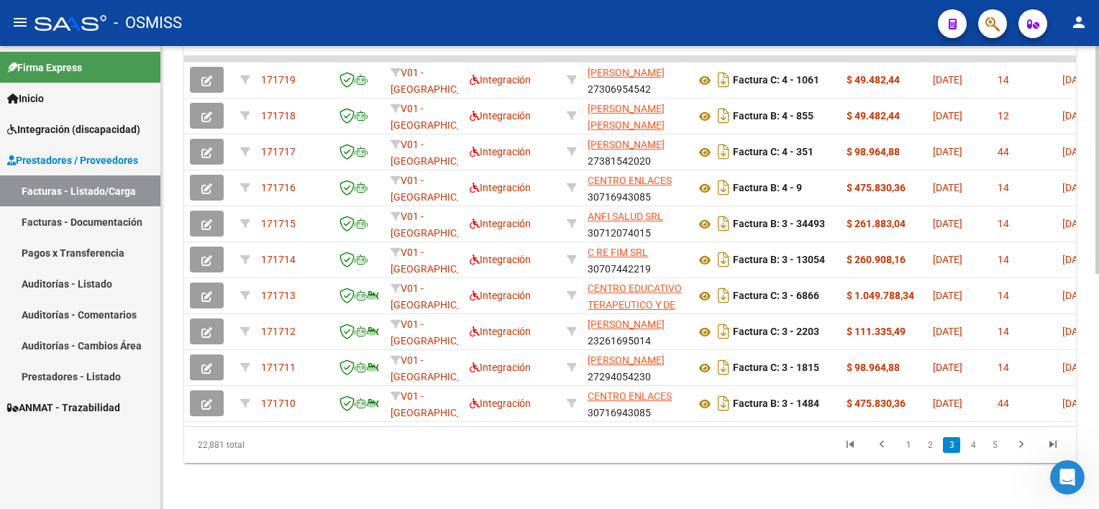
scroll to position [478, 0]
click at [981, 442] on link "4" at bounding box center [972, 445] width 17 height 16
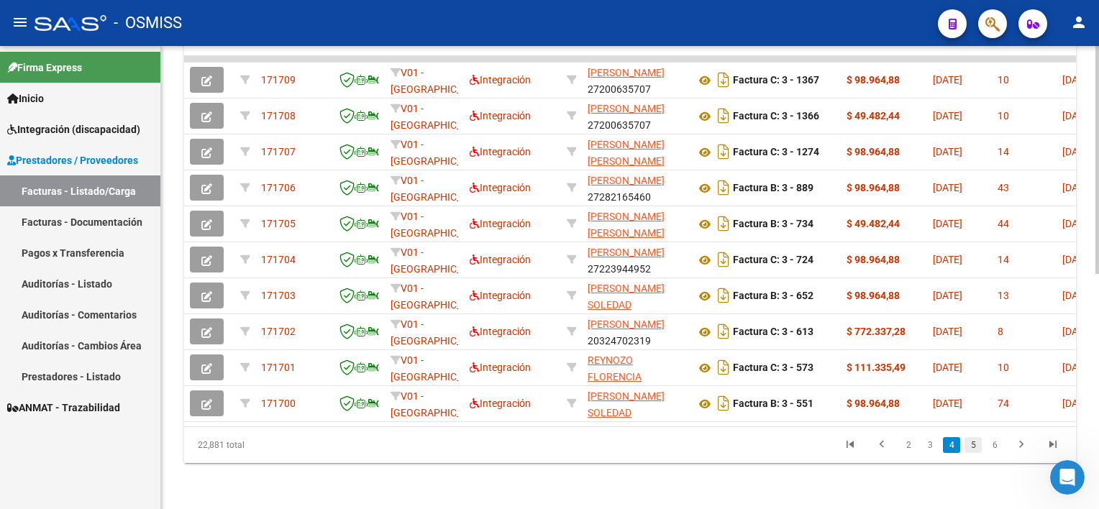
click at [974, 442] on link "5" at bounding box center [972, 445] width 17 height 16
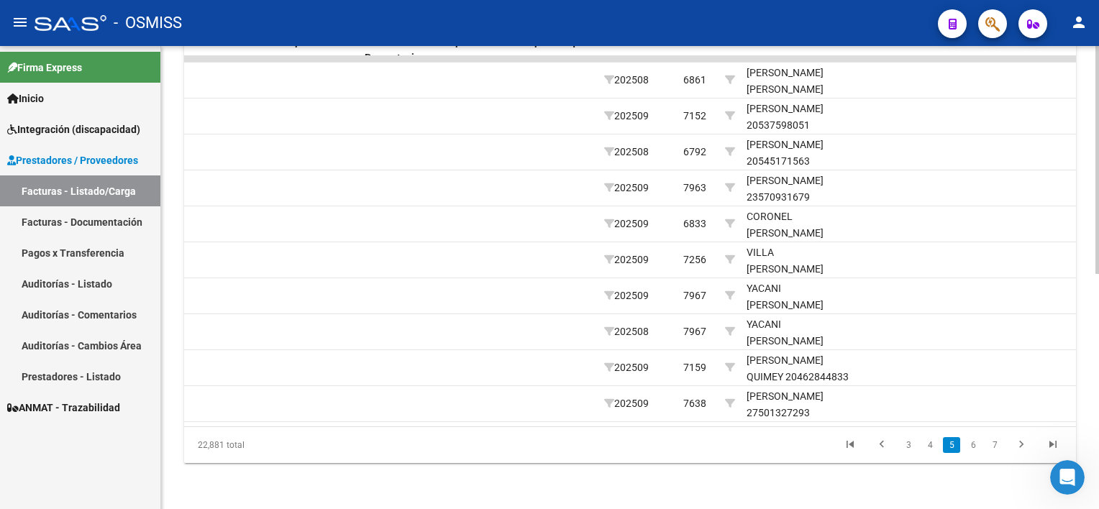
scroll to position [0, 1660]
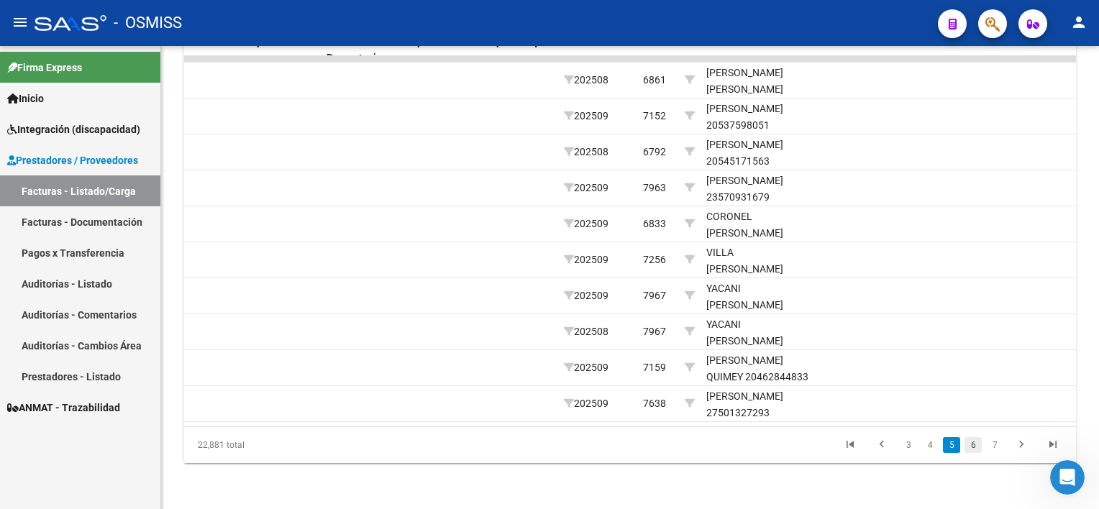
click at [969, 445] on link "6" at bounding box center [972, 445] width 17 height 16
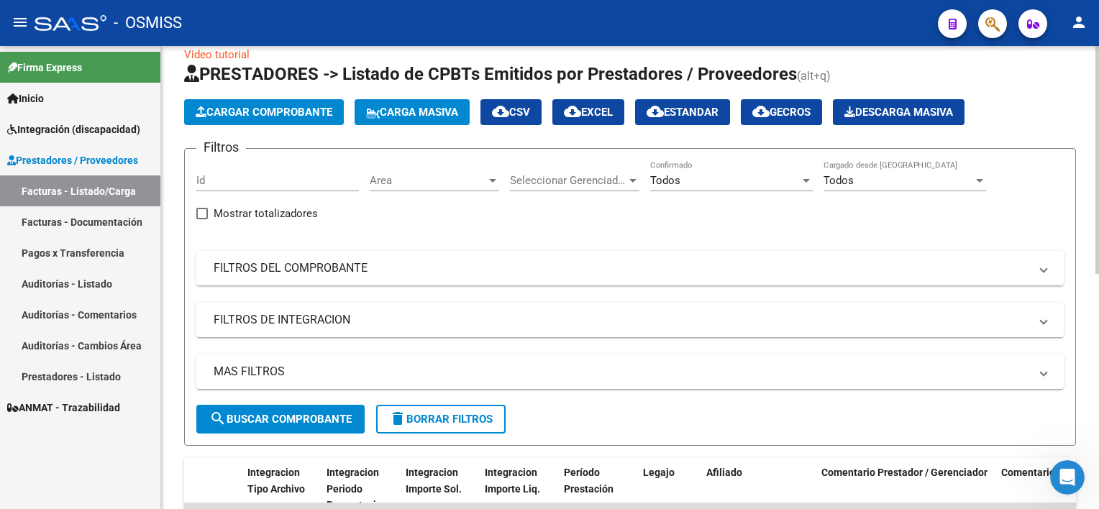
scroll to position [0, 0]
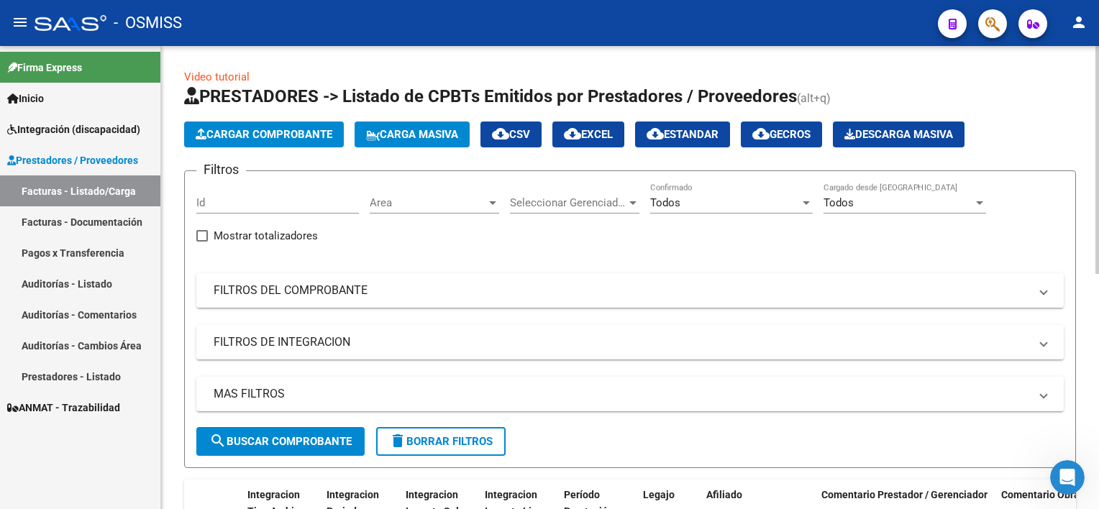
click at [1061, 134] on div "Video tutorial PRESTADORES -> Listado de CPBTs Emitidos por Prestadores / Prove…" at bounding box center [631, 512] width 941 height 933
click at [734, 193] on div "Todos Confirmado" at bounding box center [731, 198] width 163 height 31
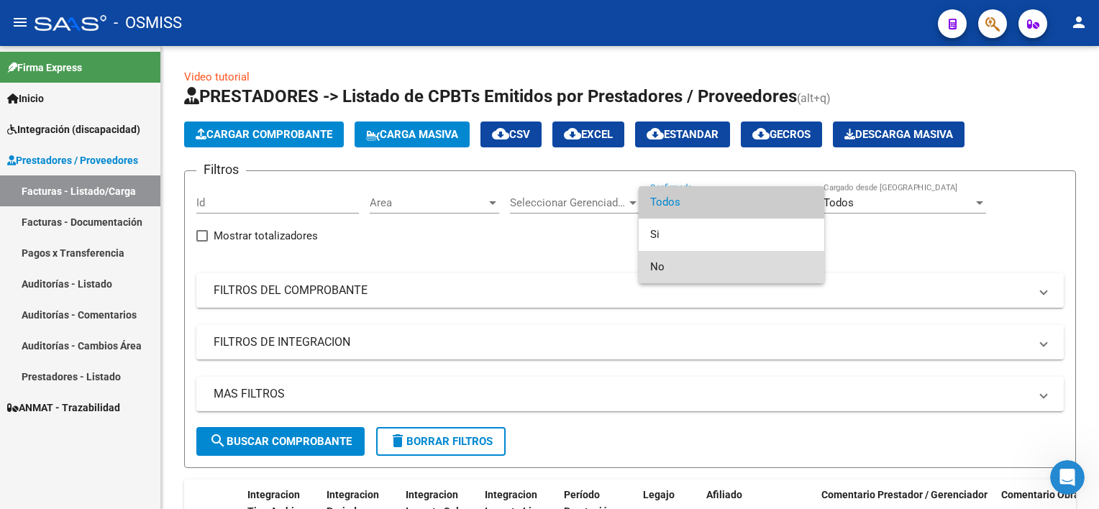
click at [652, 268] on span "No" at bounding box center [731, 267] width 163 height 32
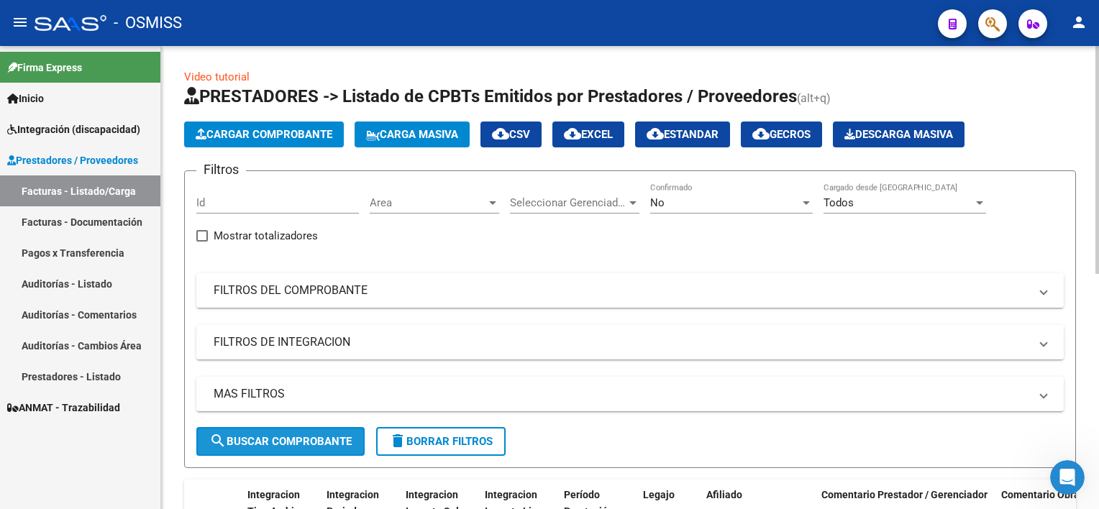
click at [309, 443] on span "search Buscar Comprobante" at bounding box center [280, 441] width 142 height 13
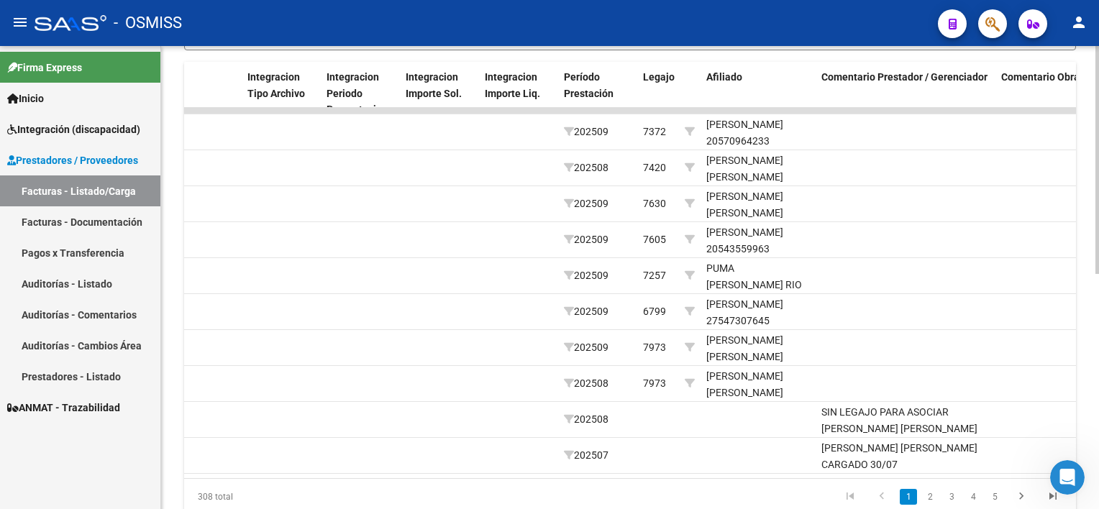
scroll to position [426, 0]
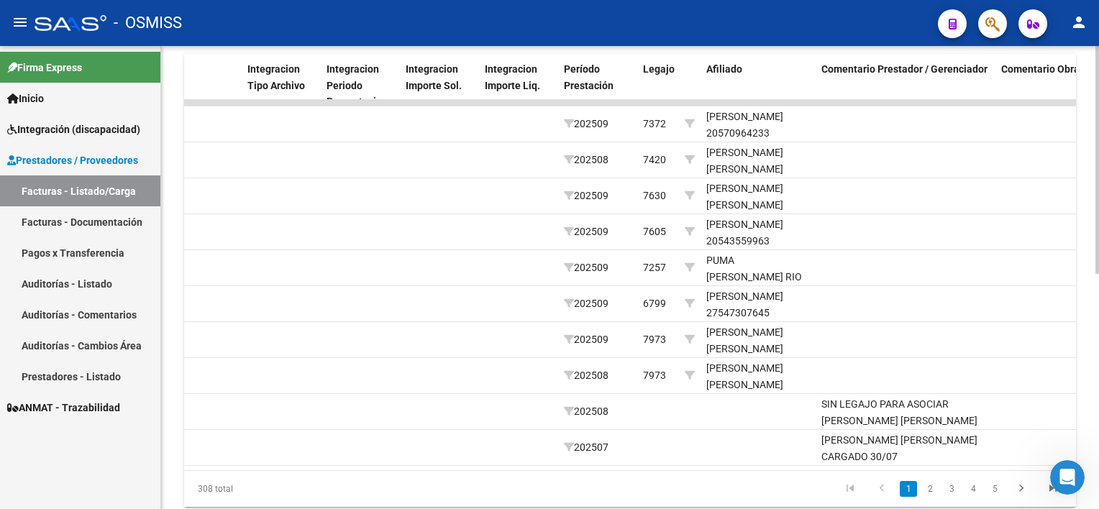
click at [1098, 410] on html "menu - OSMISS person Firma Express Inicio Instructivos Contacto OS Integración …" at bounding box center [549, 254] width 1099 height 509
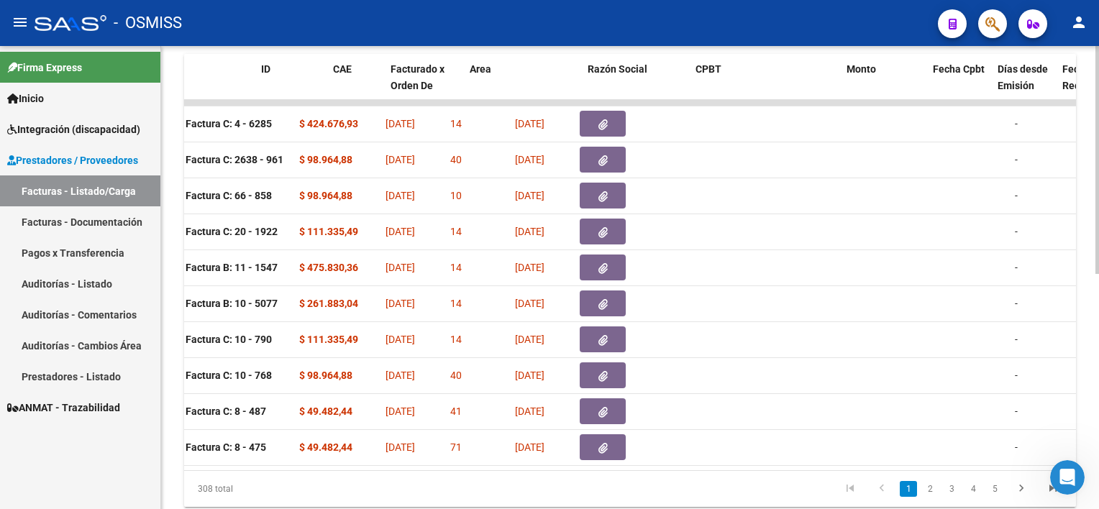
scroll to position [0, 0]
